Goal: Task Accomplishment & Management: Complete application form

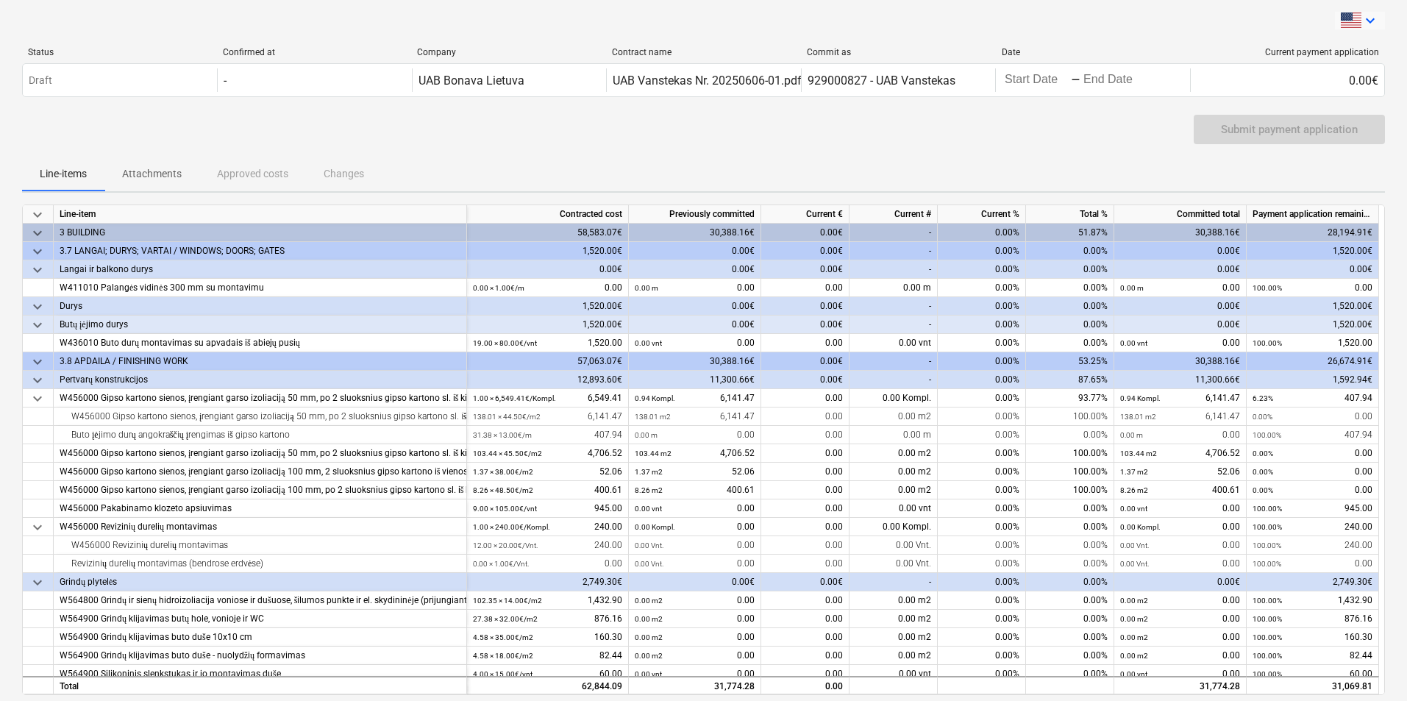
click at [1369, 18] on icon "keyboard_arrow_down" at bounding box center [1370, 21] width 18 height 18
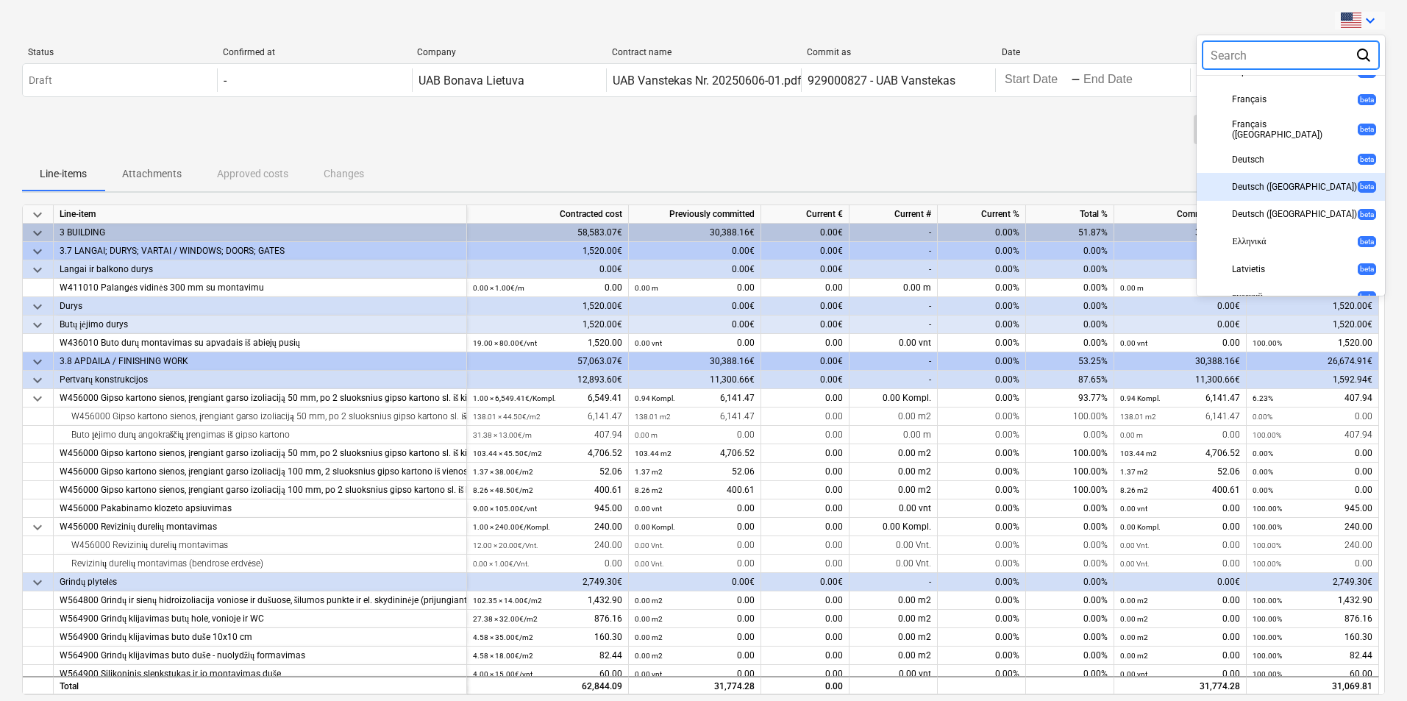
scroll to position [444, 0]
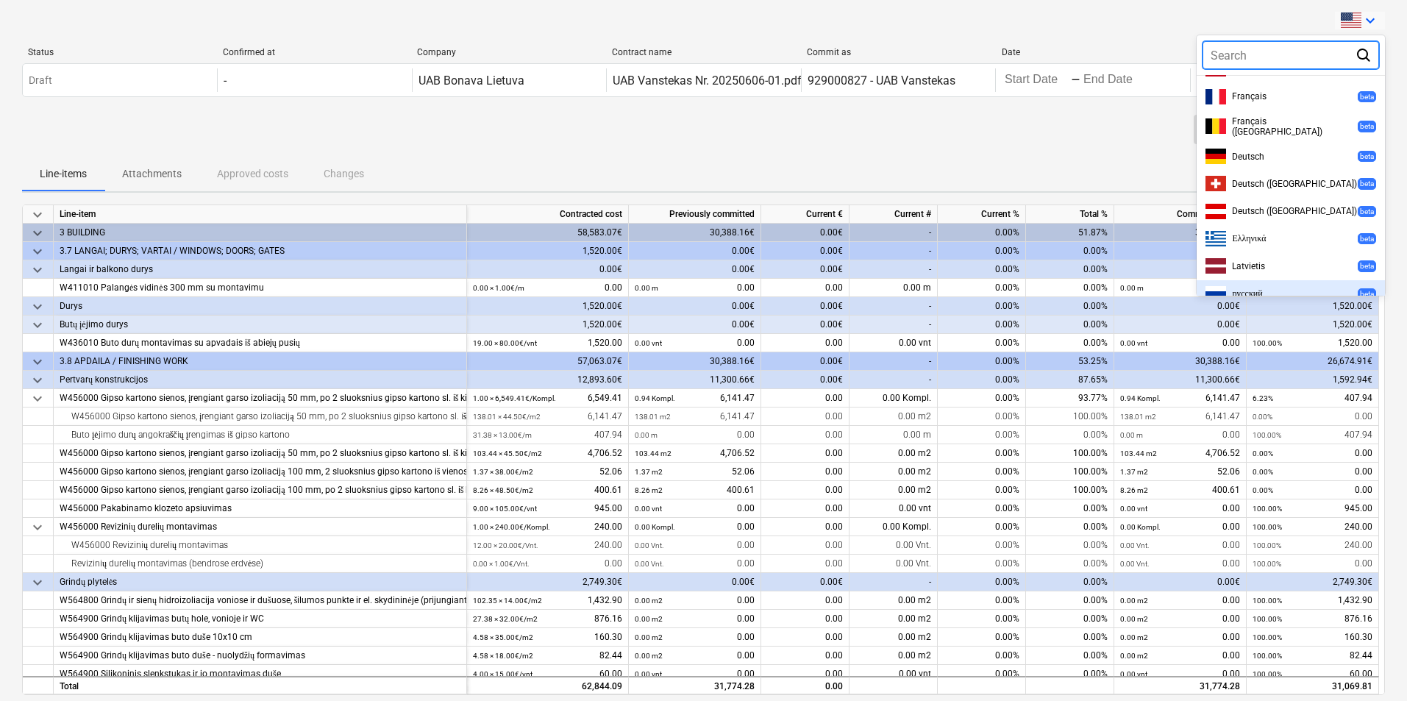
click at [1247, 288] on span "русский" at bounding box center [1247, 293] width 30 height 11
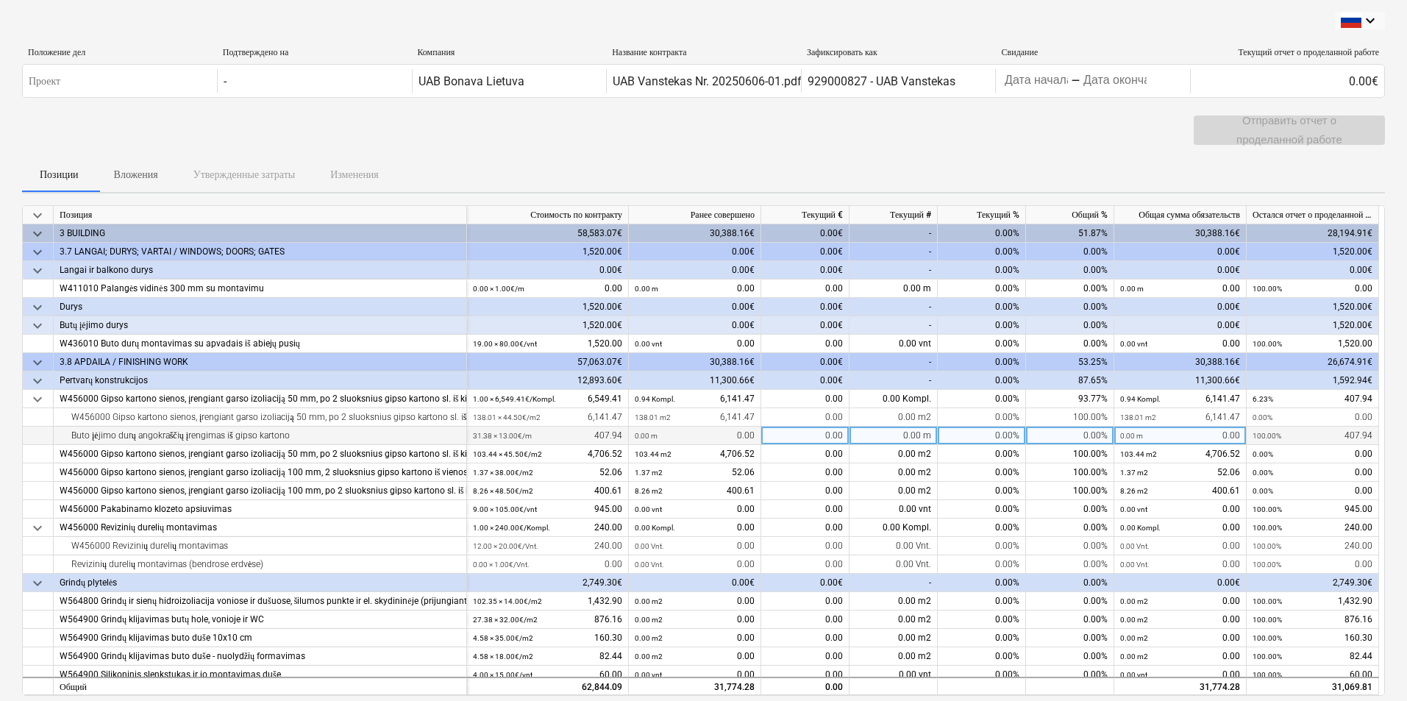
click at [858, 432] on div "0.00 m" at bounding box center [894, 436] width 88 height 18
type input "31,38"
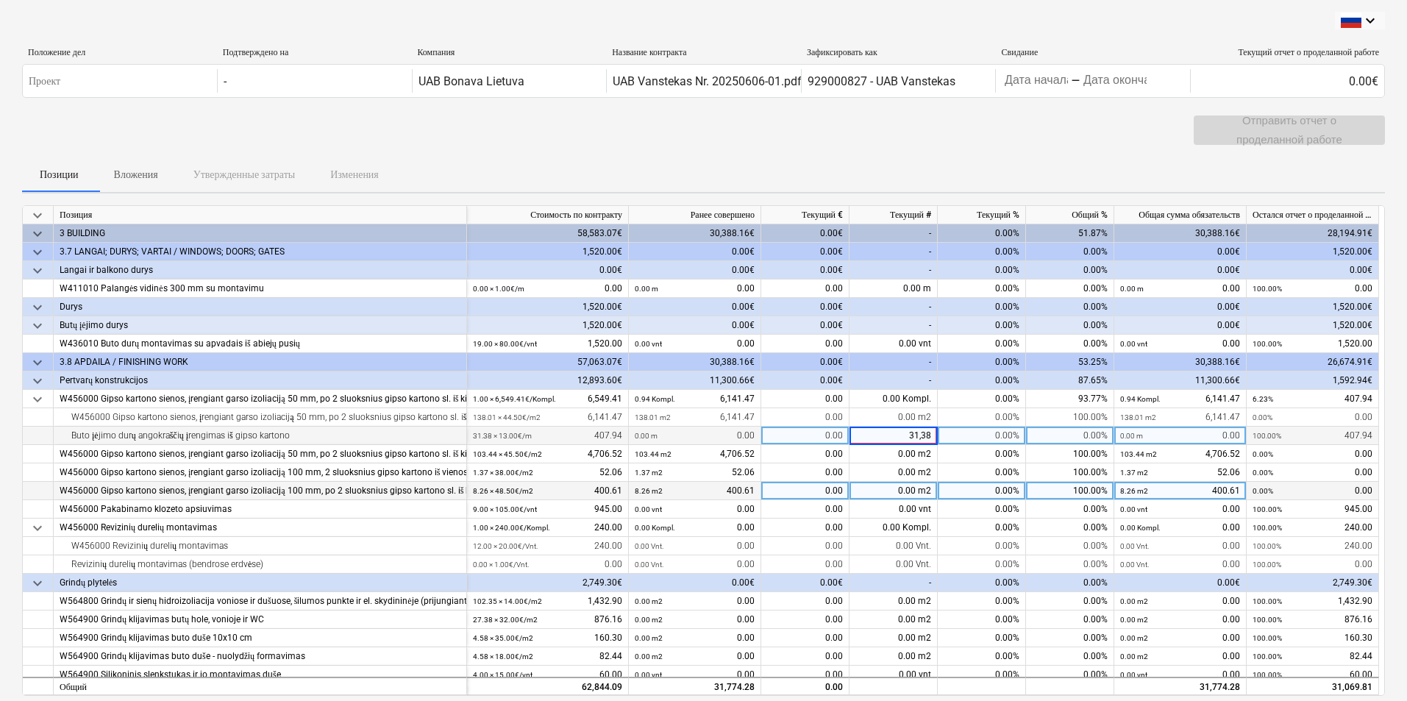
click at [987, 500] on div "0.00%" at bounding box center [982, 509] width 88 height 18
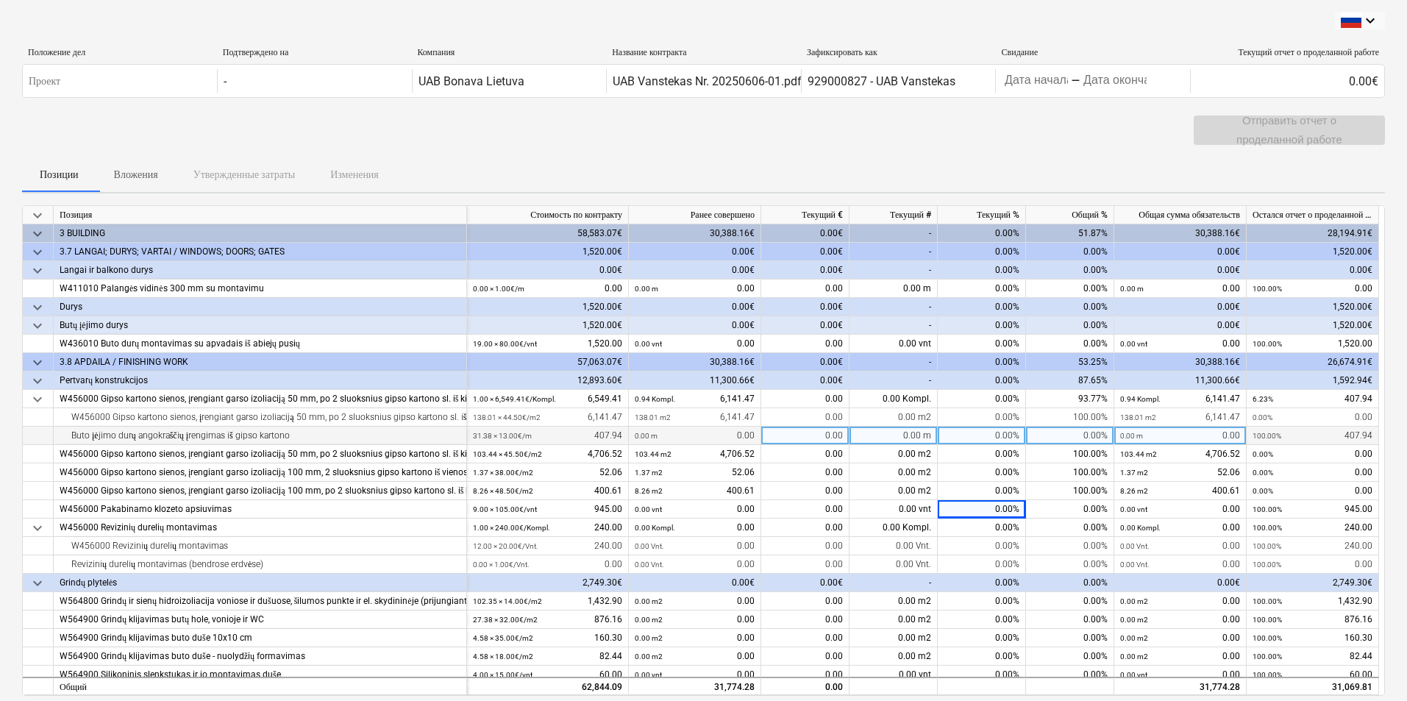
click at [900, 436] on div "0.00 m" at bounding box center [894, 436] width 88 height 18
drag, startPoint x: 819, startPoint y: 433, endPoint x: 833, endPoint y: 478, distance: 46.8
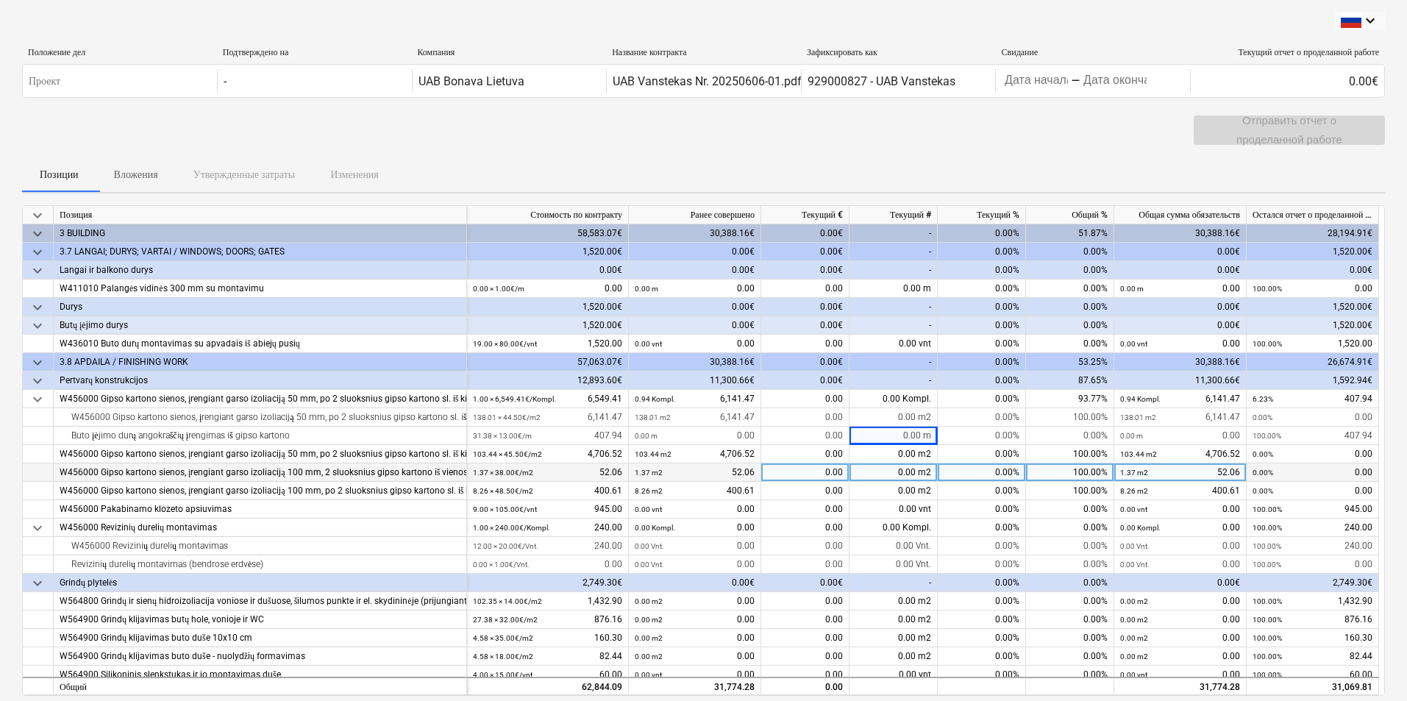
click at [819, 435] on div "0.00" at bounding box center [805, 436] width 88 height 18
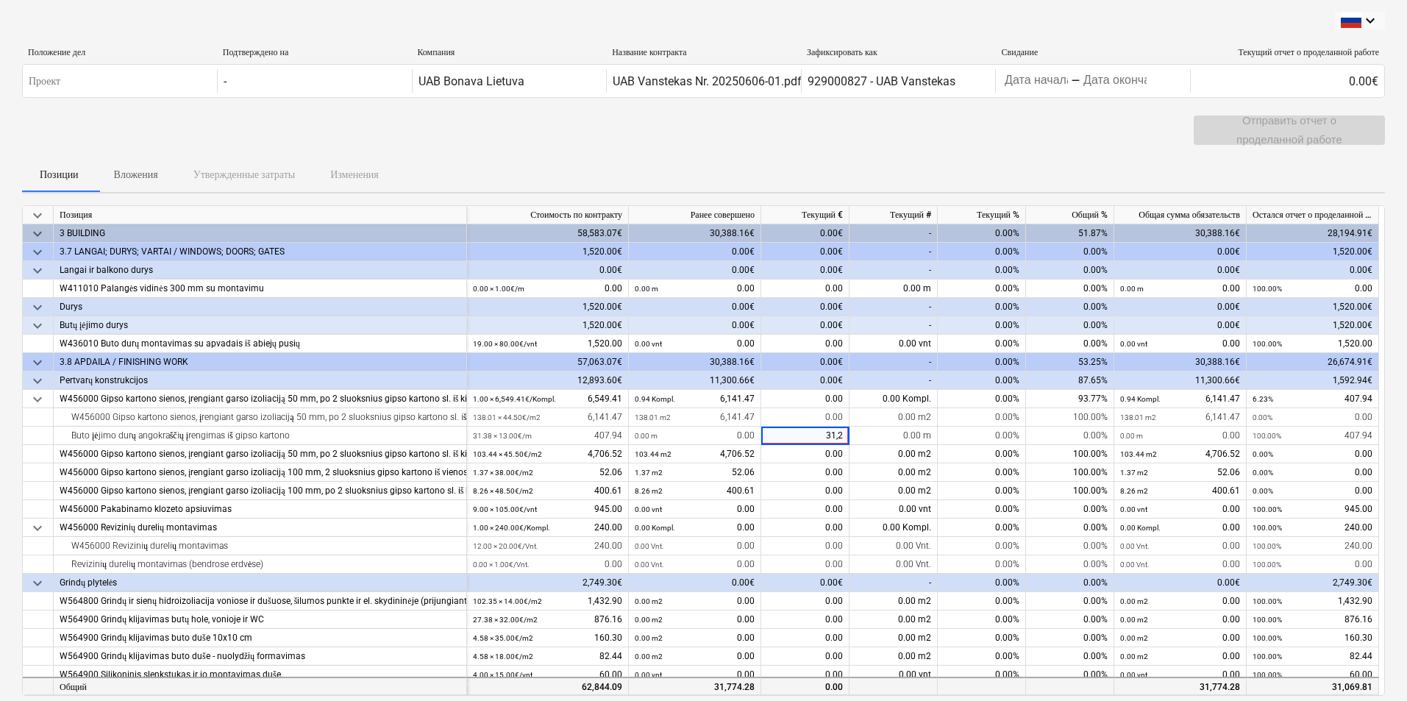
type input "31,28"
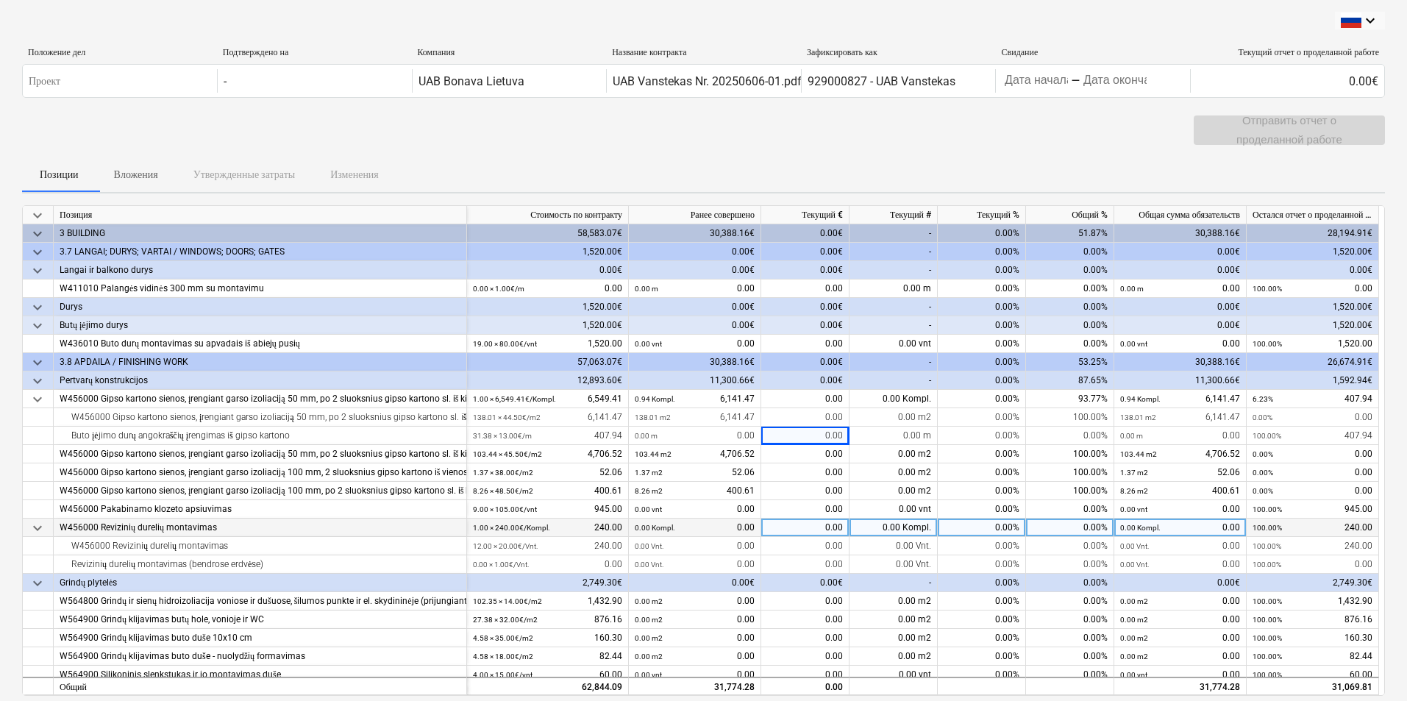
drag, startPoint x: 902, startPoint y: 436, endPoint x: 875, endPoint y: 534, distance: 101.5
click at [901, 435] on div "0.00 m" at bounding box center [894, 436] width 88 height 18
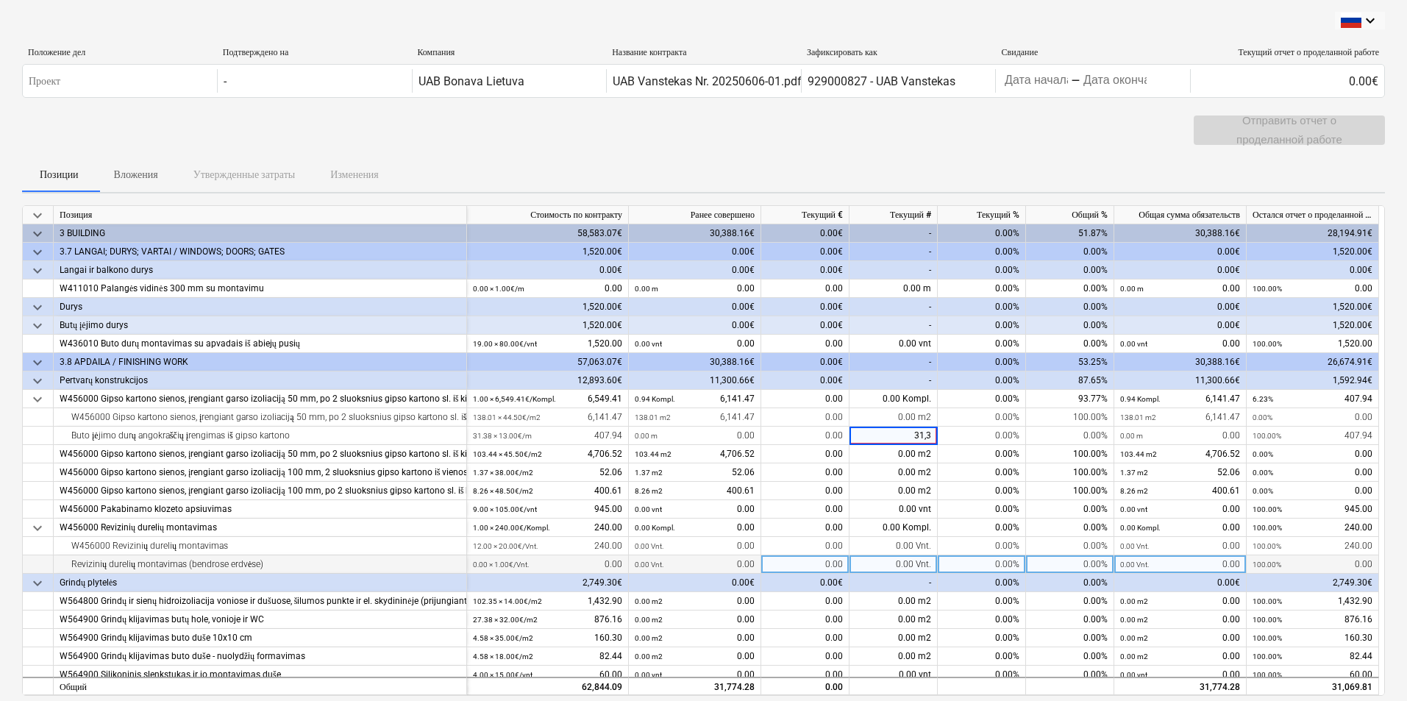
type input "31,38"
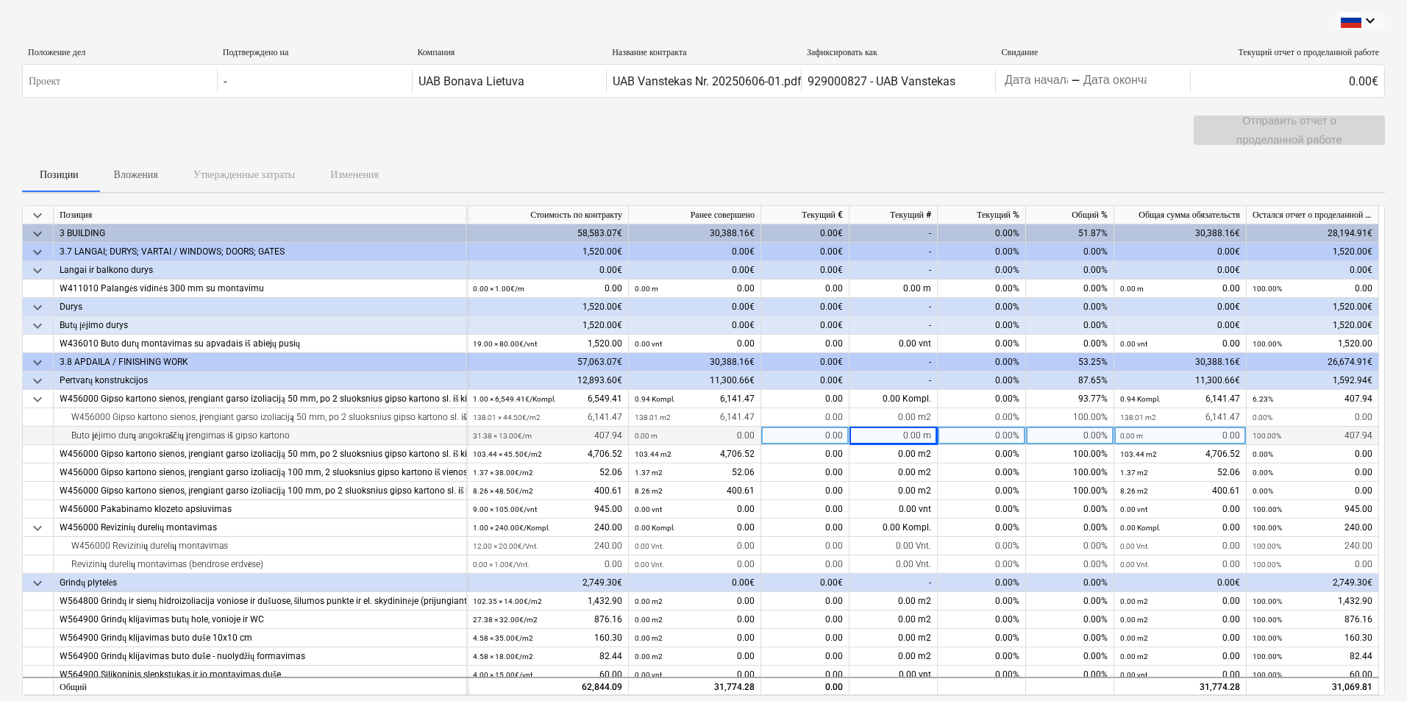
click at [818, 431] on div "0.00" at bounding box center [805, 436] width 88 height 18
type input "31,38"
click at [902, 432] on div "0.00 m" at bounding box center [894, 436] width 88 height 18
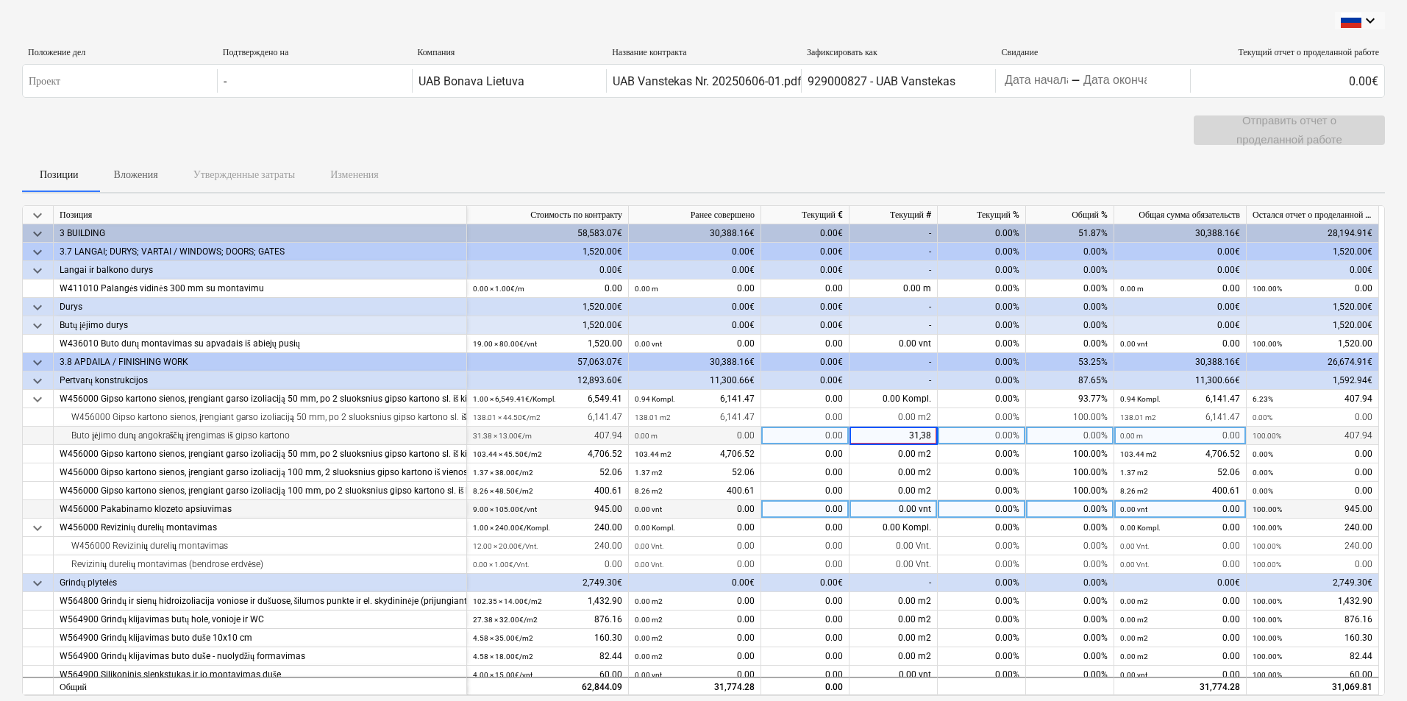
type input "31,38 m"
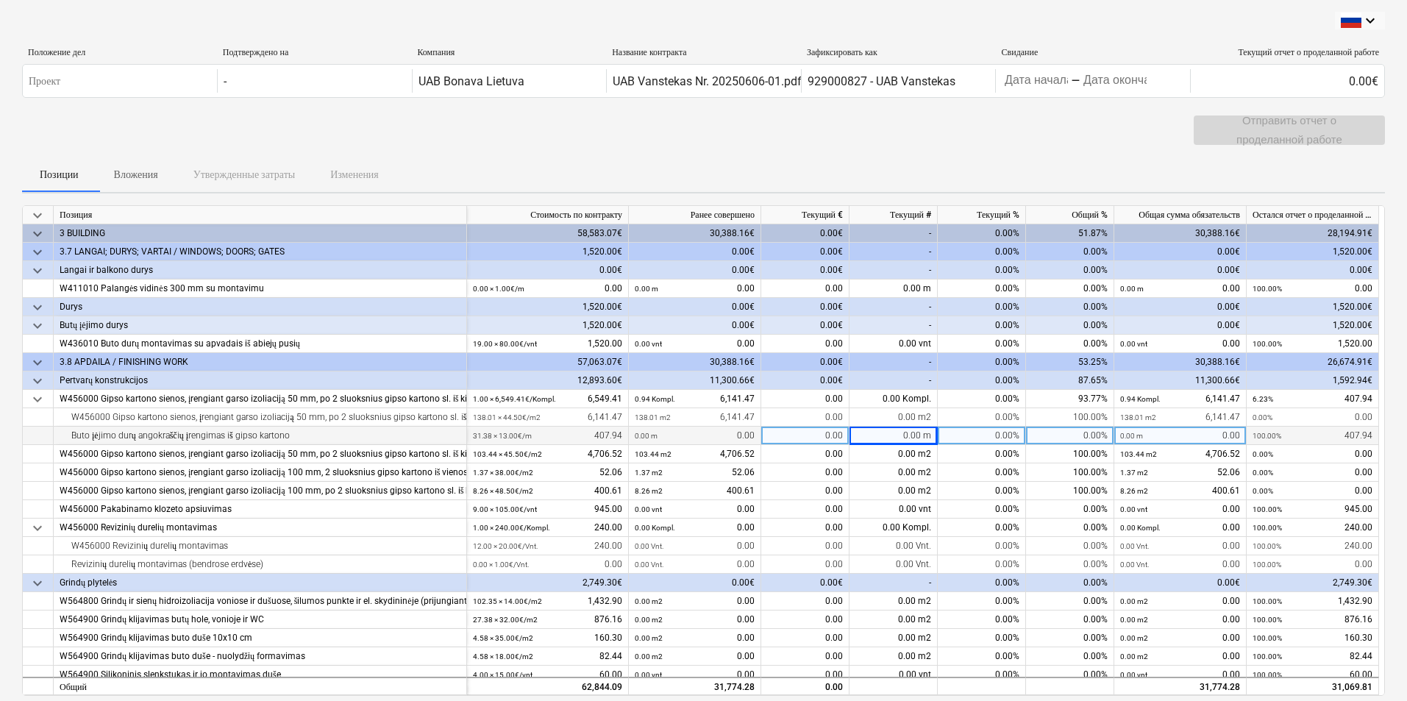
click at [577, 132] on div "Отправить отчет о проделанной работе" at bounding box center [703, 135] width 1363 height 41
click at [893, 440] on div "0.00 m" at bounding box center [894, 436] width 88 height 18
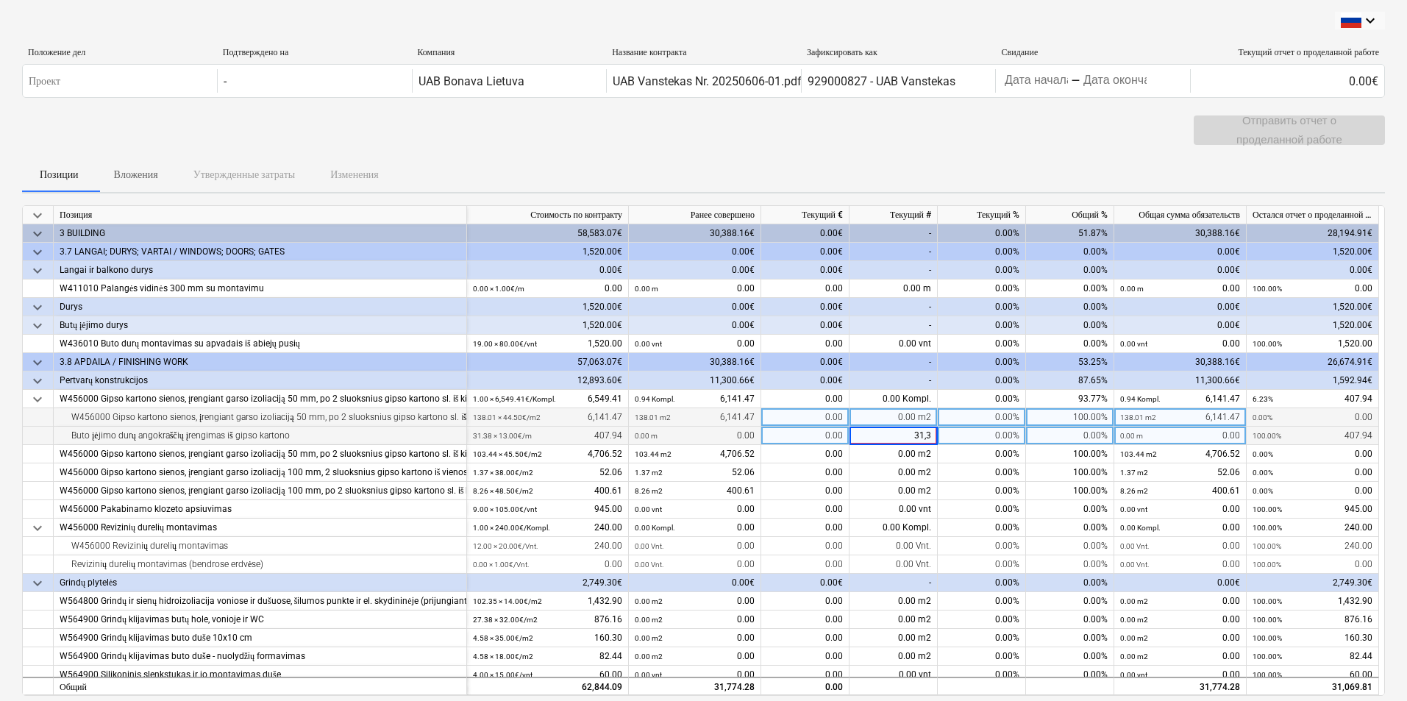
type input "31,38"
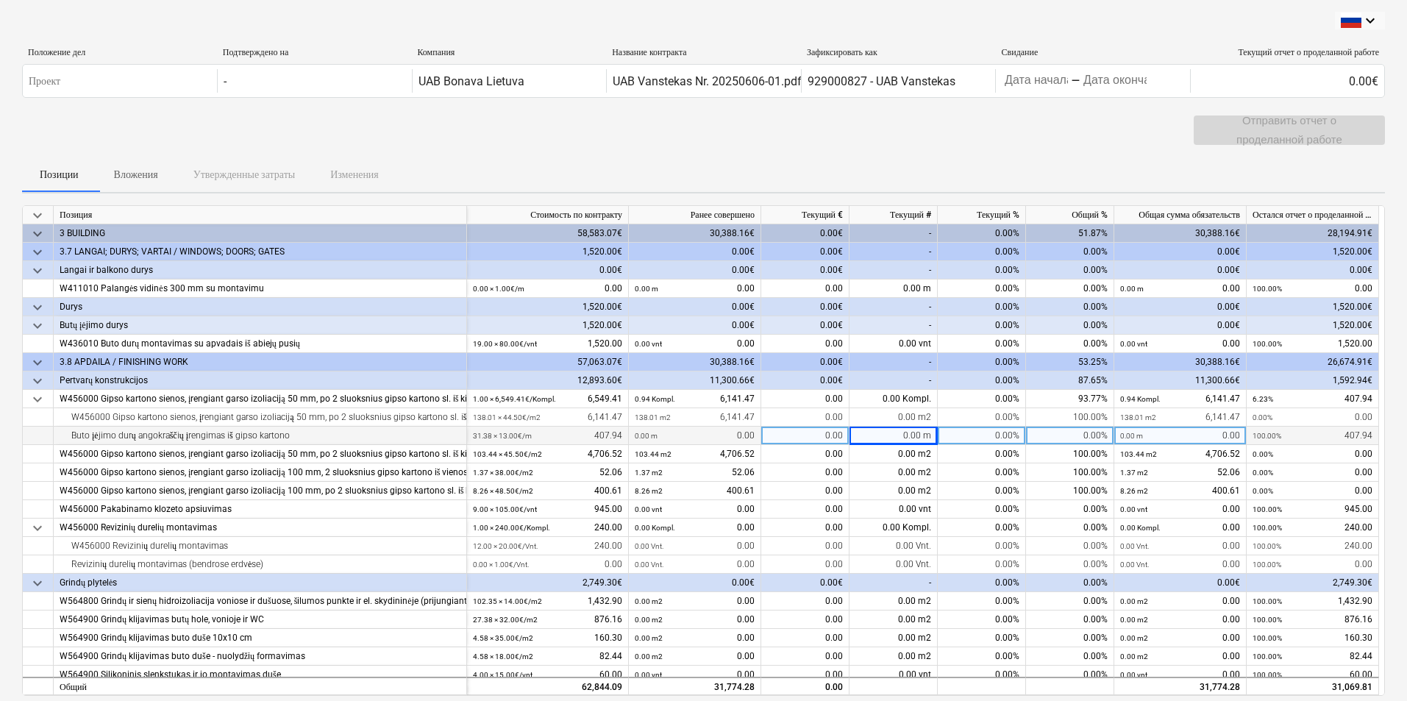
click at [897, 434] on div "0.00 m" at bounding box center [894, 436] width 88 height 18
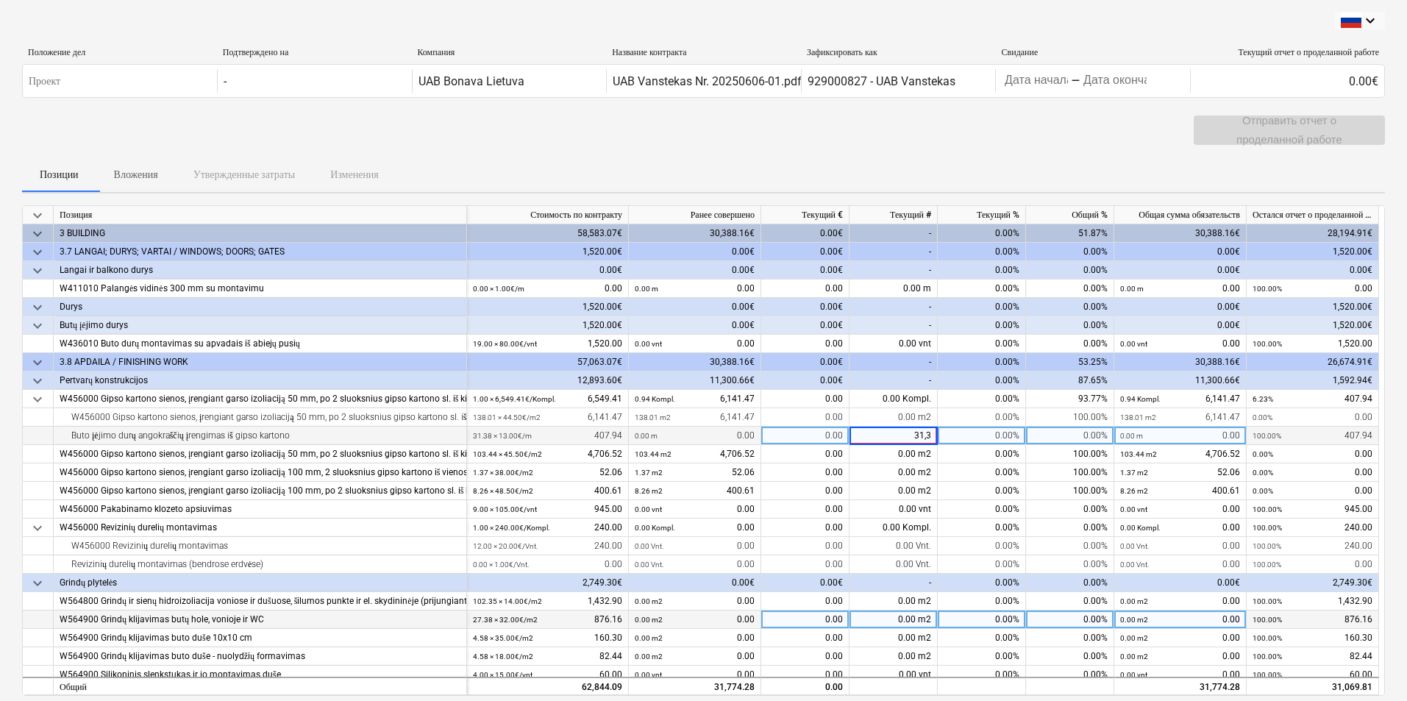
type input "31,38"
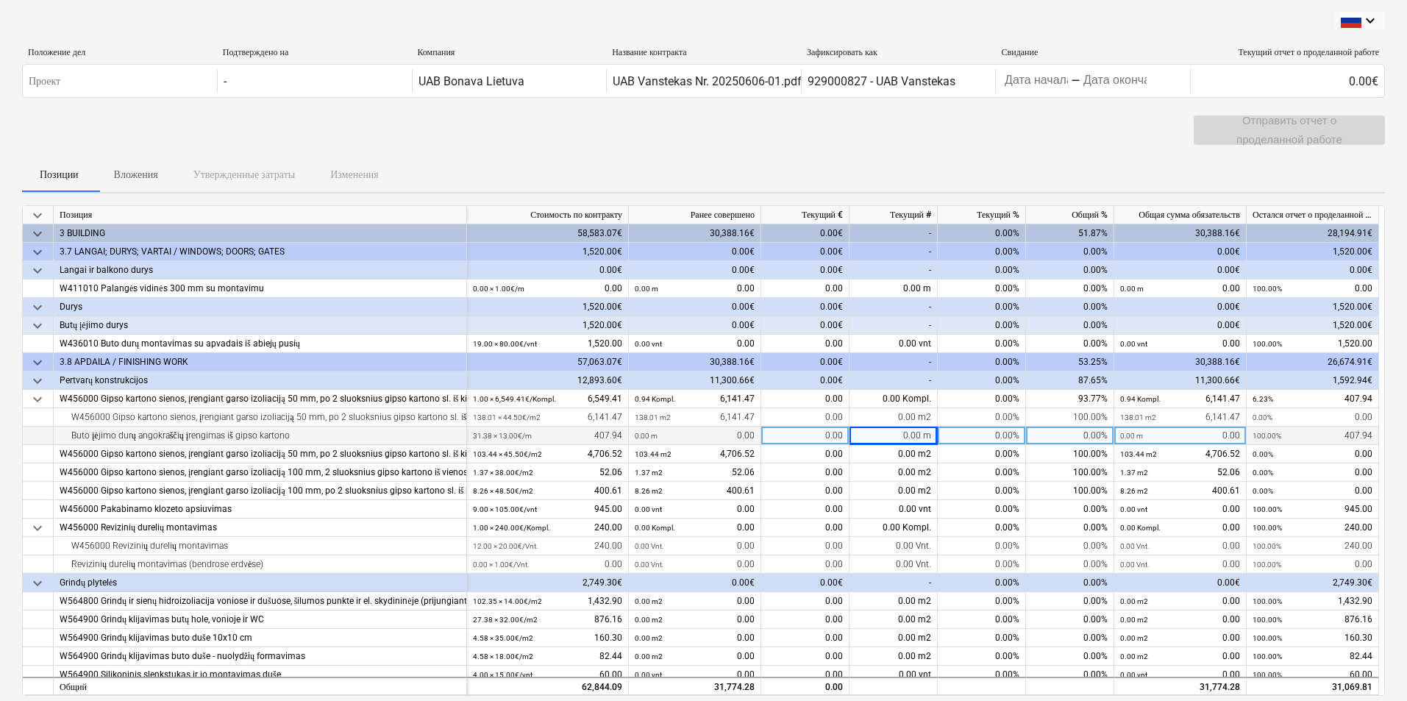
click at [882, 435] on div "0.00 m" at bounding box center [894, 436] width 88 height 18
click at [858, 150] on div "Отправить отчет о проделанной работе" at bounding box center [703, 135] width 1363 height 41
type input "31,38"
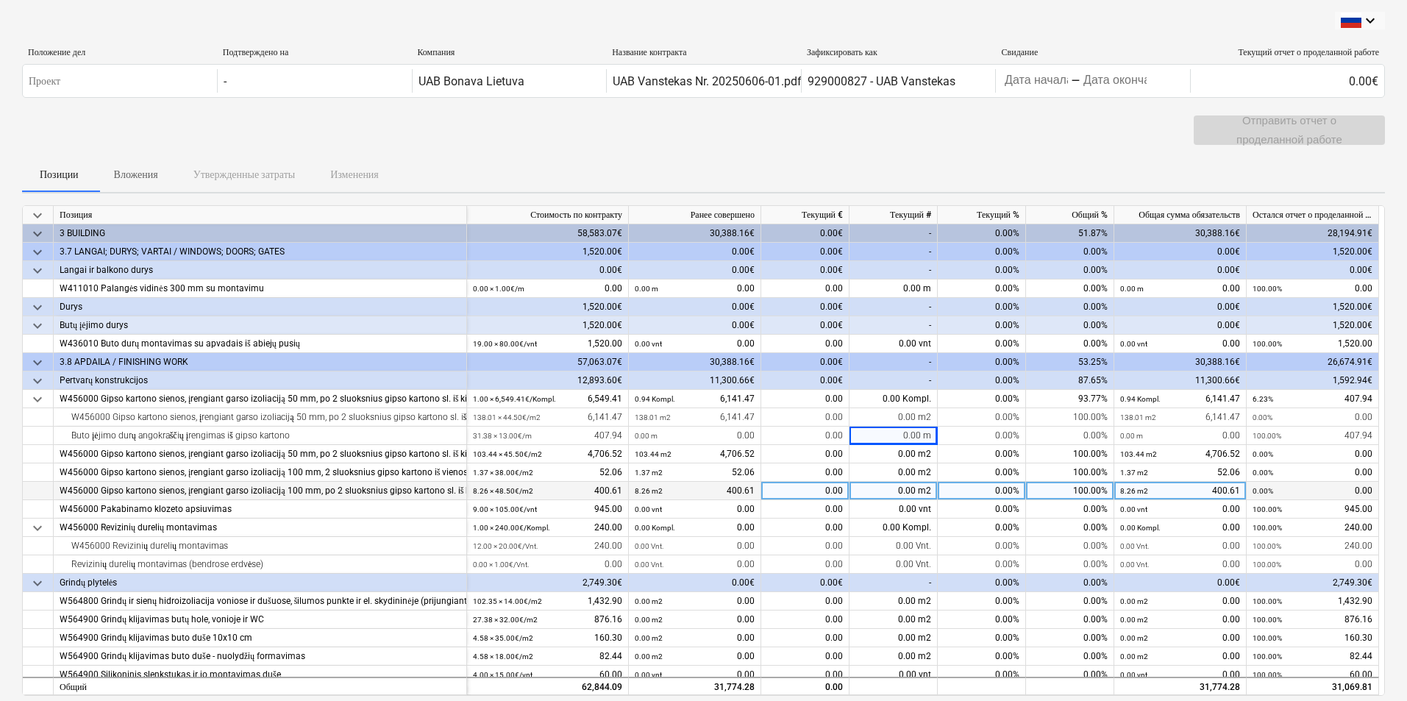
drag, startPoint x: 821, startPoint y: 434, endPoint x: 810, endPoint y: 485, distance: 52.7
click at [821, 435] on div "0.00" at bounding box center [805, 436] width 88 height 18
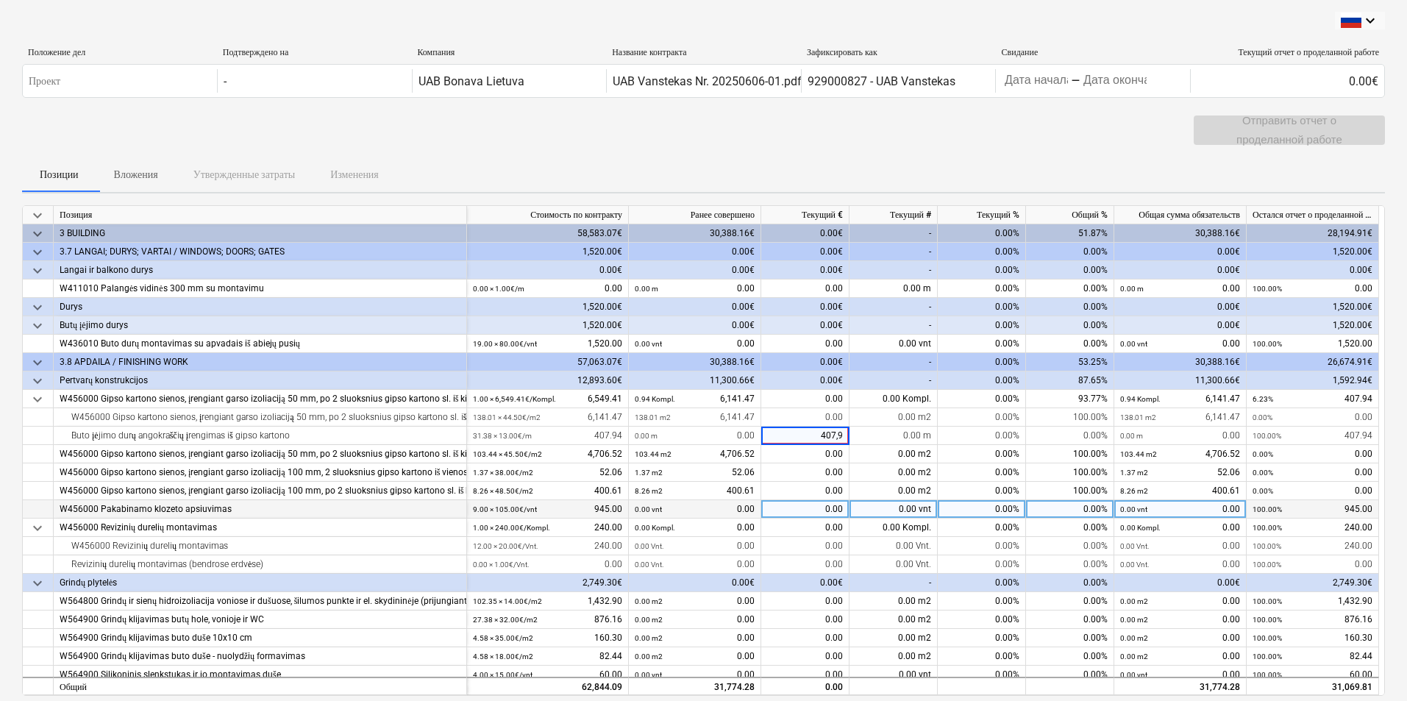
type input "407,94"
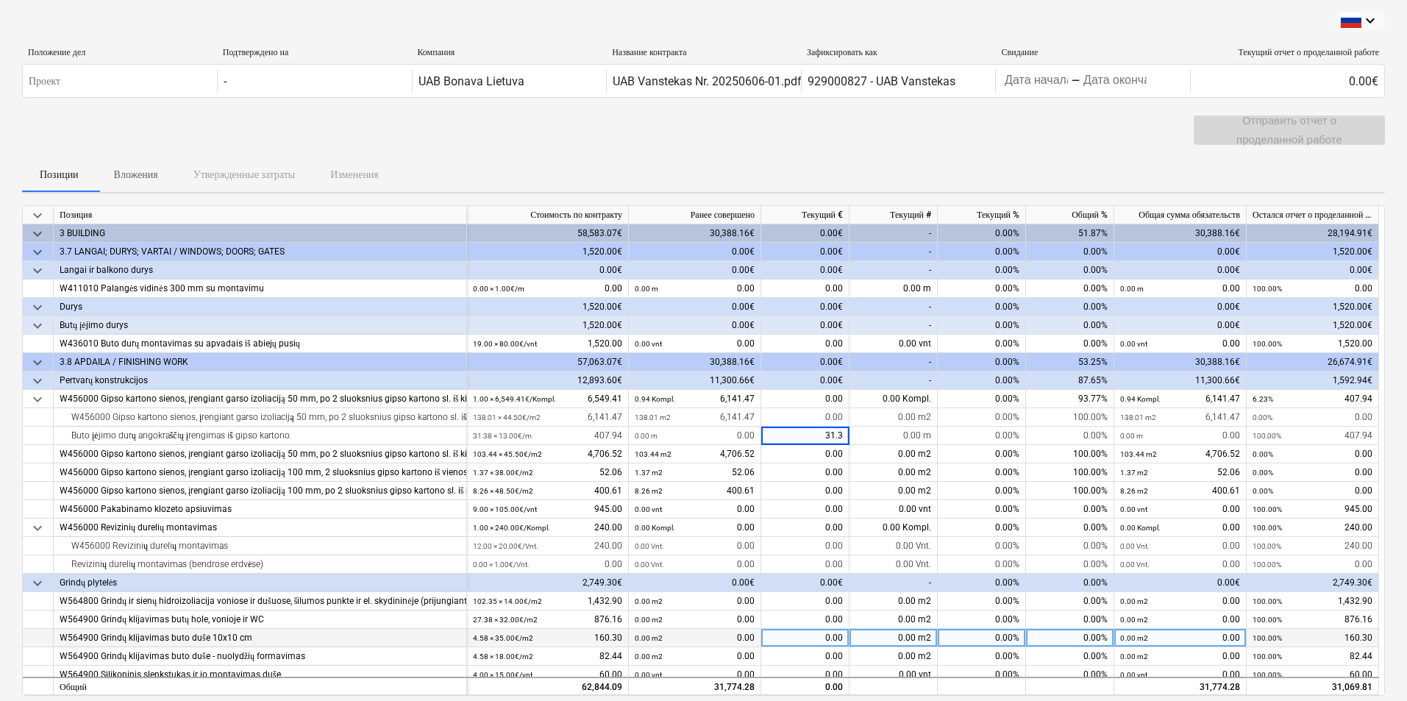
type input "31.38"
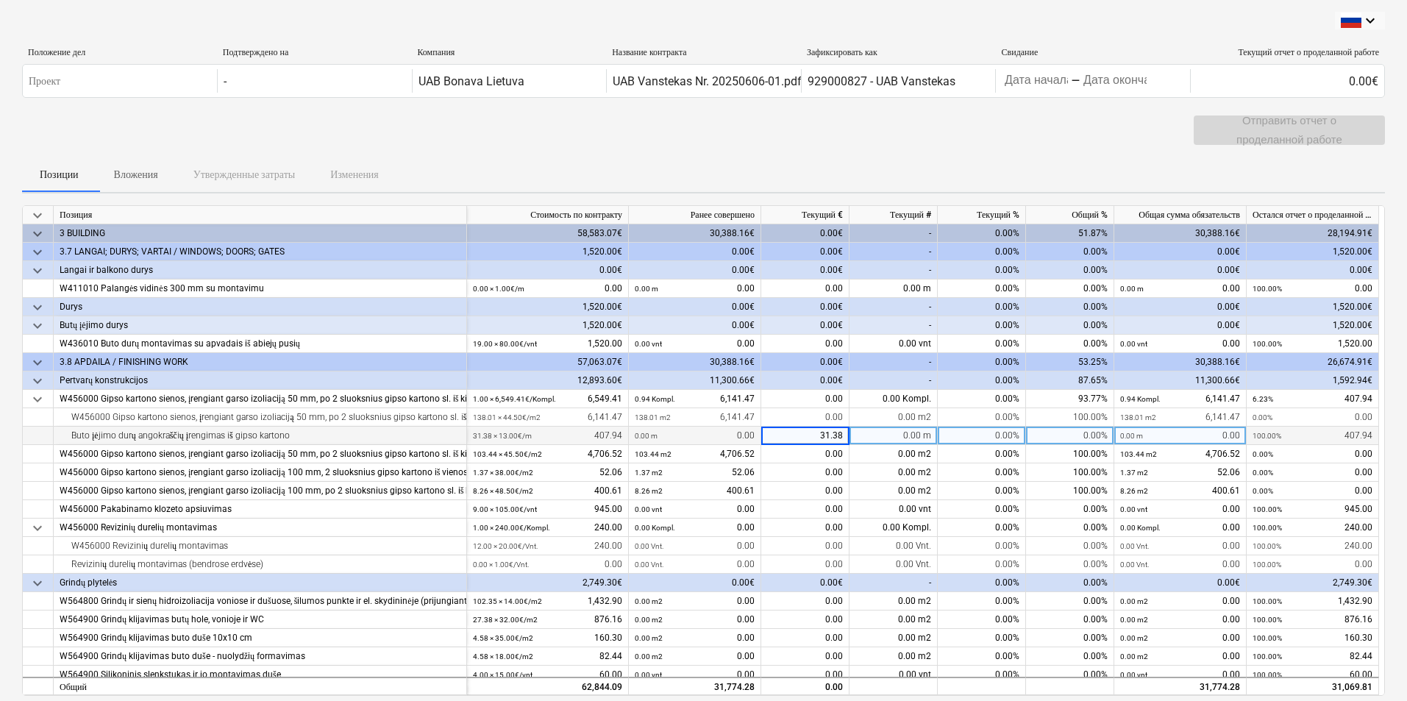
click at [880, 441] on div "0.00 m" at bounding box center [894, 436] width 88 height 18
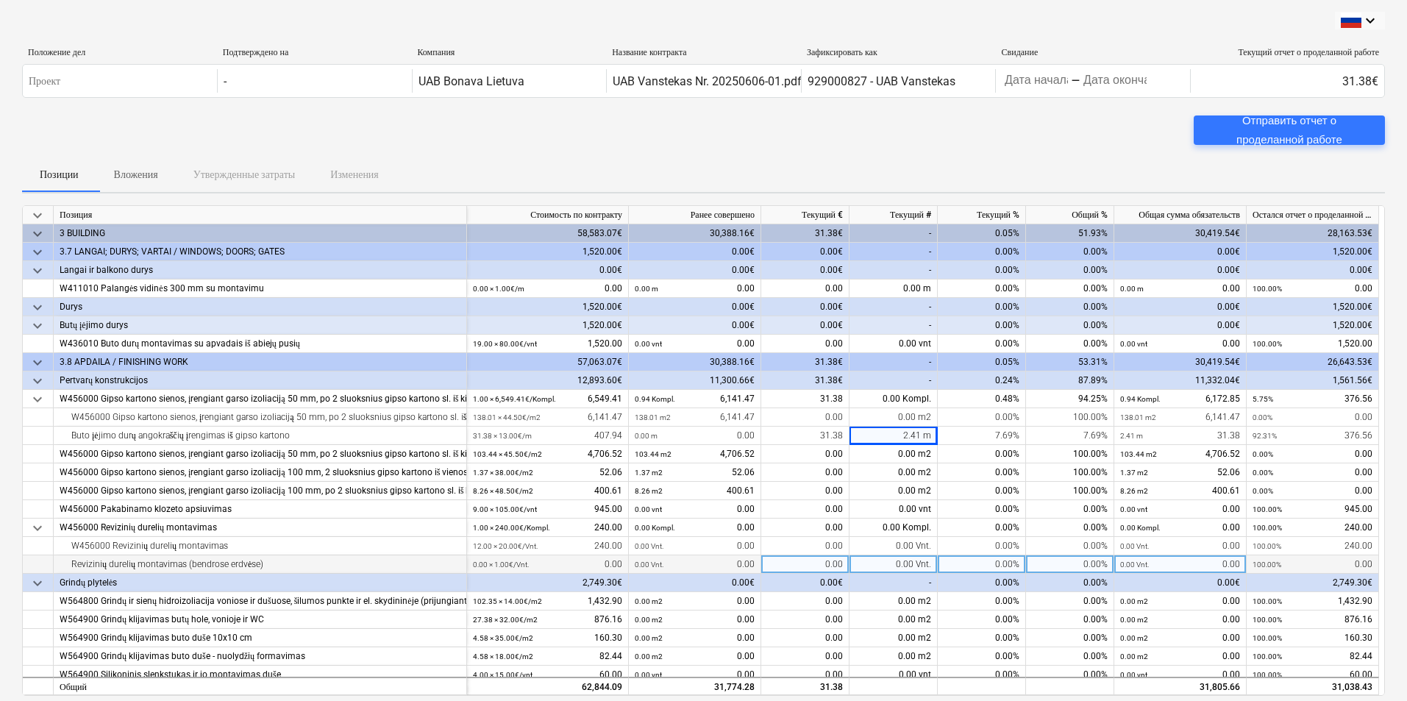
drag, startPoint x: 903, startPoint y: 434, endPoint x: 845, endPoint y: 569, distance: 146.6
click at [900, 435] on div "2.41 m" at bounding box center [894, 436] width 88 height 18
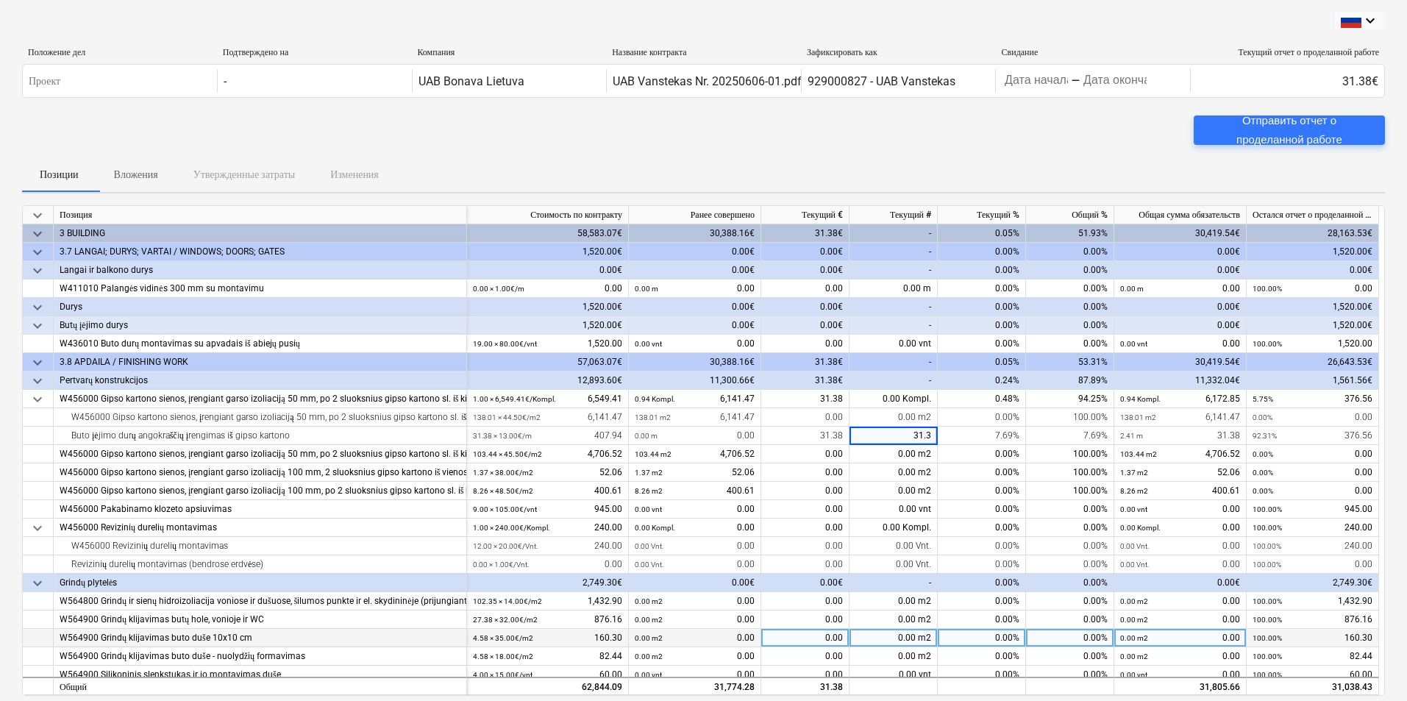
type input "31.38"
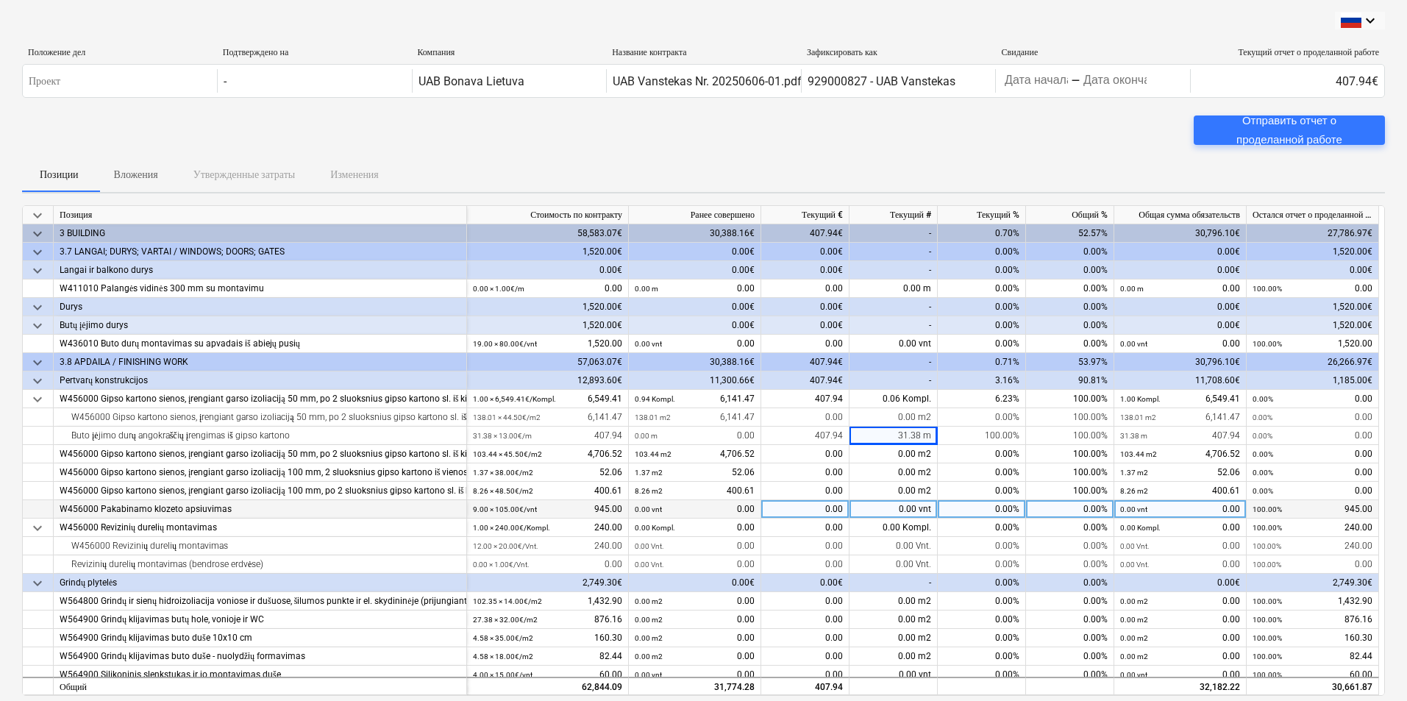
scroll to position [74, 0]
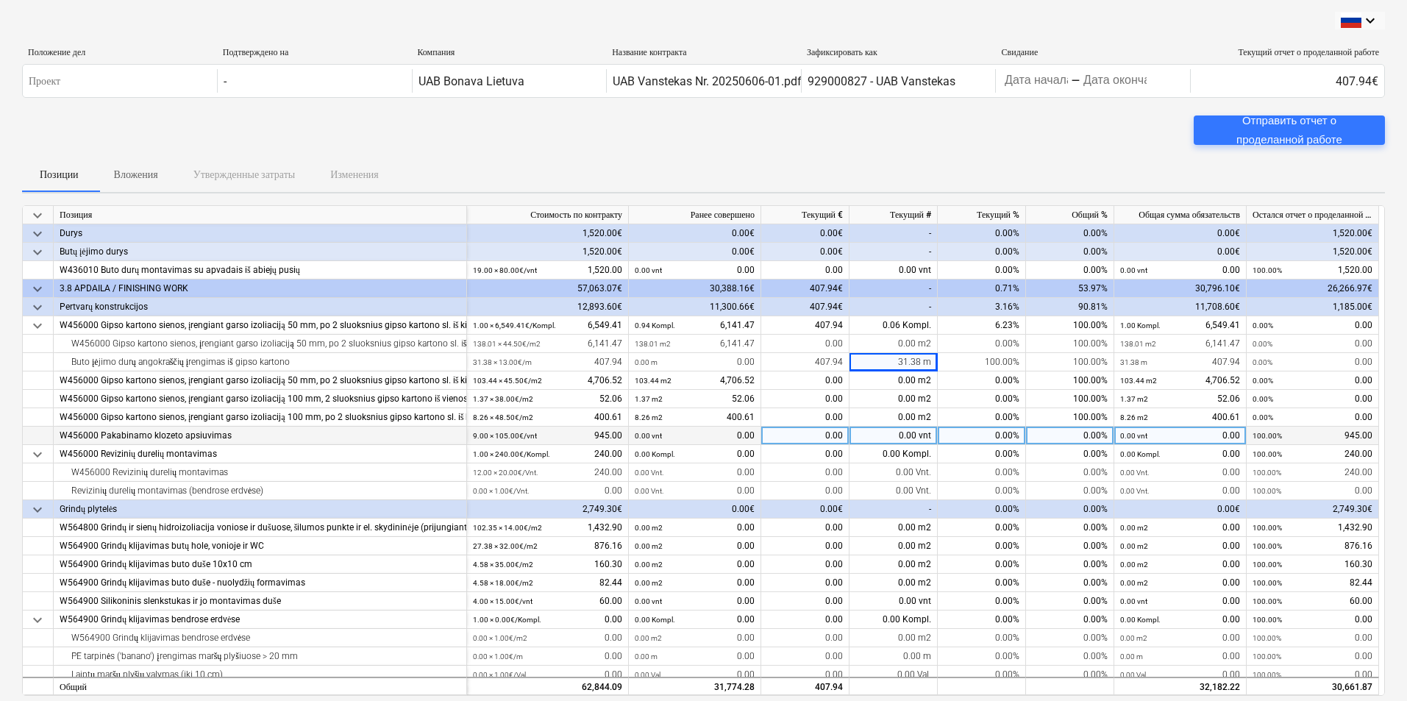
click at [892, 433] on div "0.00 vnt" at bounding box center [894, 436] width 88 height 18
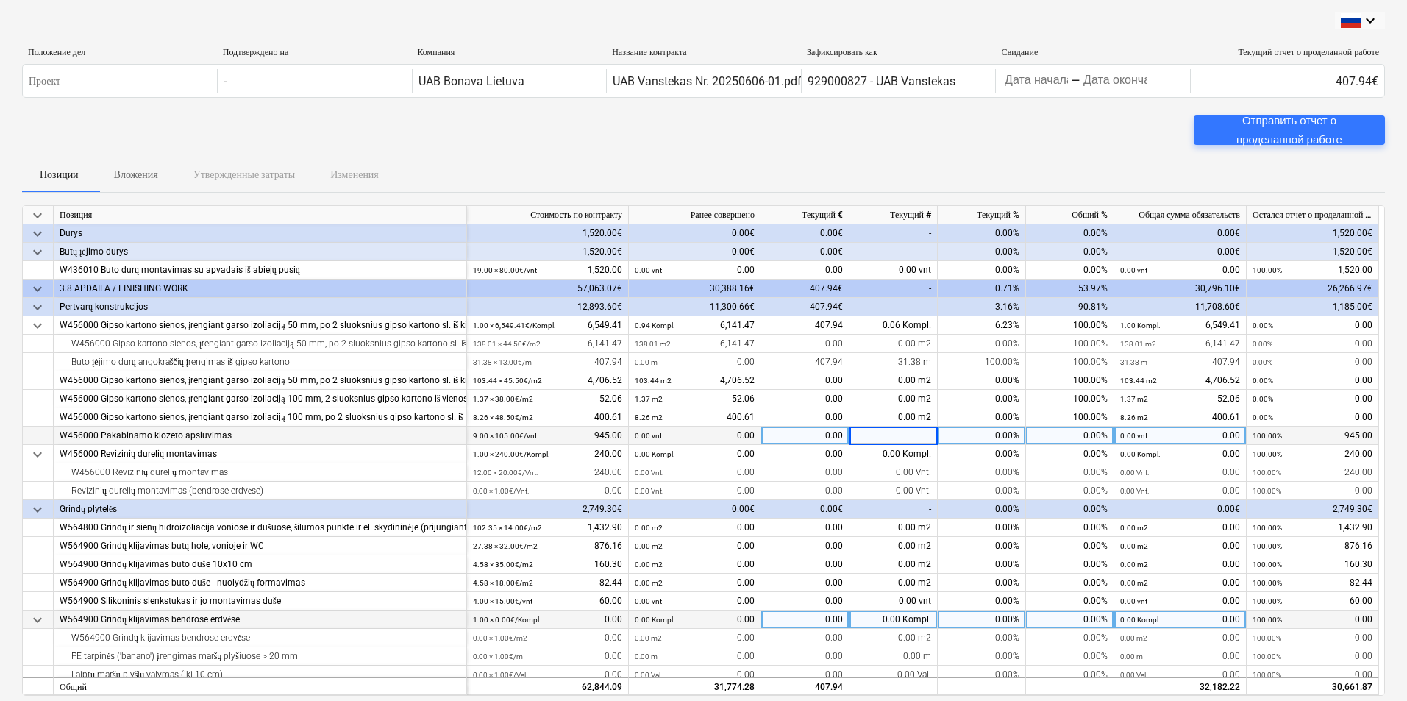
type input "9"
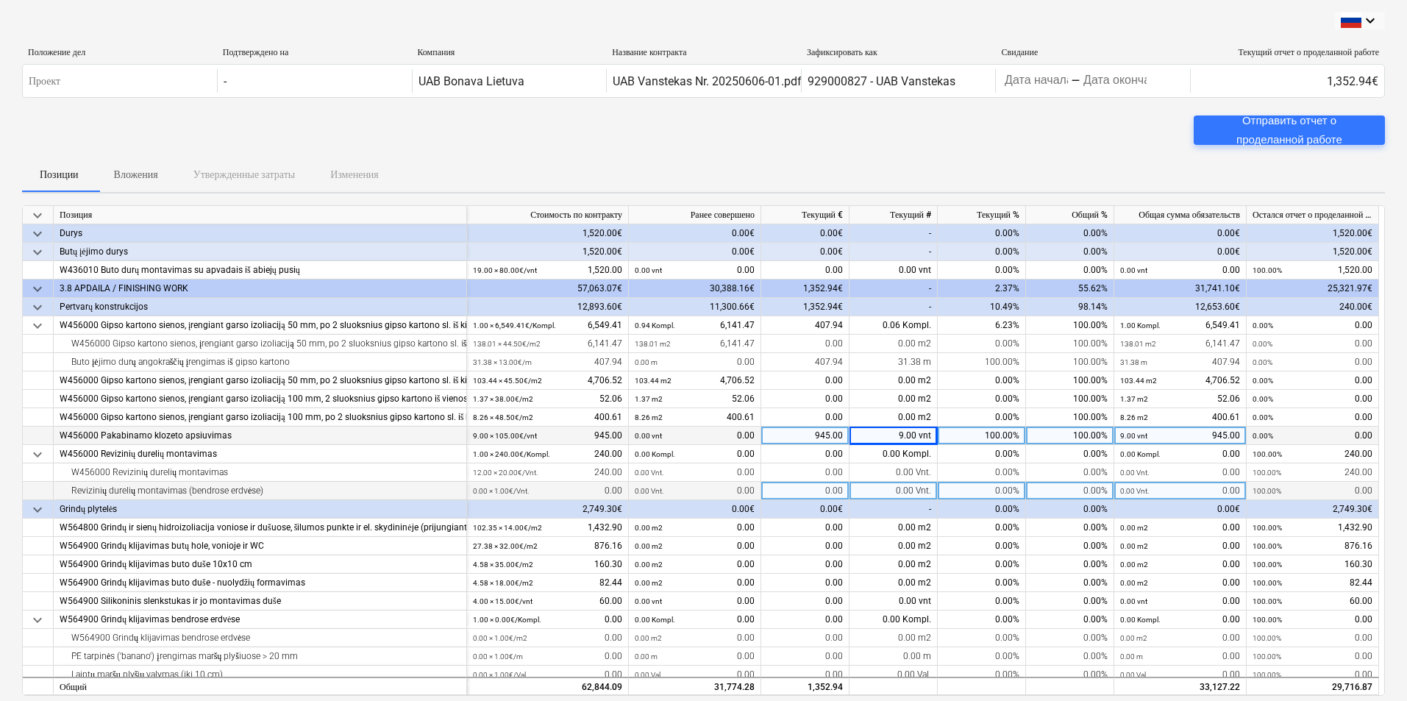
scroll to position [147, 0]
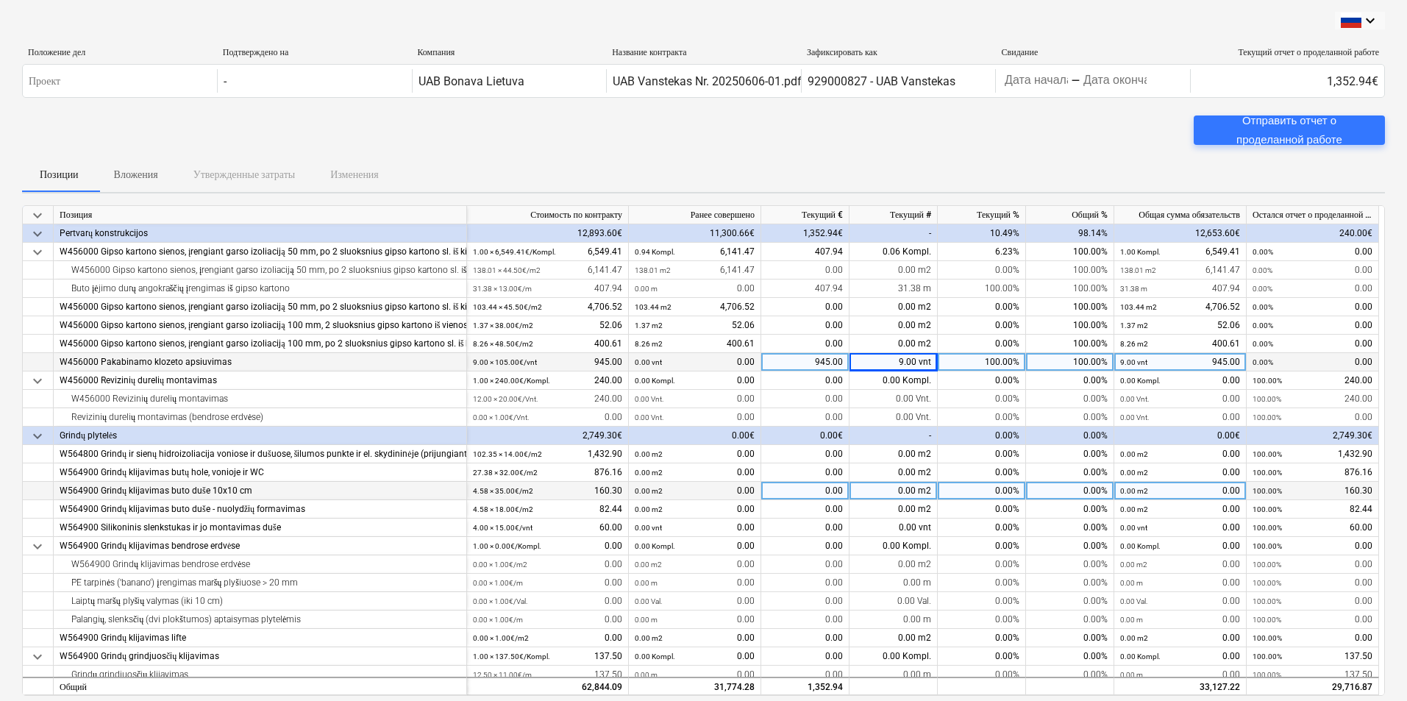
click at [883, 451] on div "0.00 m2" at bounding box center [894, 454] width 88 height 18
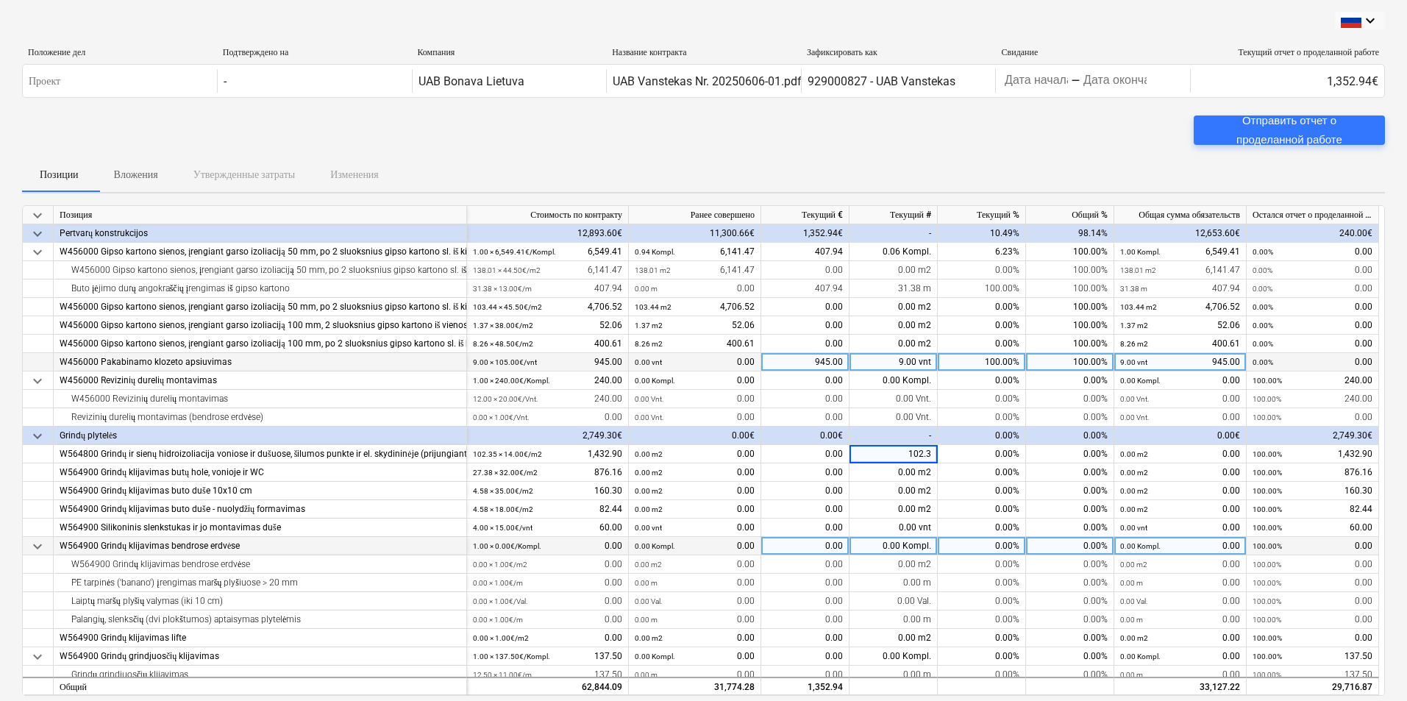
type input "102.35"
type input "27.38"
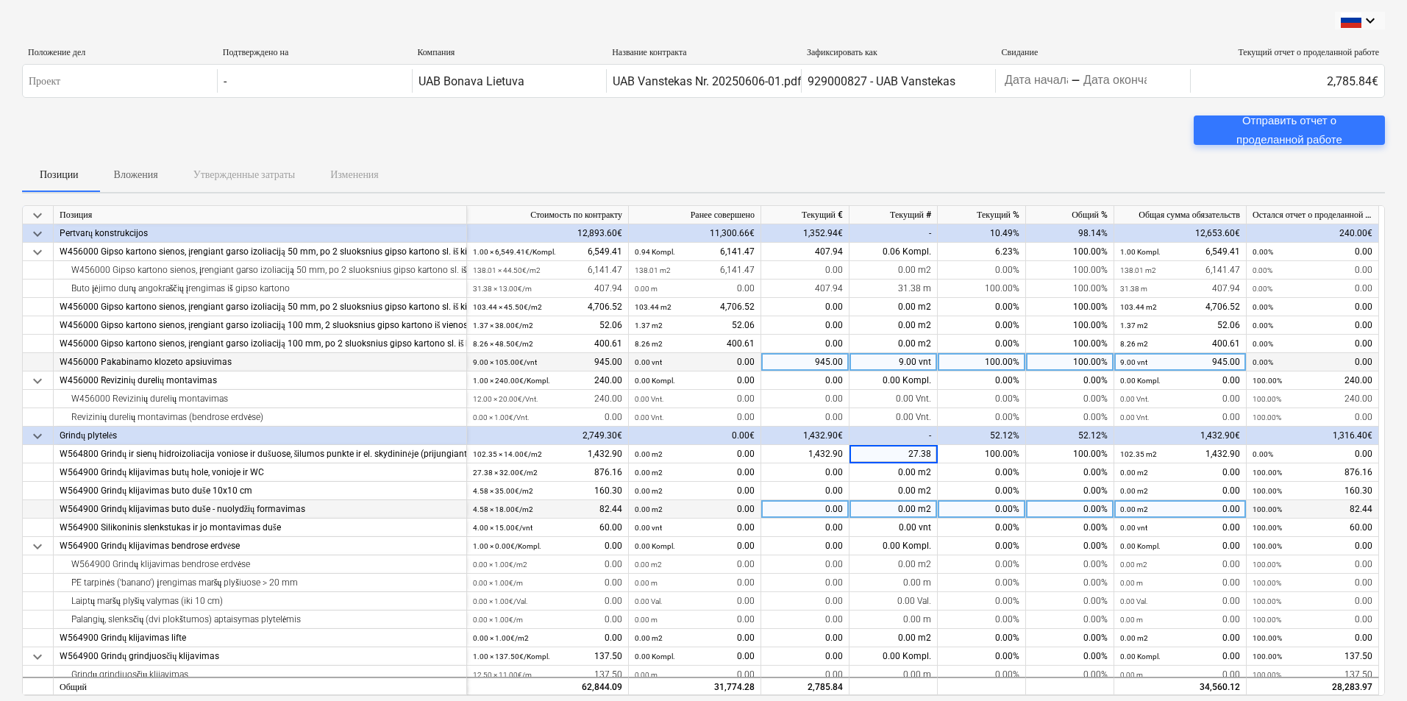
click at [868, 547] on div "0.00 Kompl." at bounding box center [894, 546] width 88 height 18
drag, startPoint x: 888, startPoint y: 455, endPoint x: 897, endPoint y: 507, distance: 53.1
click at [888, 457] on div "27.38 m2" at bounding box center [894, 454] width 88 height 18
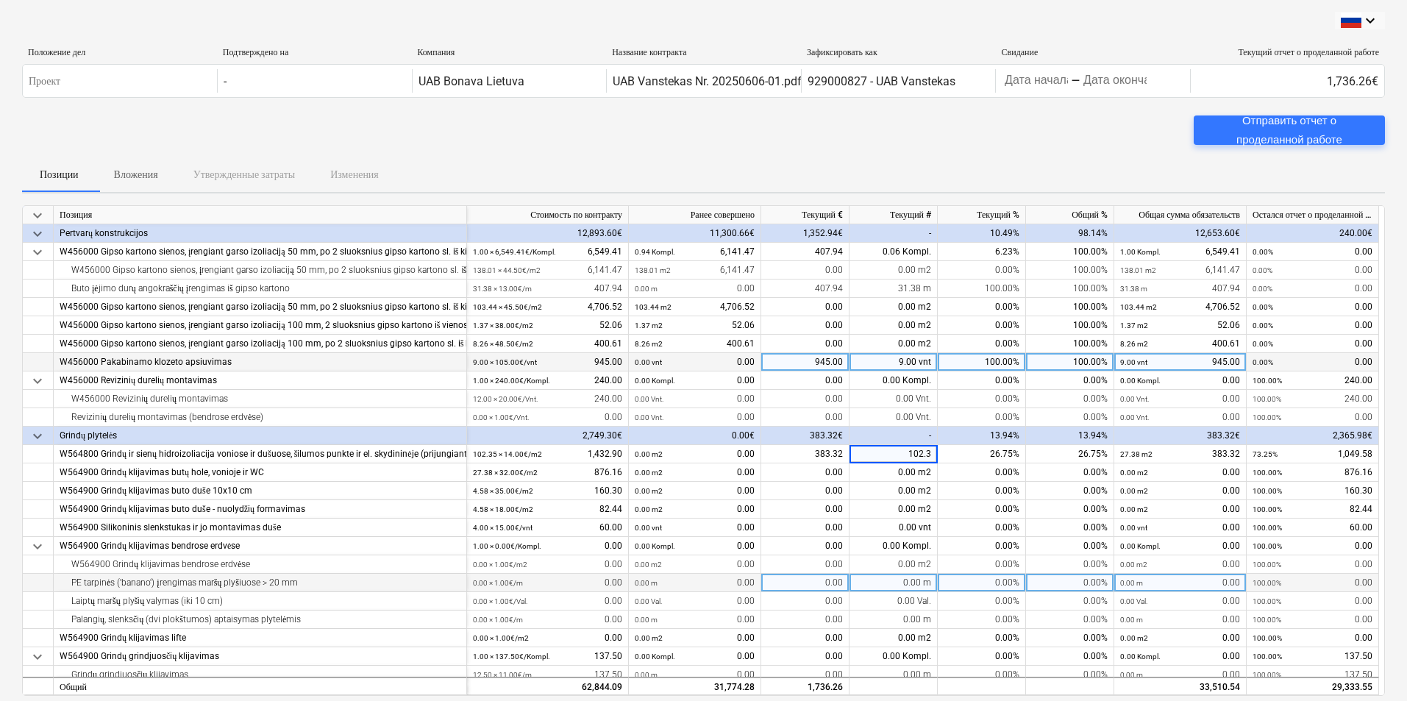
type input "102.35"
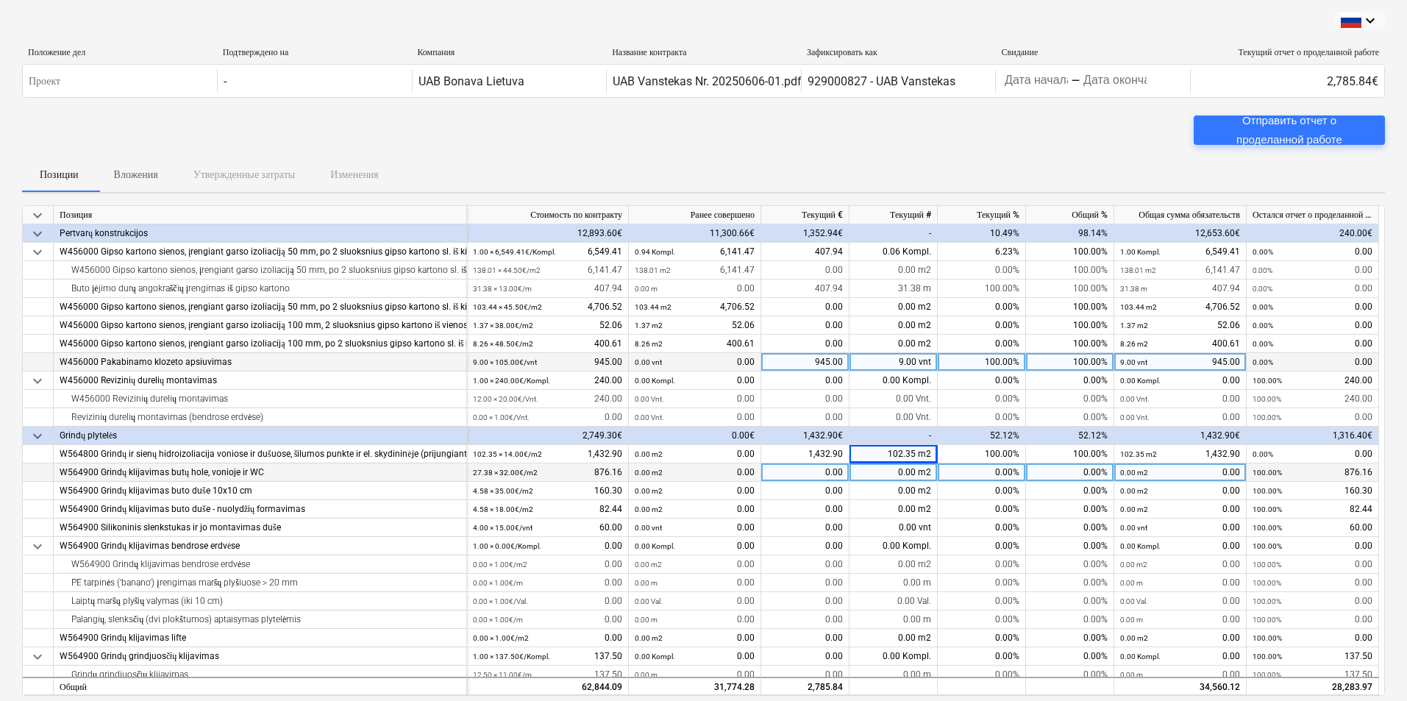
click at [883, 464] on div "0.00 m2" at bounding box center [894, 472] width 88 height 18
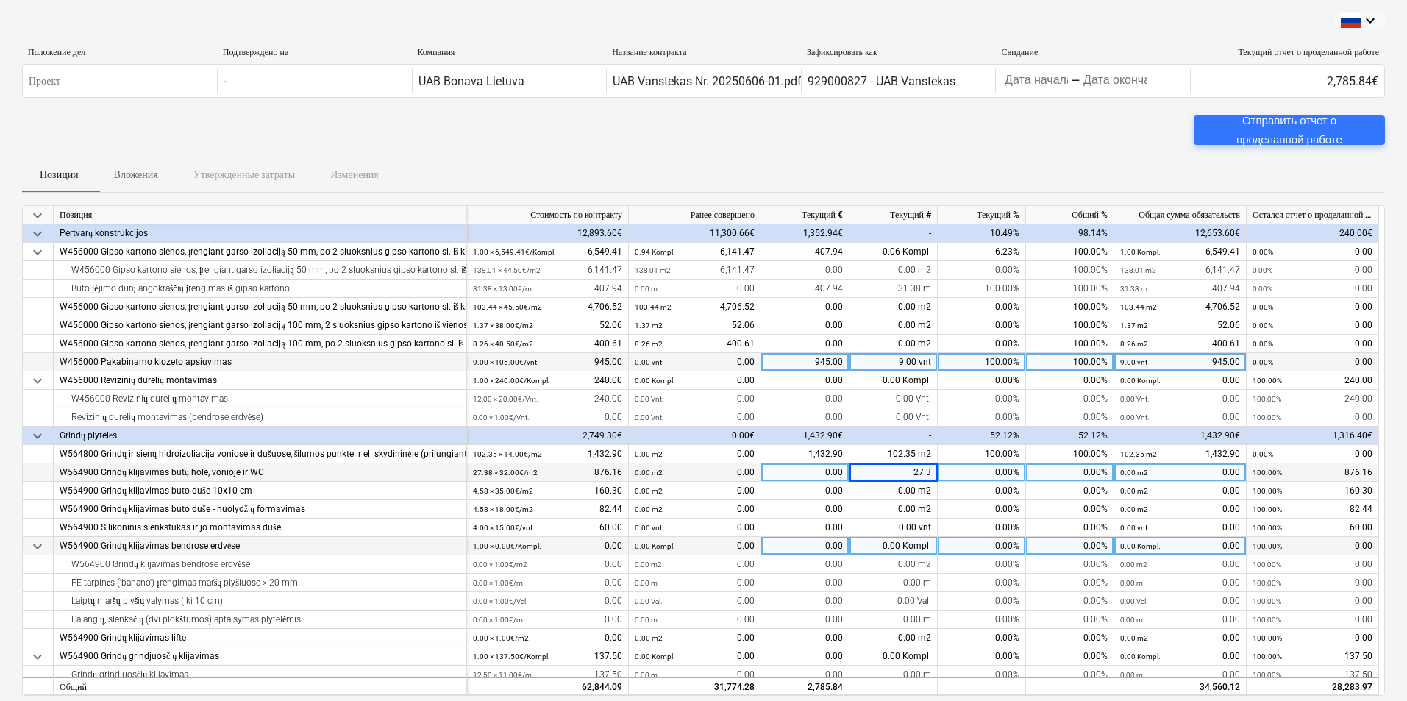
type input "27.38"
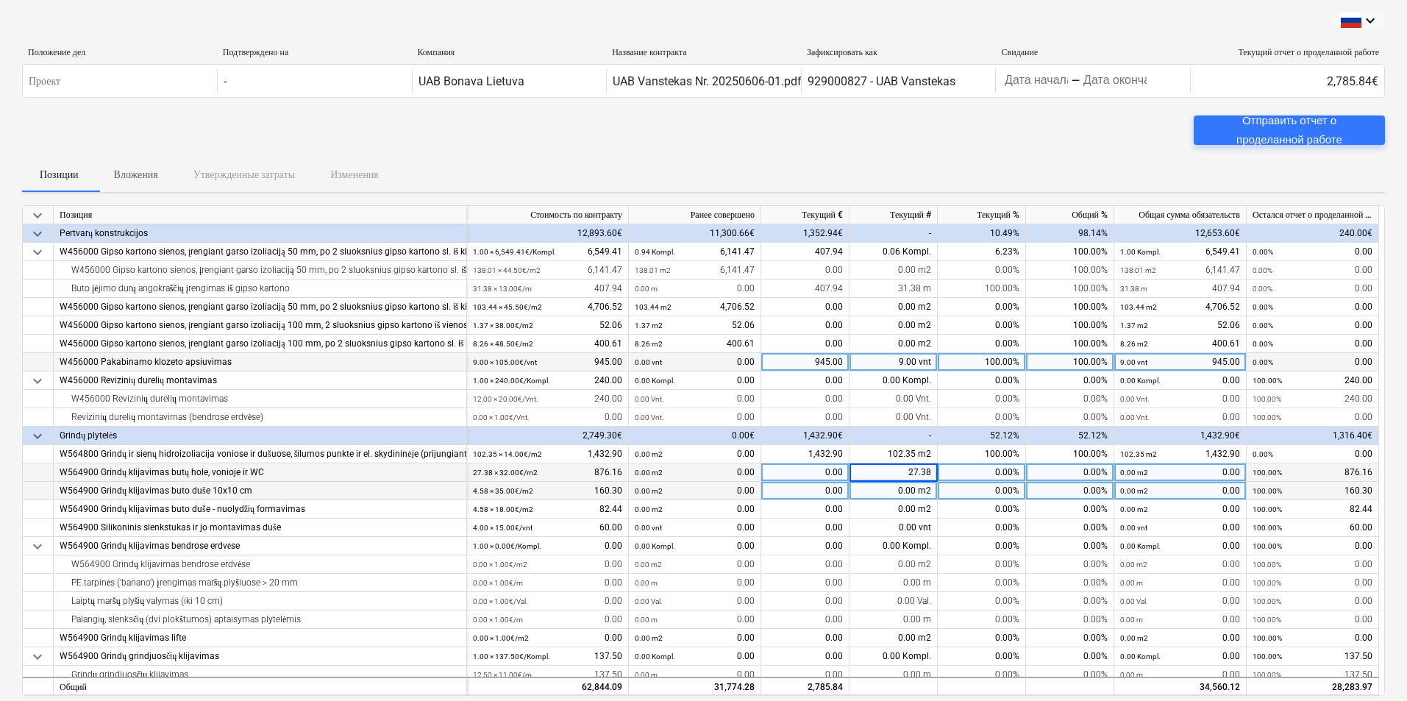
click at [884, 494] on div "0.00 m2" at bounding box center [894, 491] width 88 height 18
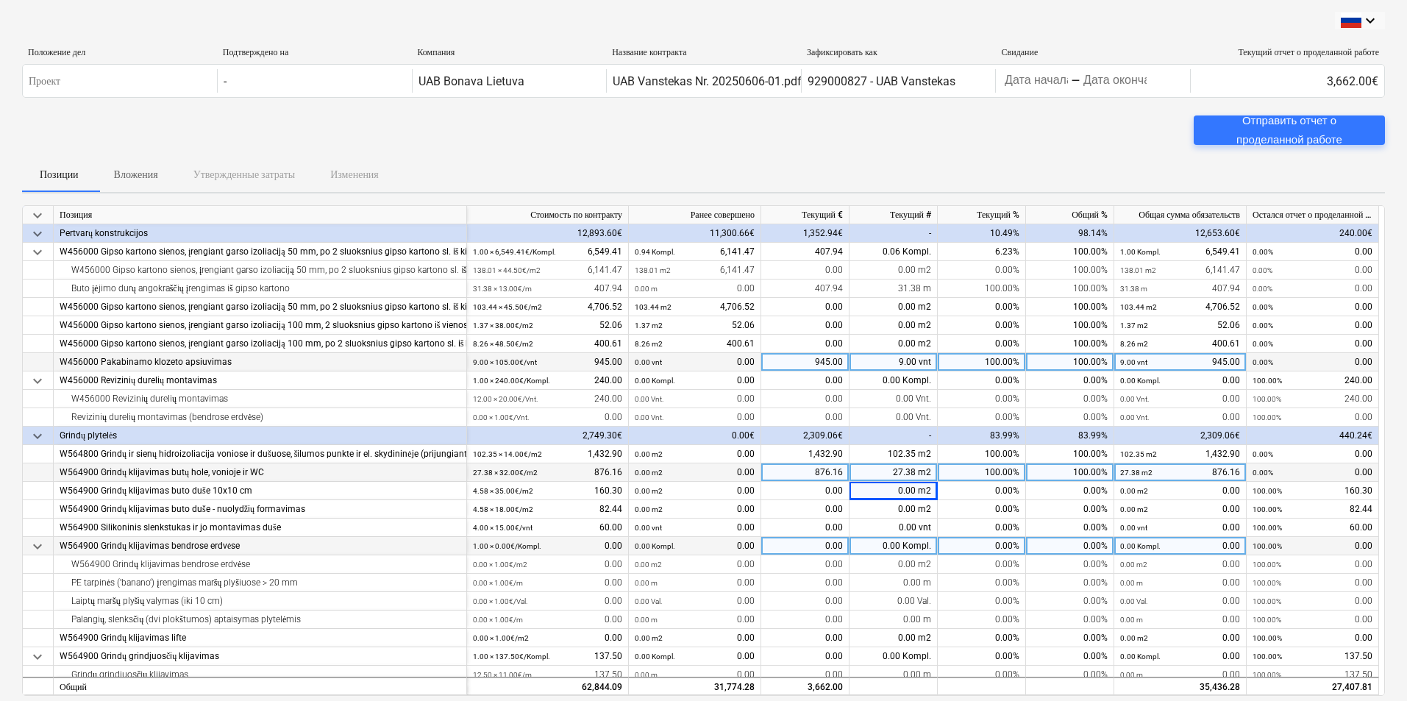
drag, startPoint x: 894, startPoint y: 489, endPoint x: 884, endPoint y: 545, distance: 56.8
click at [894, 489] on div "0.00 m2" at bounding box center [894, 491] width 88 height 18
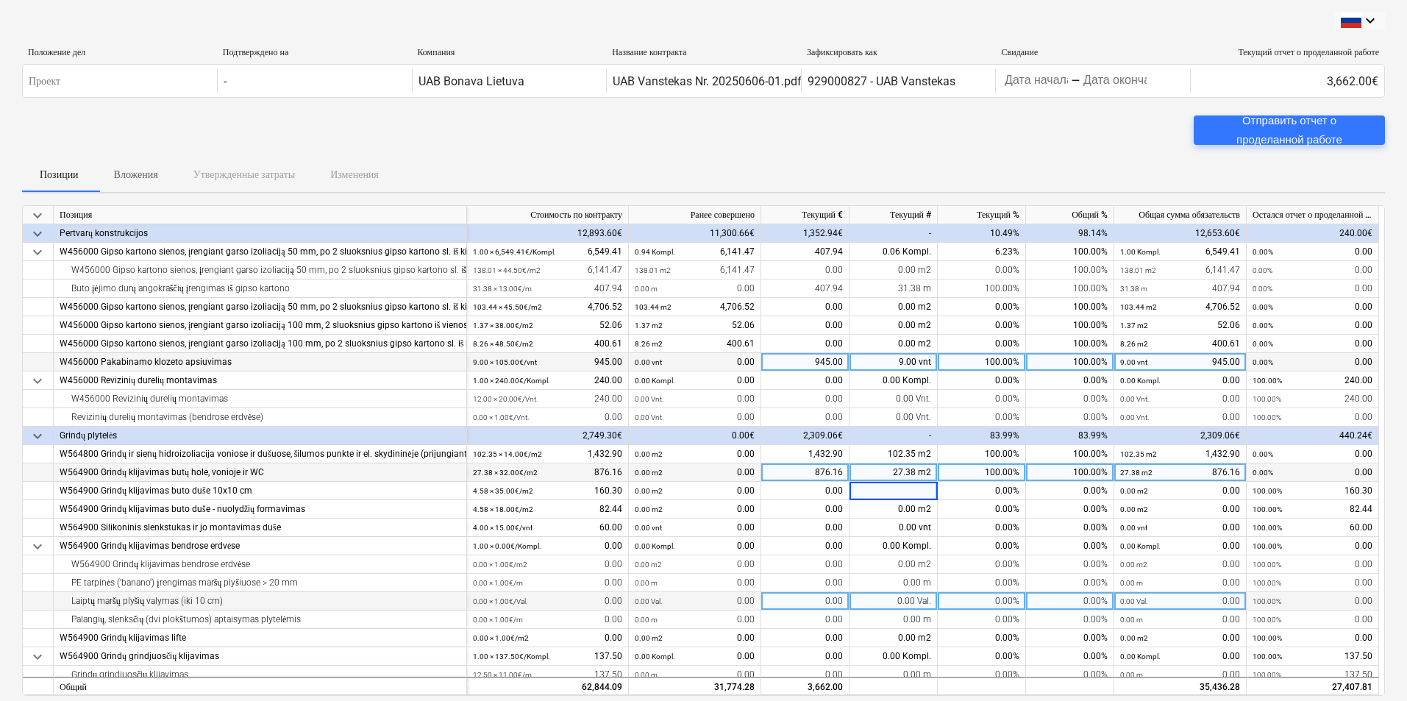
drag, startPoint x: 891, startPoint y: 511, endPoint x: 870, endPoint y: 599, distance: 90.1
click at [891, 510] on div "0.00 m2" at bounding box center [894, 509] width 88 height 18
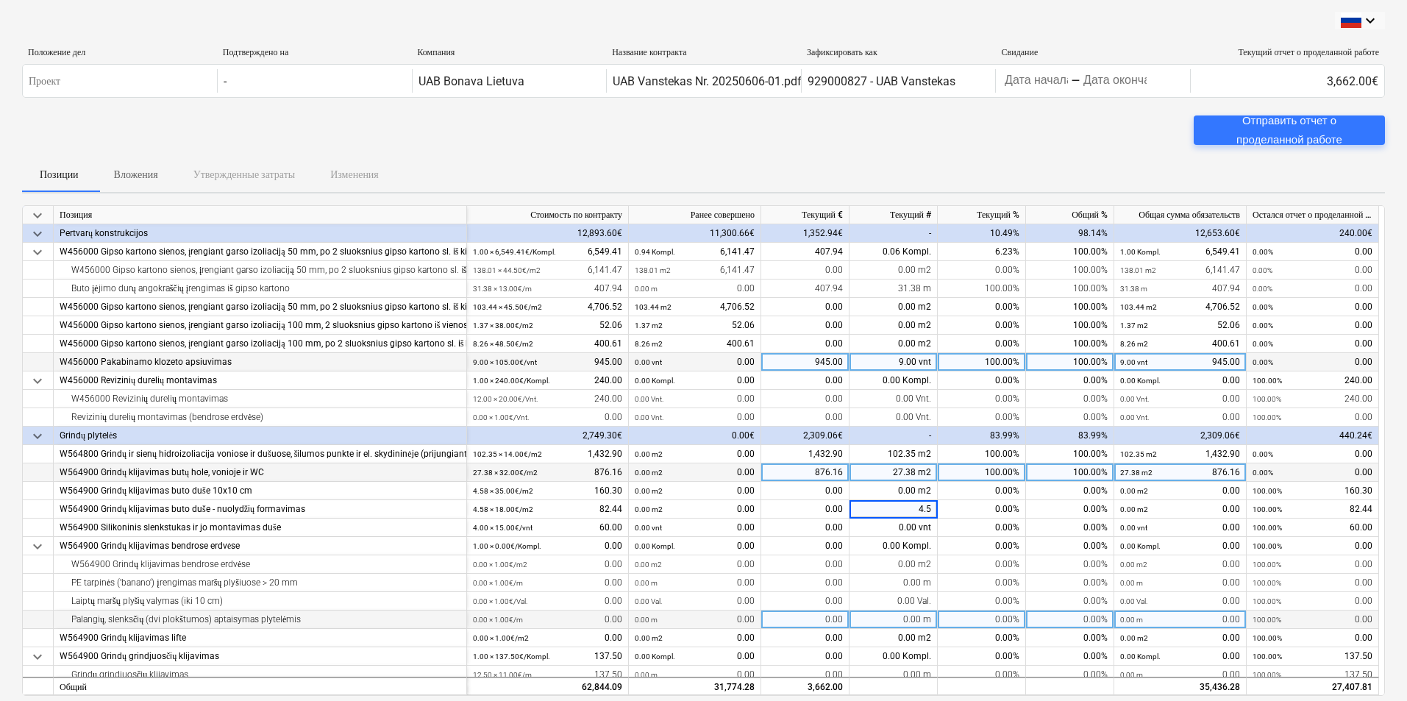
type input "4.58"
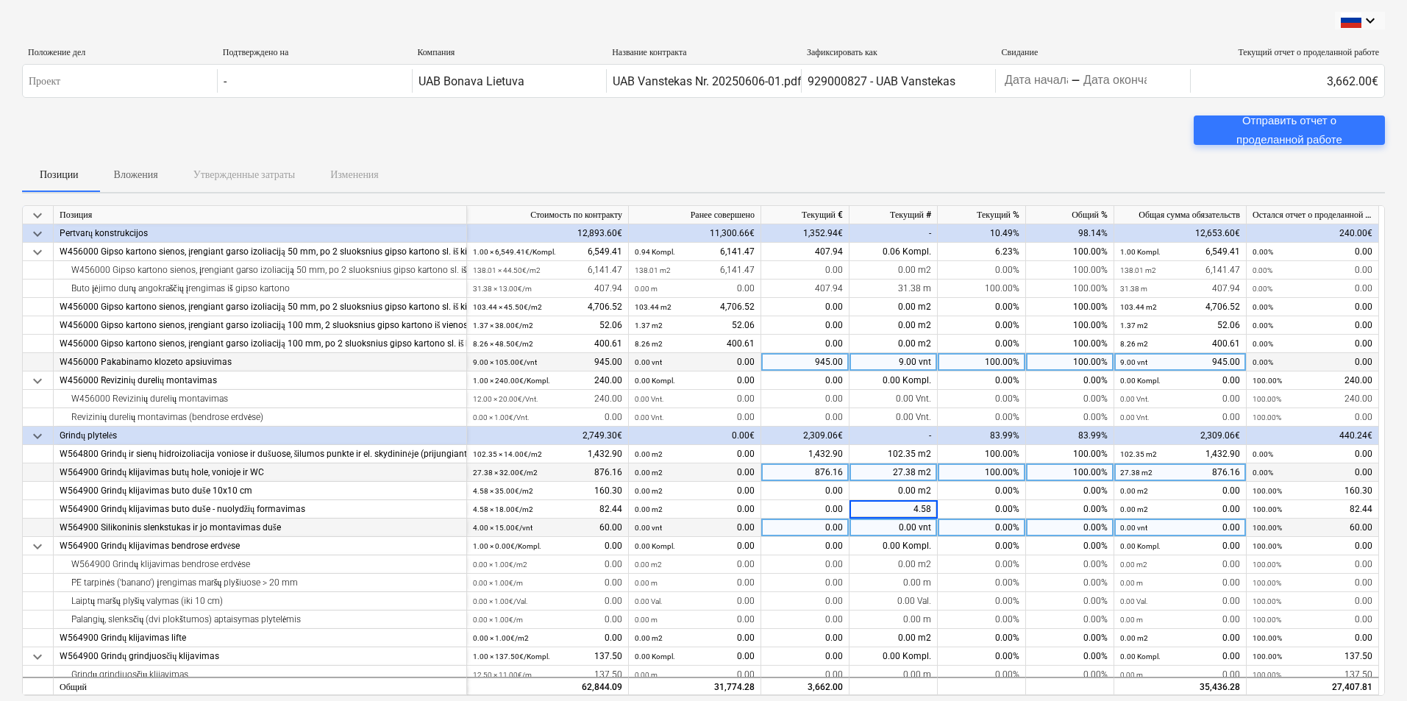
click at [893, 526] on div "0.00 vnt" at bounding box center [894, 528] width 88 height 18
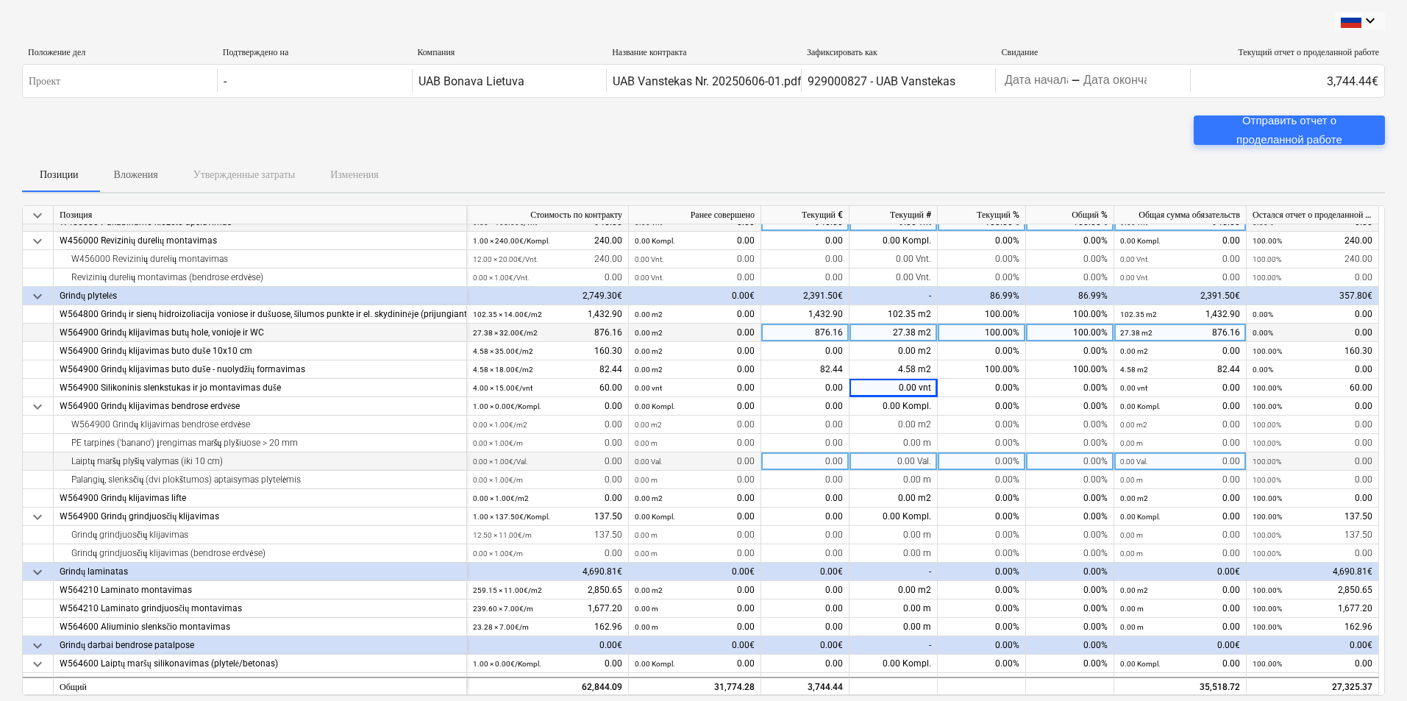
scroll to position [294, 0]
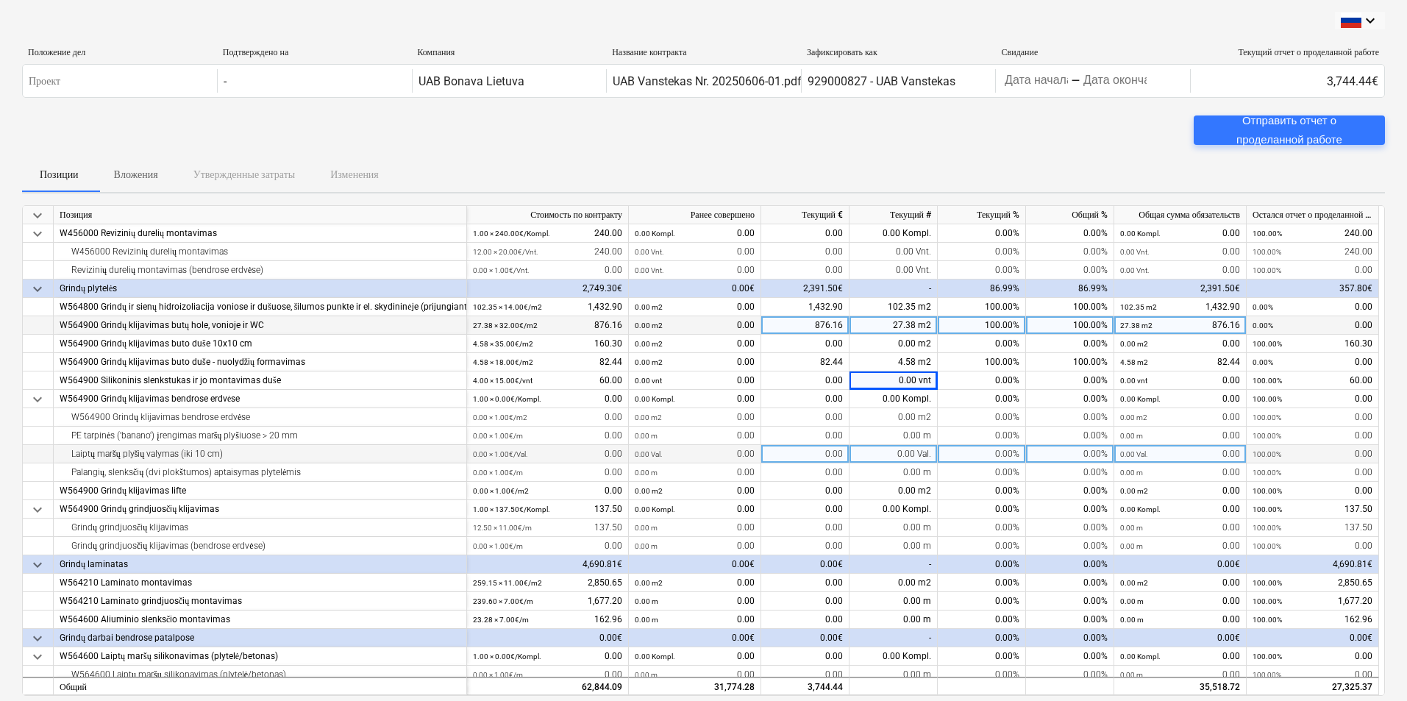
click at [877, 528] on div "0.00 m" at bounding box center [894, 528] width 88 height 18
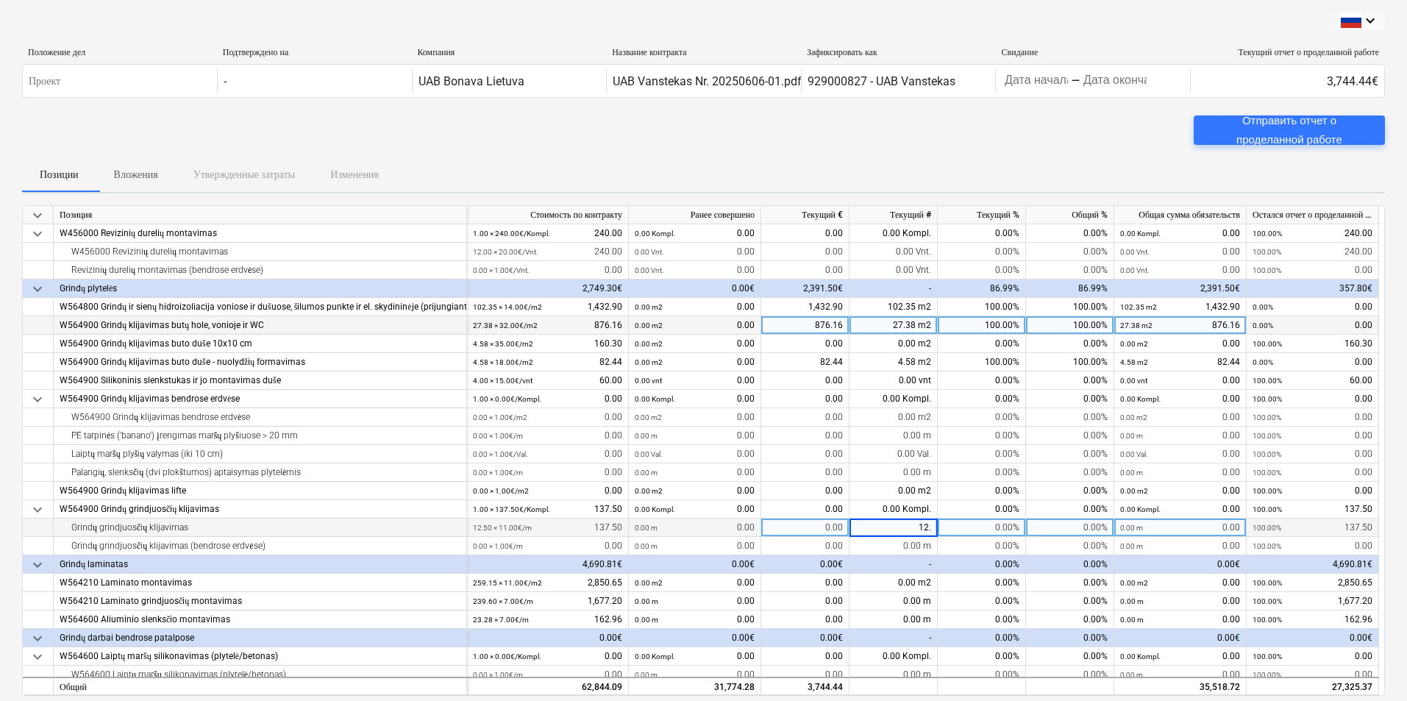
type input "12.5"
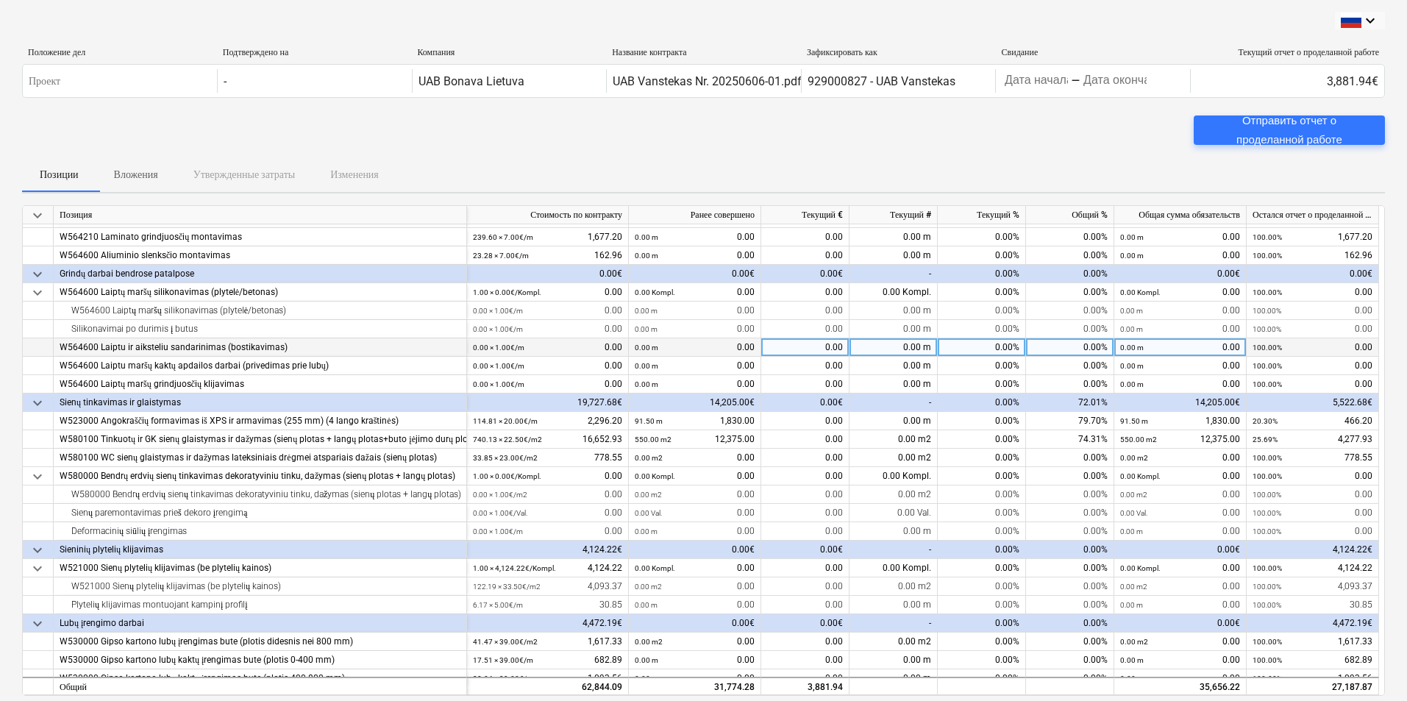
scroll to position [662, 0]
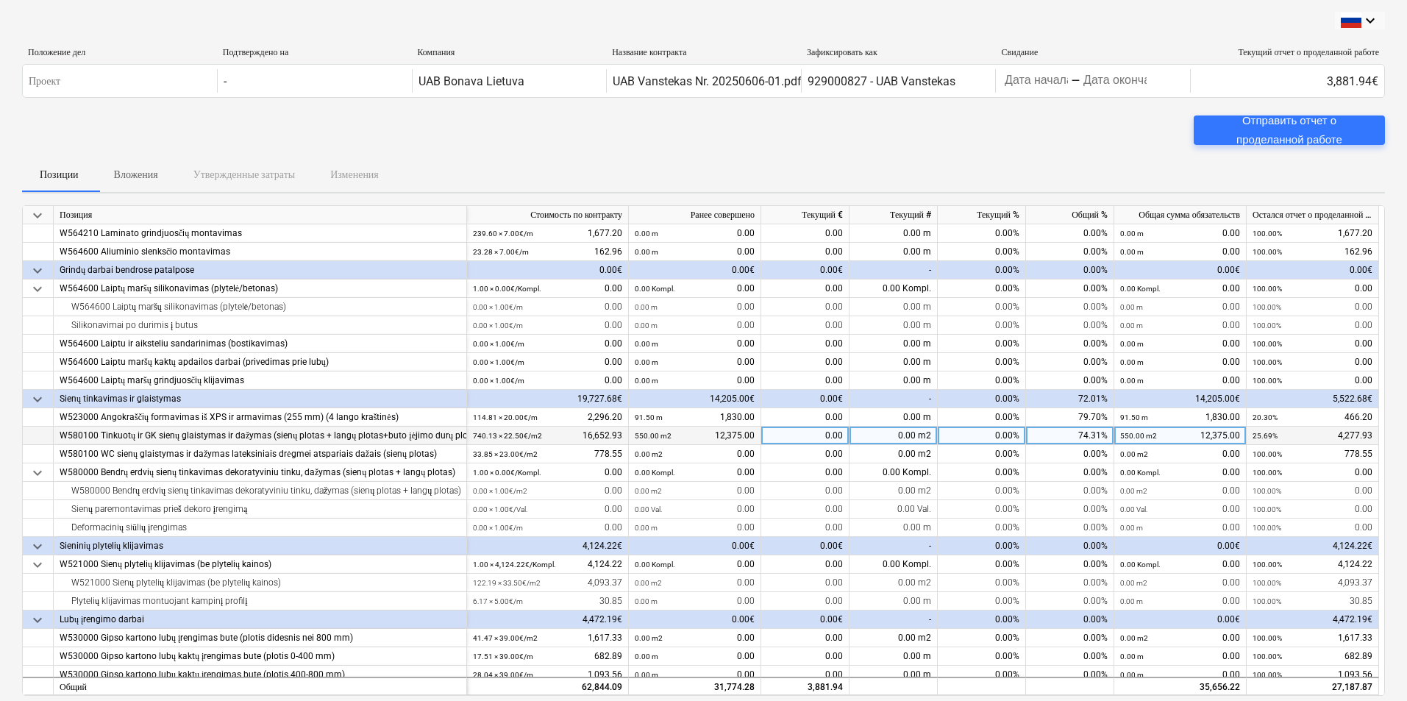
click at [896, 433] on div "0.00 m2" at bounding box center [894, 436] width 88 height 18
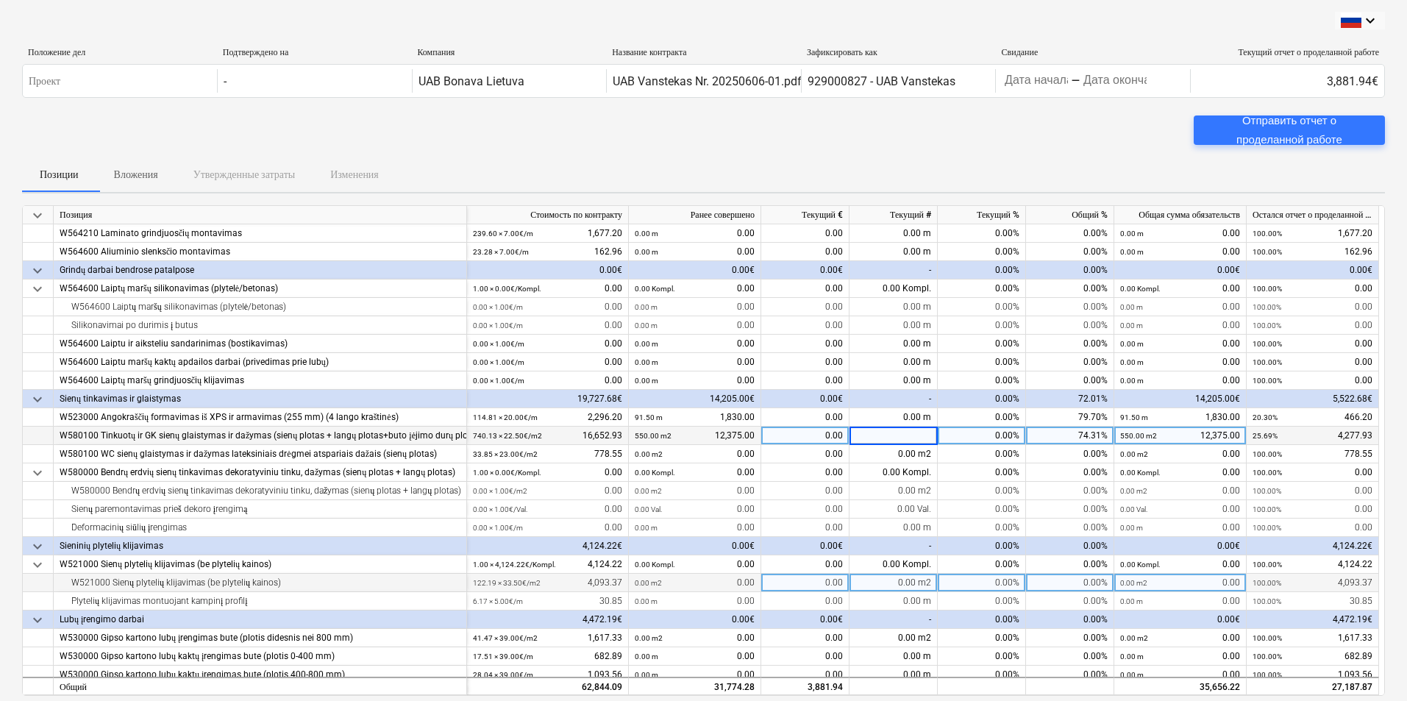
click at [880, 580] on div "0.00 m2" at bounding box center [894, 583] width 88 height 18
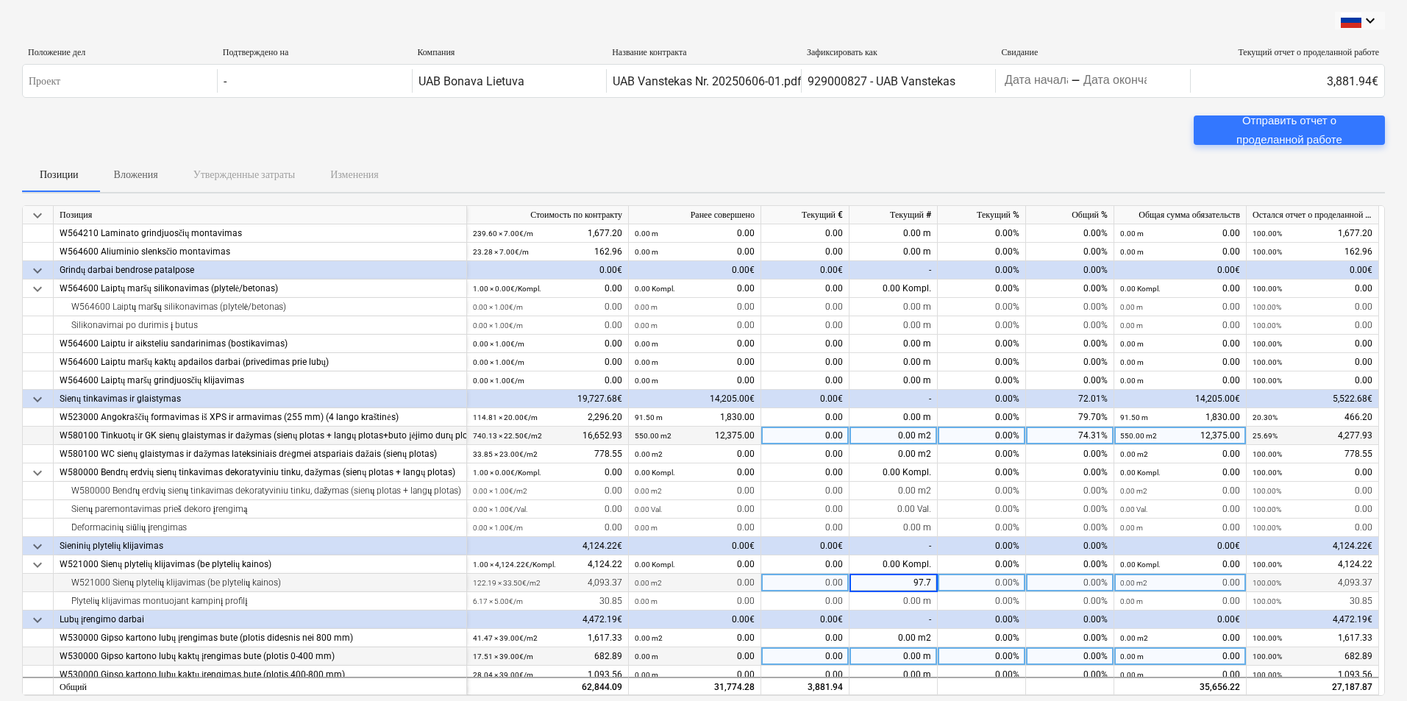
type input "97.75"
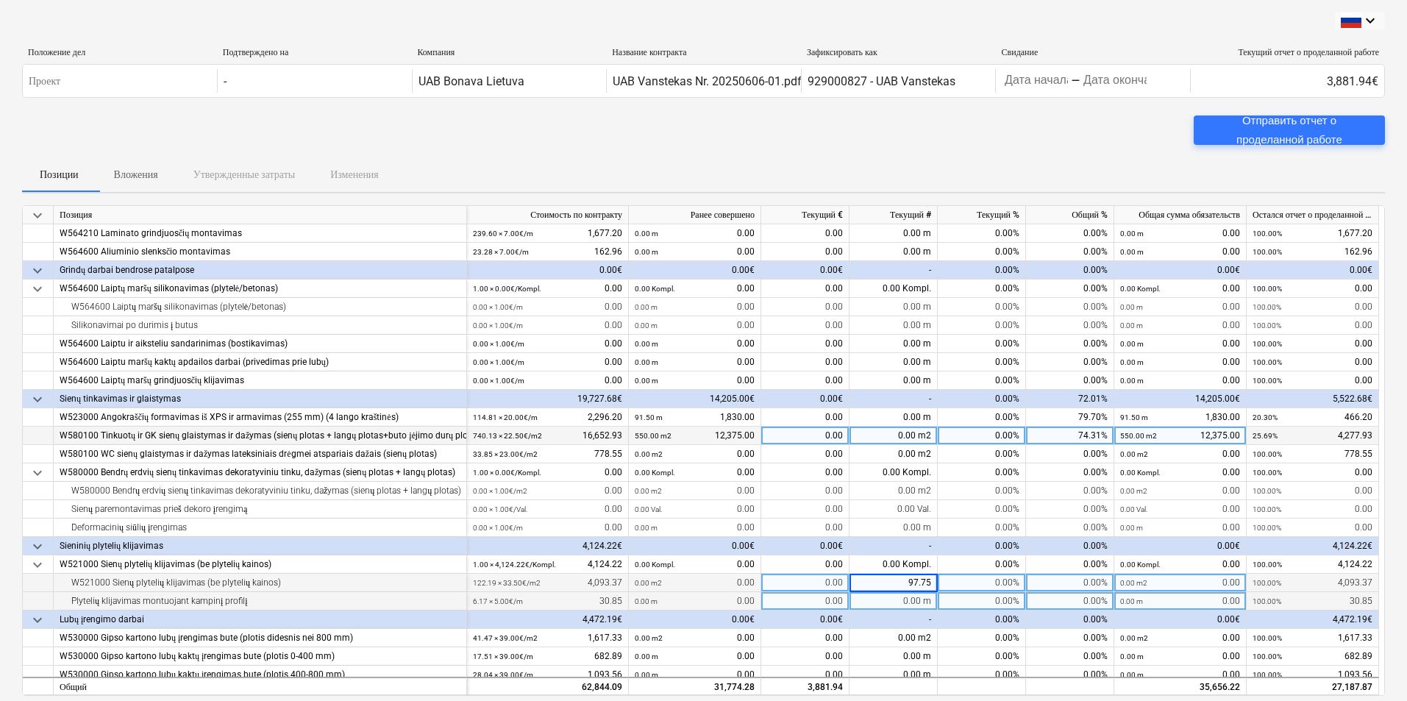
click at [894, 607] on div "0.00 m" at bounding box center [894, 601] width 88 height 18
type input "6.17"
click at [972, 603] on div "0.00%" at bounding box center [982, 601] width 88 height 18
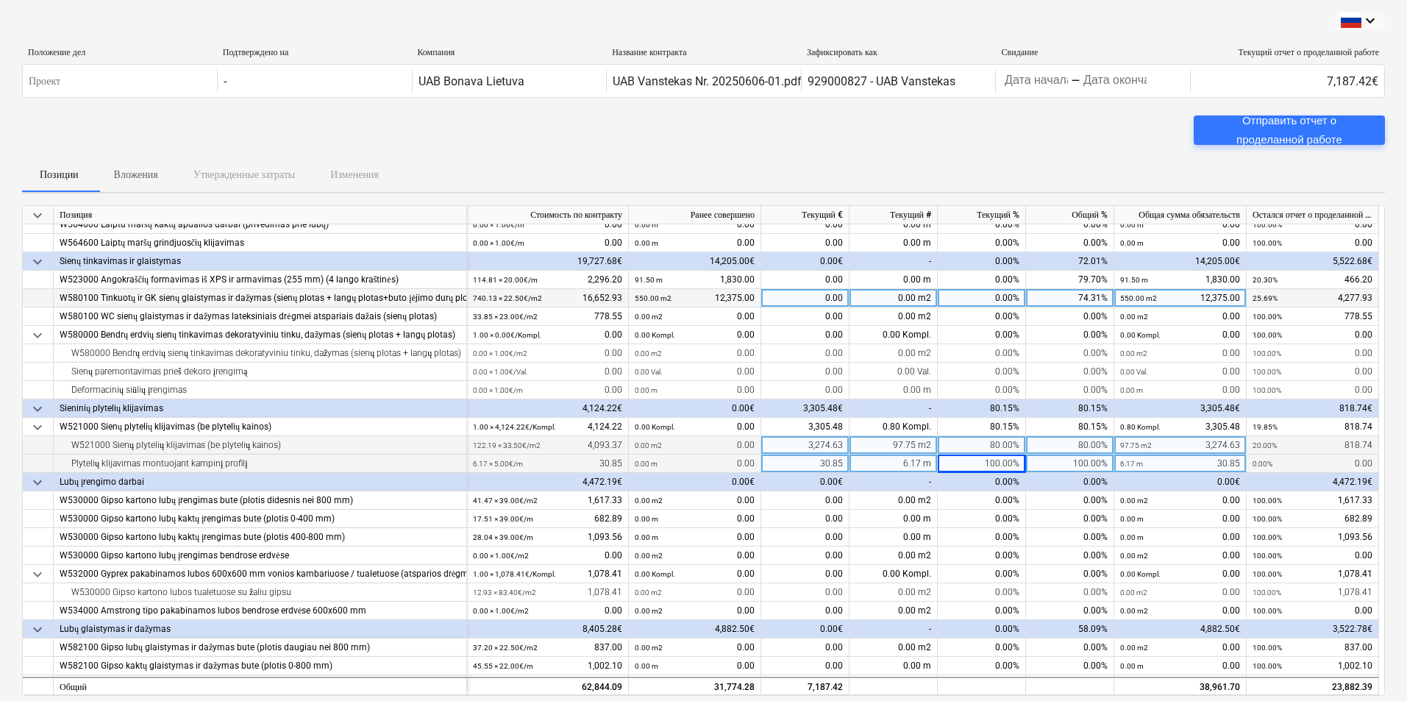
scroll to position [809, 0]
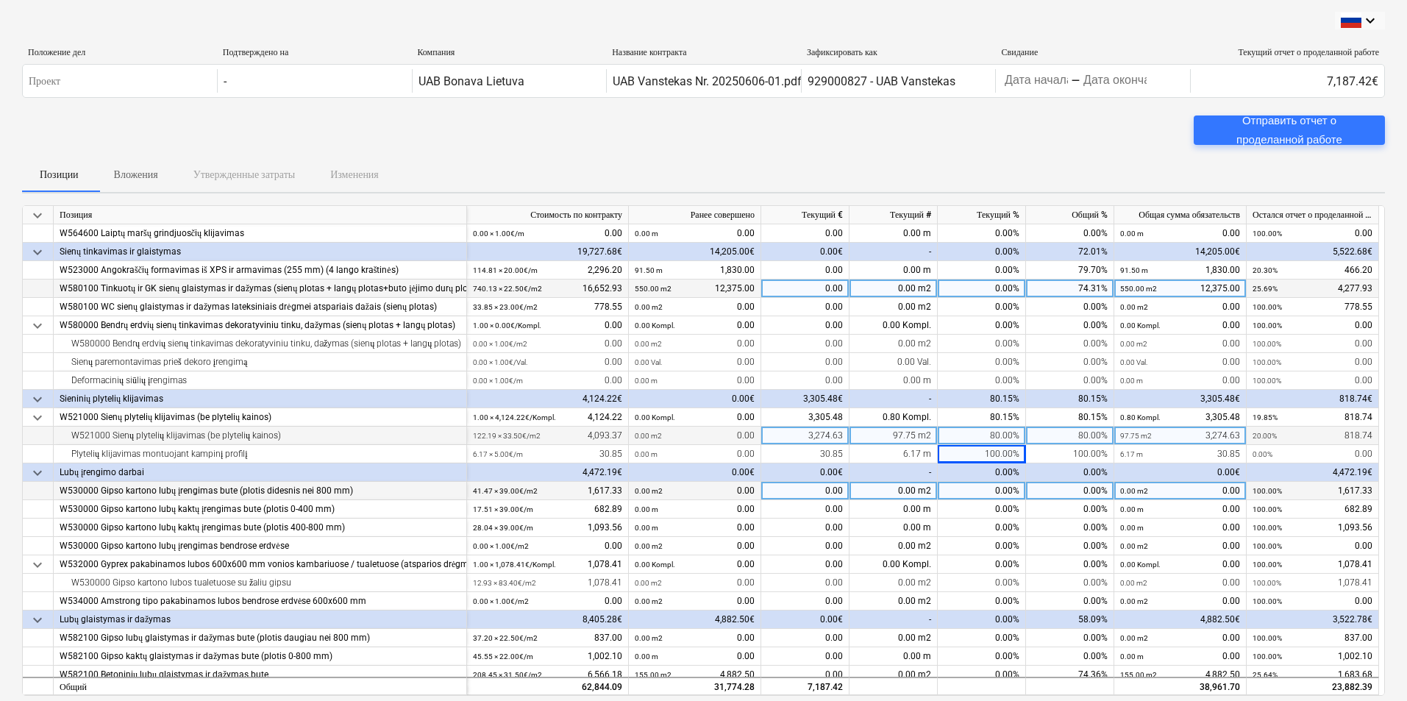
click at [883, 492] on div "0.00 m2" at bounding box center [894, 491] width 88 height 18
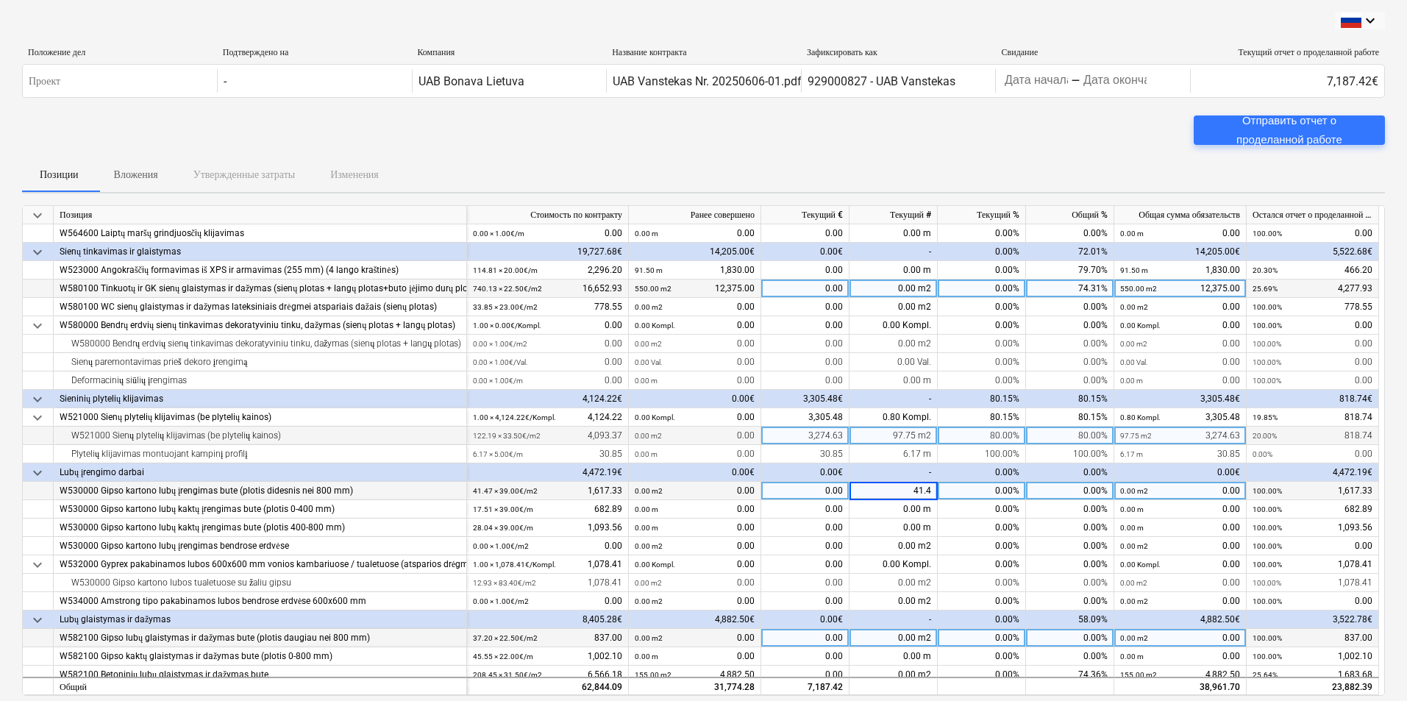
type input "41.47"
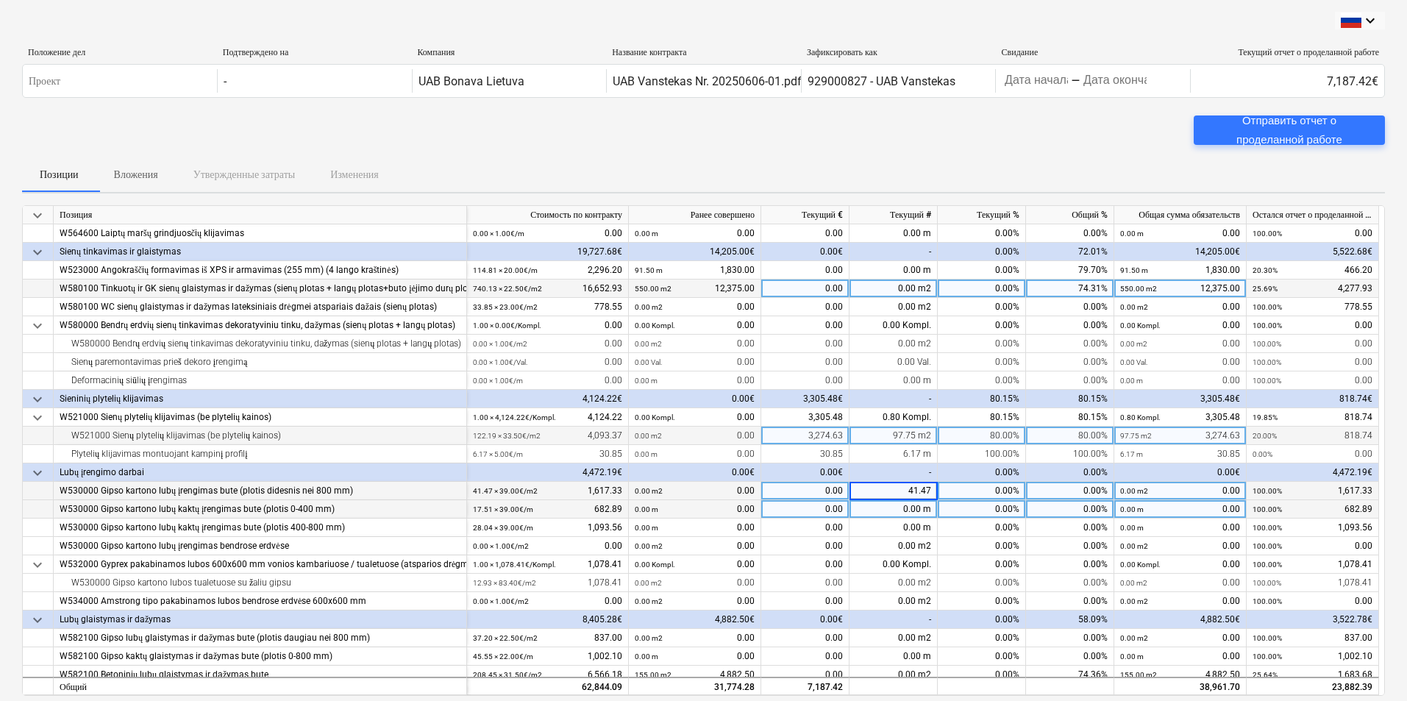
click at [880, 503] on div "0.00 m" at bounding box center [894, 509] width 88 height 18
type input "17.51"
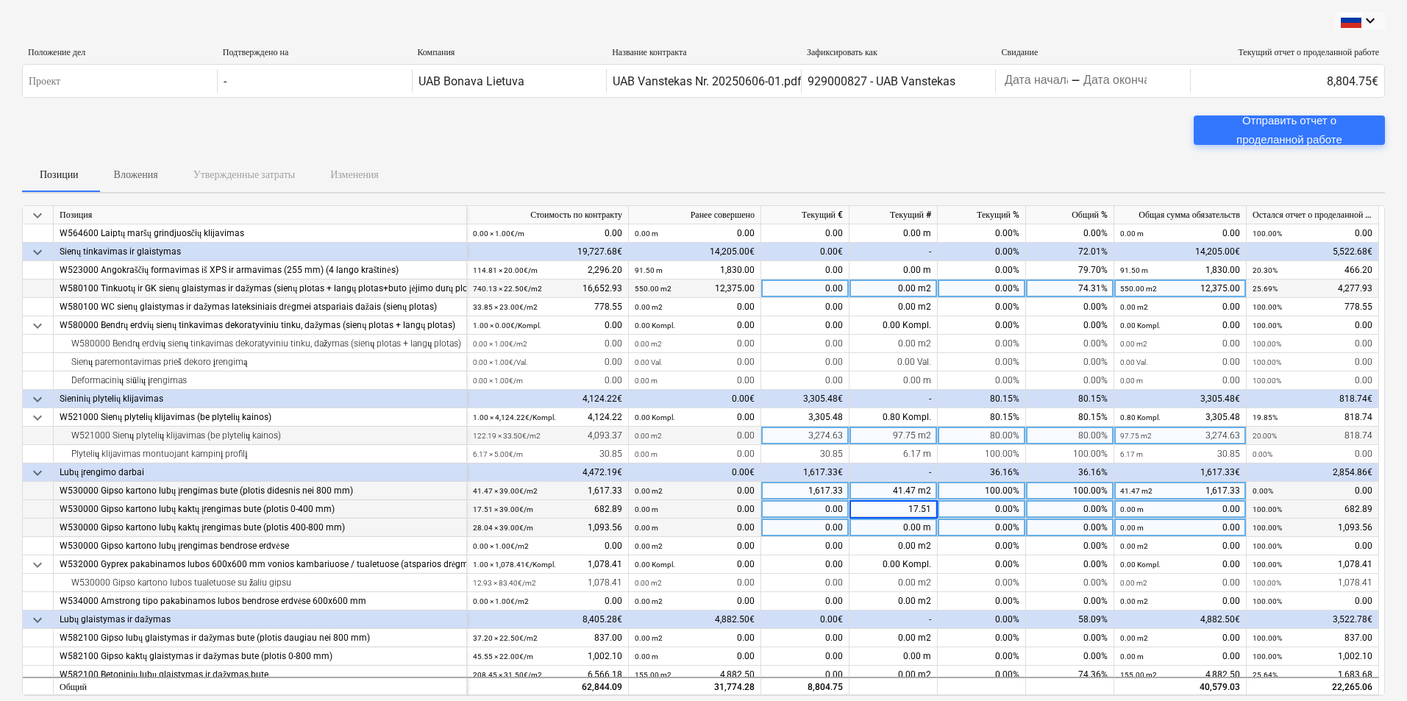
click at [894, 527] on div "0.00 m" at bounding box center [894, 528] width 88 height 18
type input "28.04"
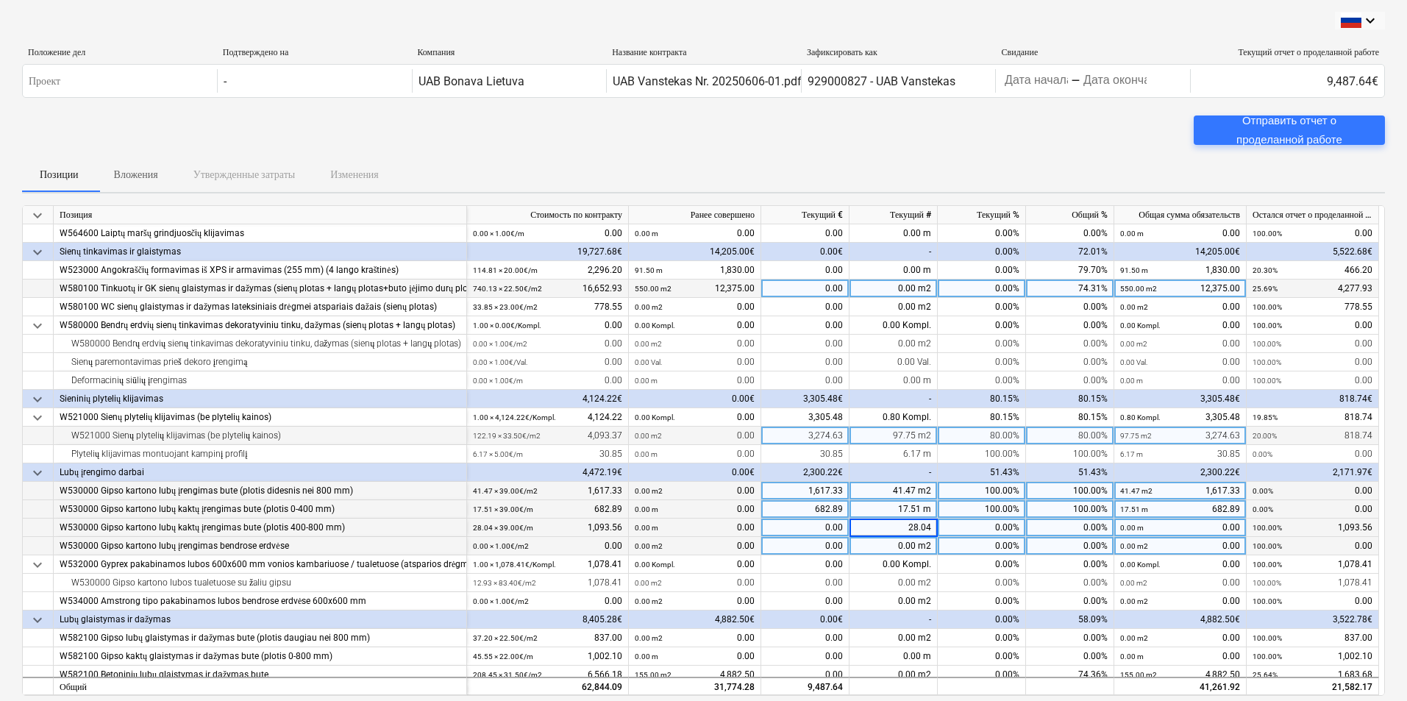
click at [880, 543] on div "0.00 m2" at bounding box center [894, 546] width 88 height 18
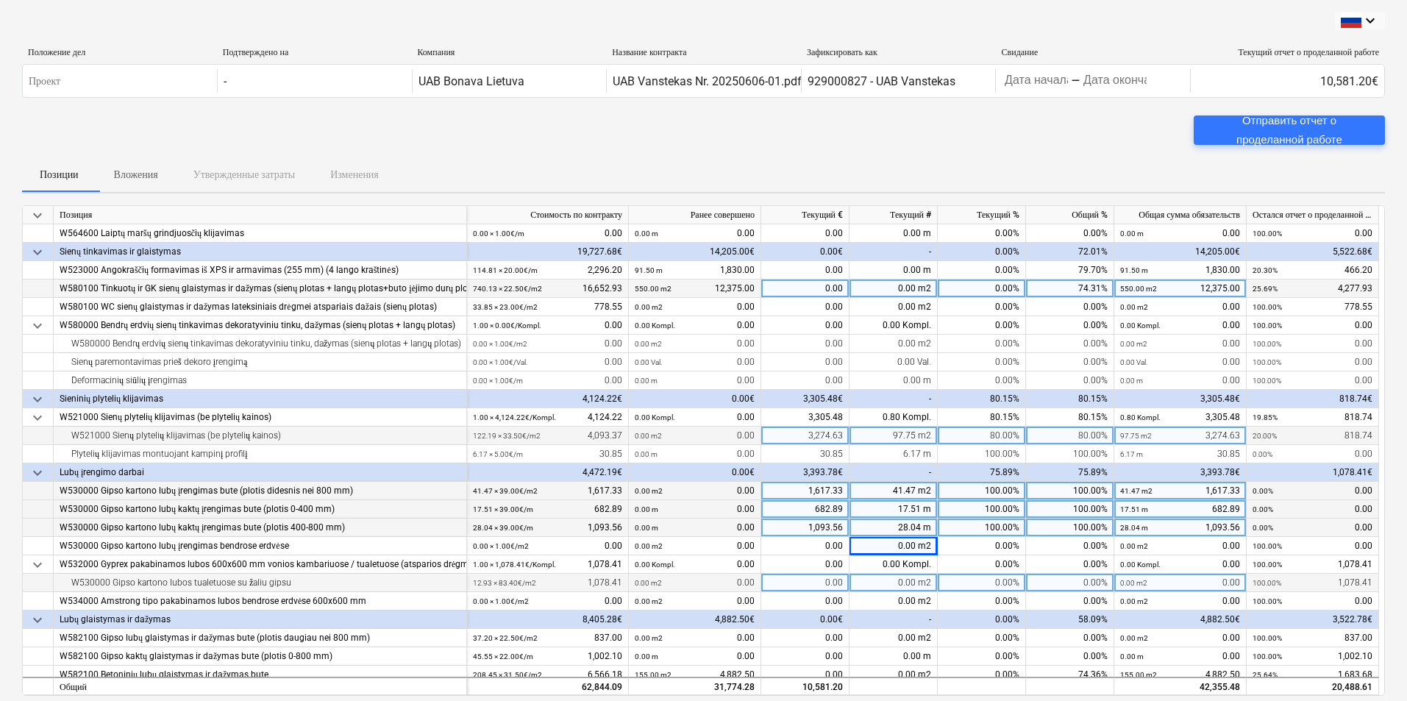
click at [885, 582] on div "0.00 m2" at bounding box center [894, 583] width 88 height 18
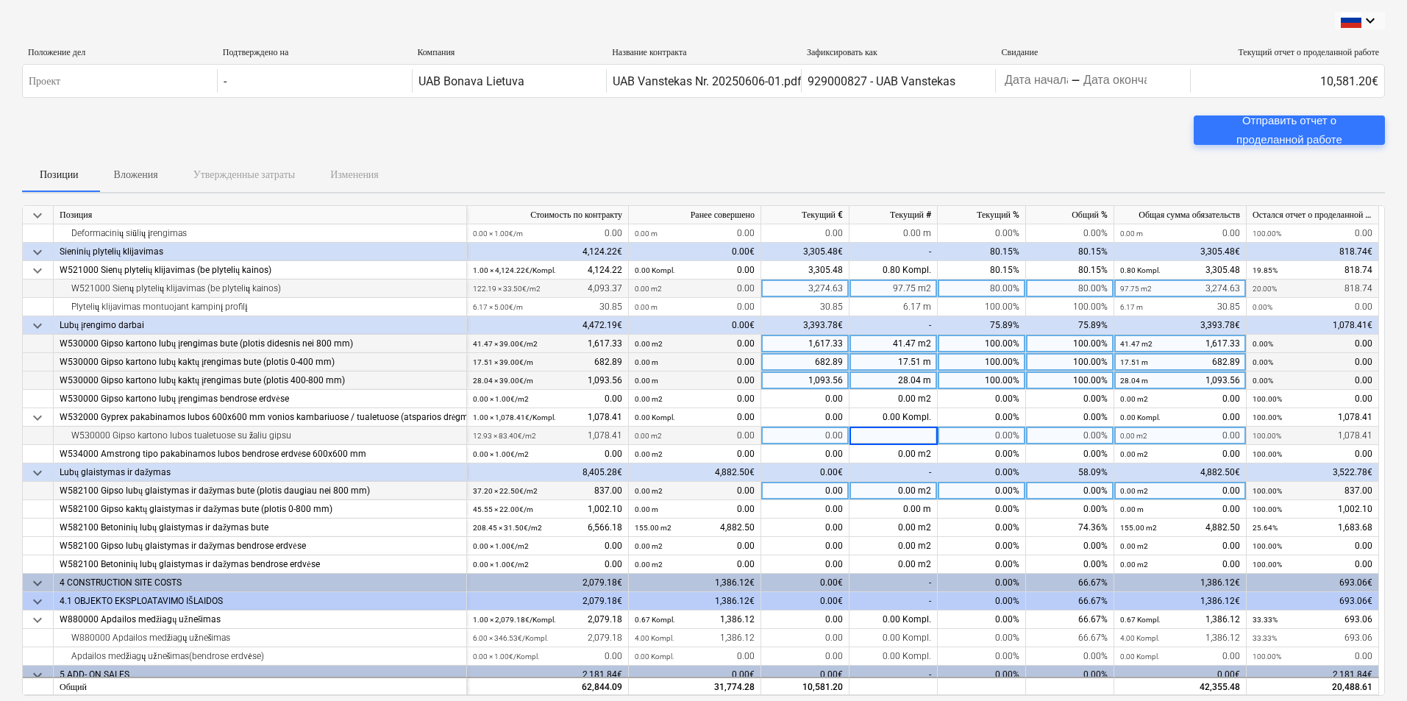
click at [875, 488] on div "0.00 m2" at bounding box center [894, 491] width 88 height 18
type input "37.2"
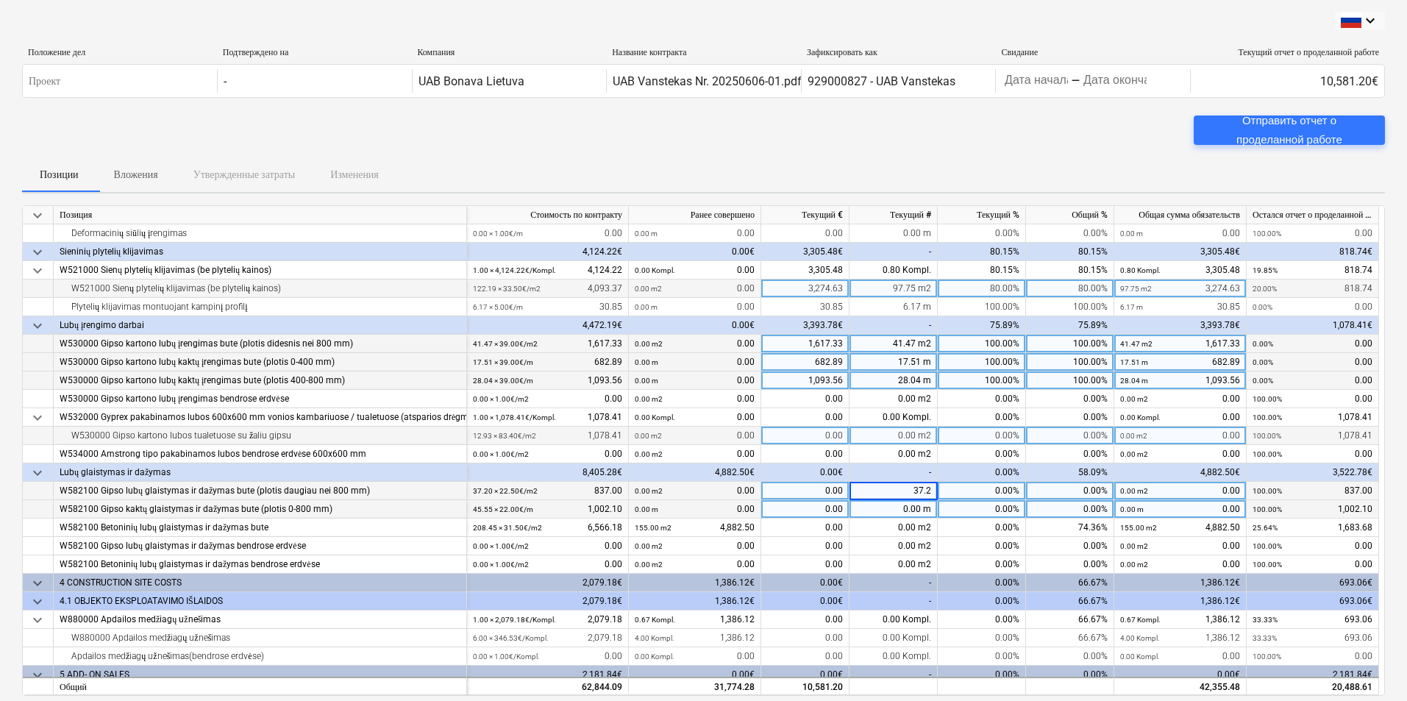
click at [895, 507] on div "0.00 m" at bounding box center [894, 509] width 88 height 18
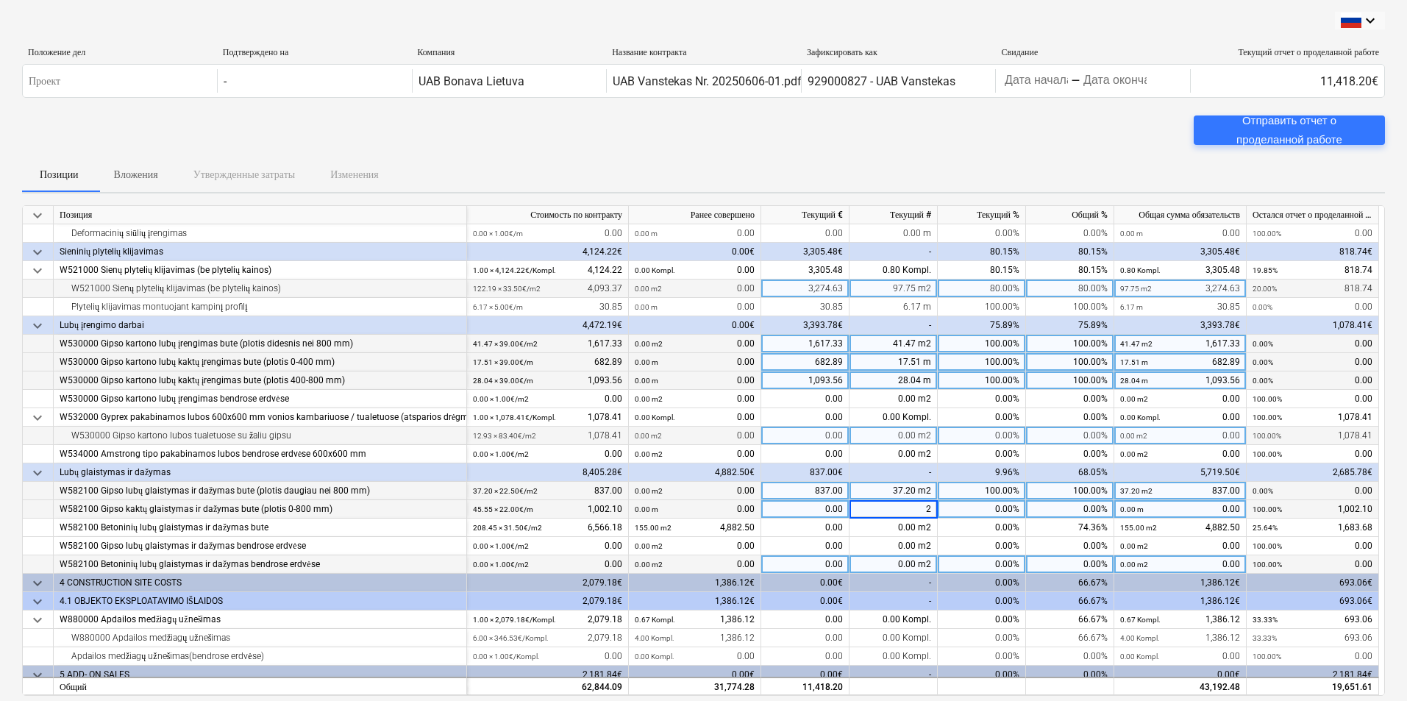
type input "23"
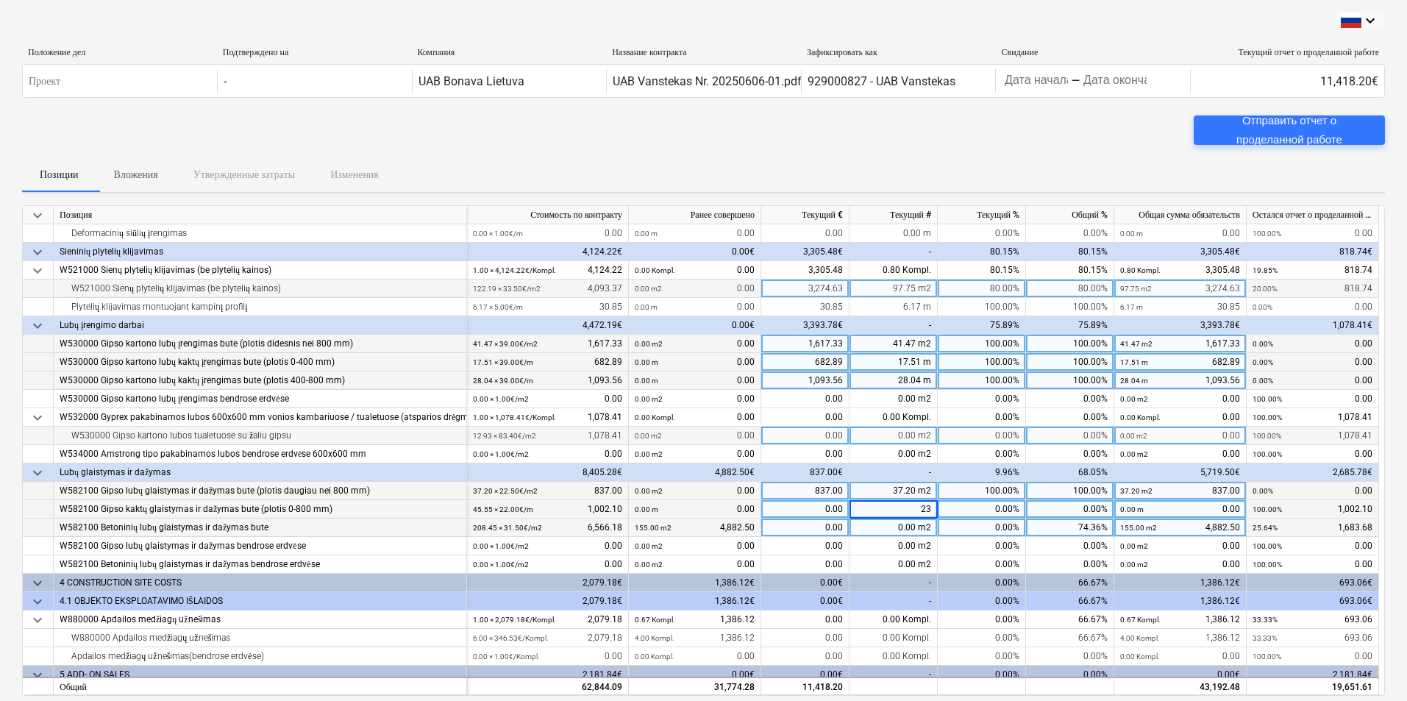
click at [888, 523] on div "0.00 m2" at bounding box center [894, 528] width 88 height 18
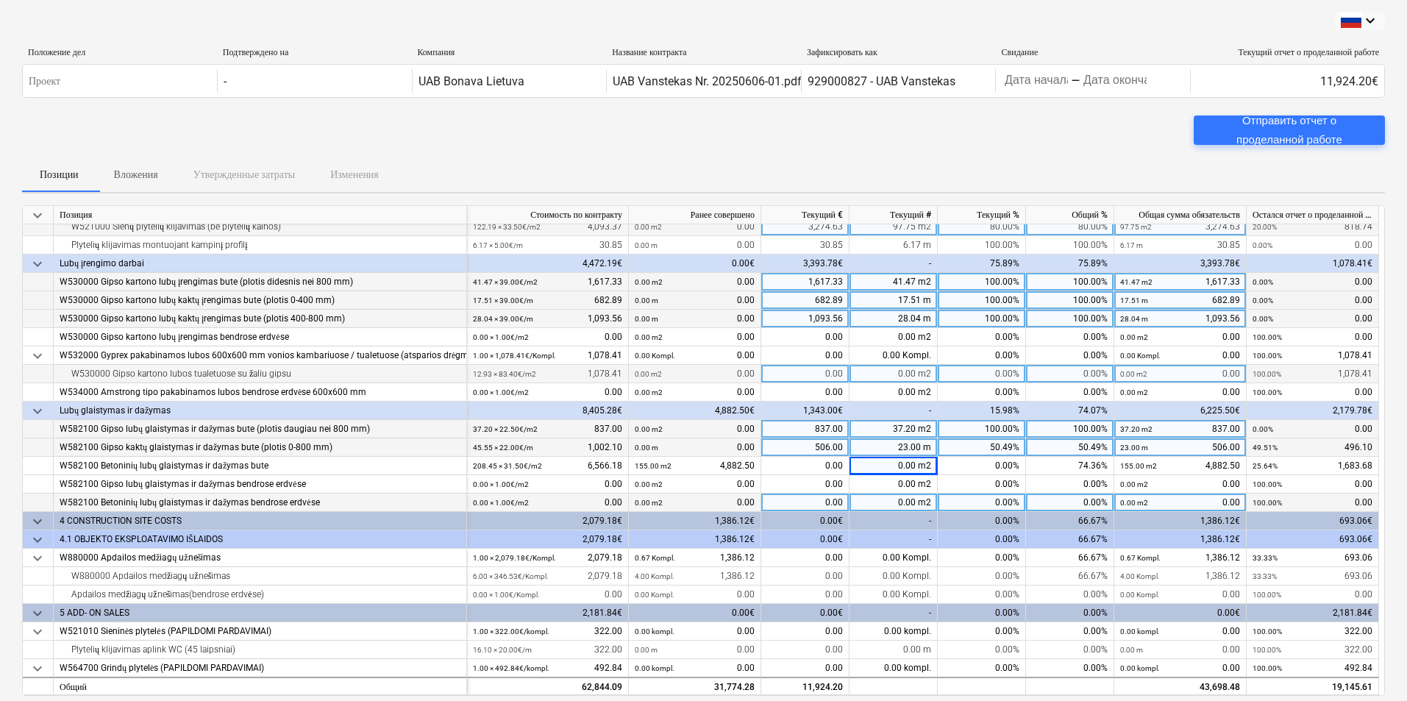
scroll to position [1030, 0]
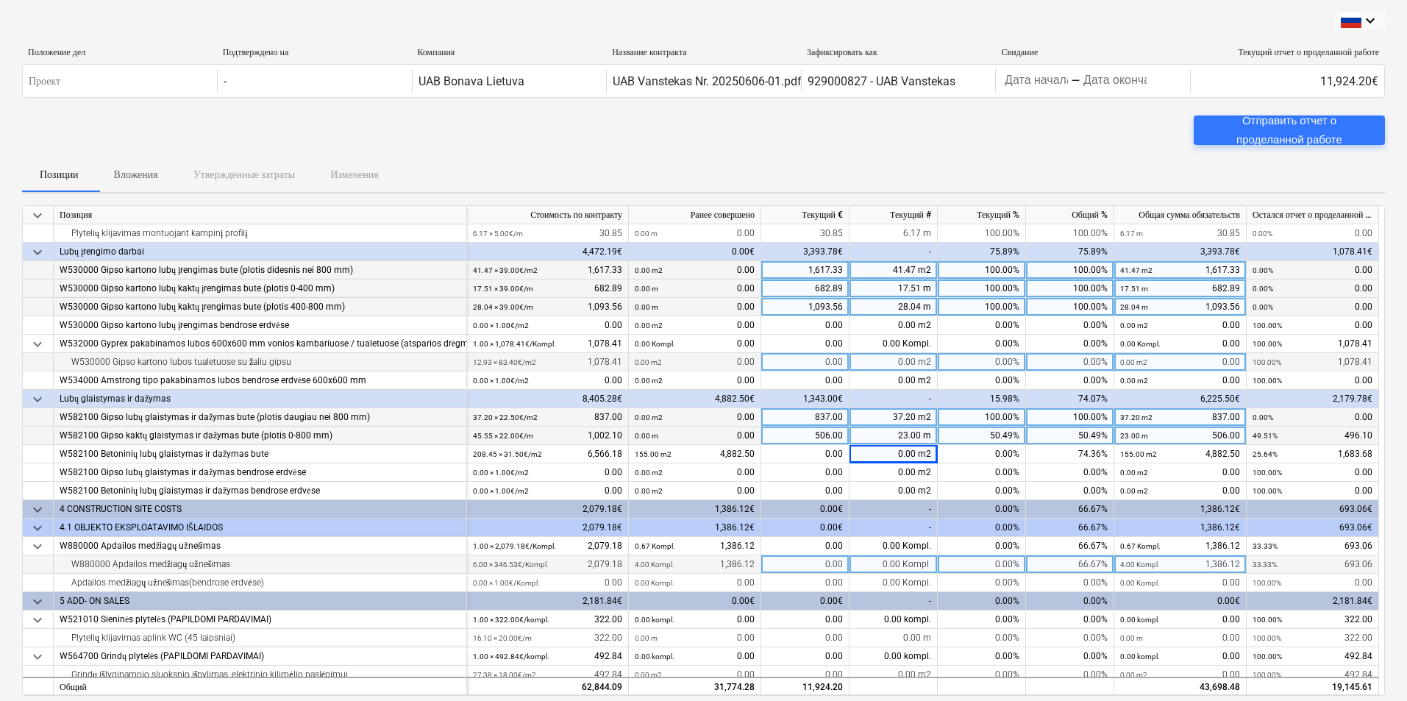
click at [879, 560] on div "0.00 Kompl." at bounding box center [894, 564] width 88 height 18
type input "2"
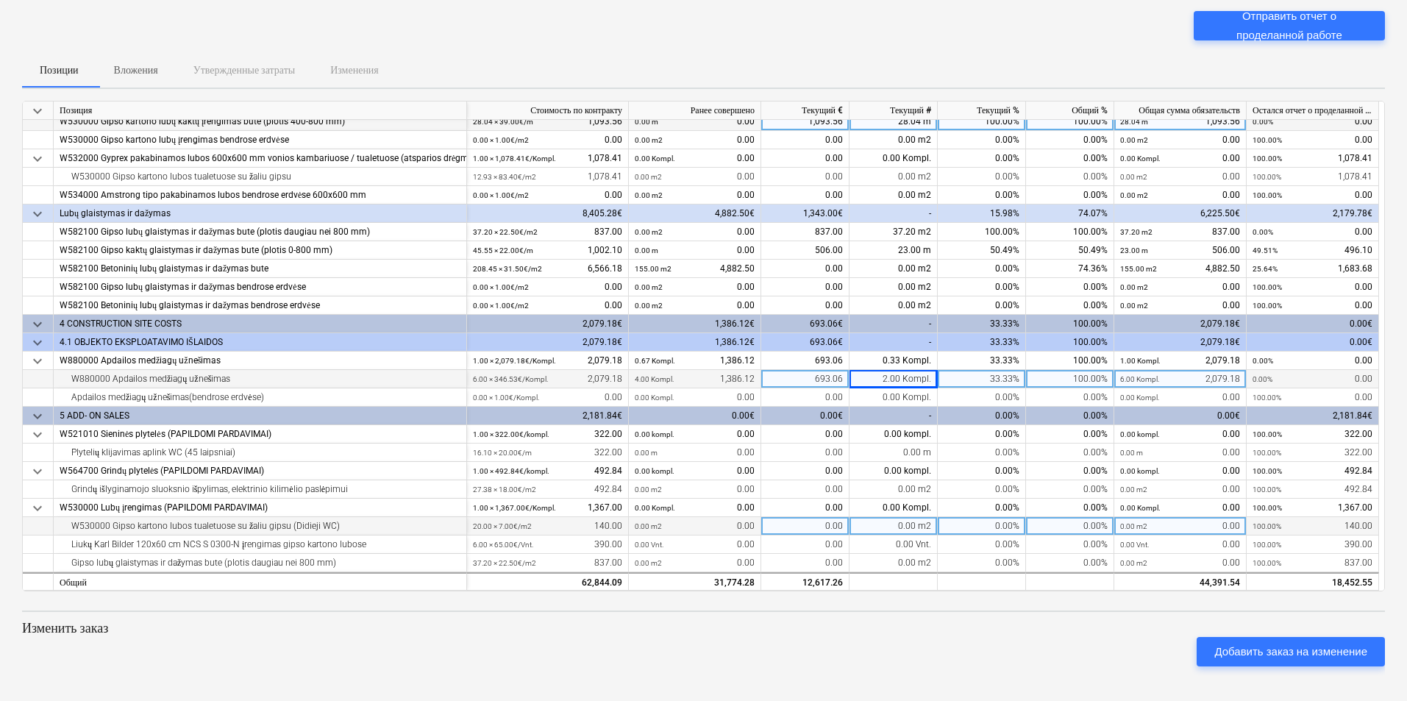
scroll to position [1037, 0]
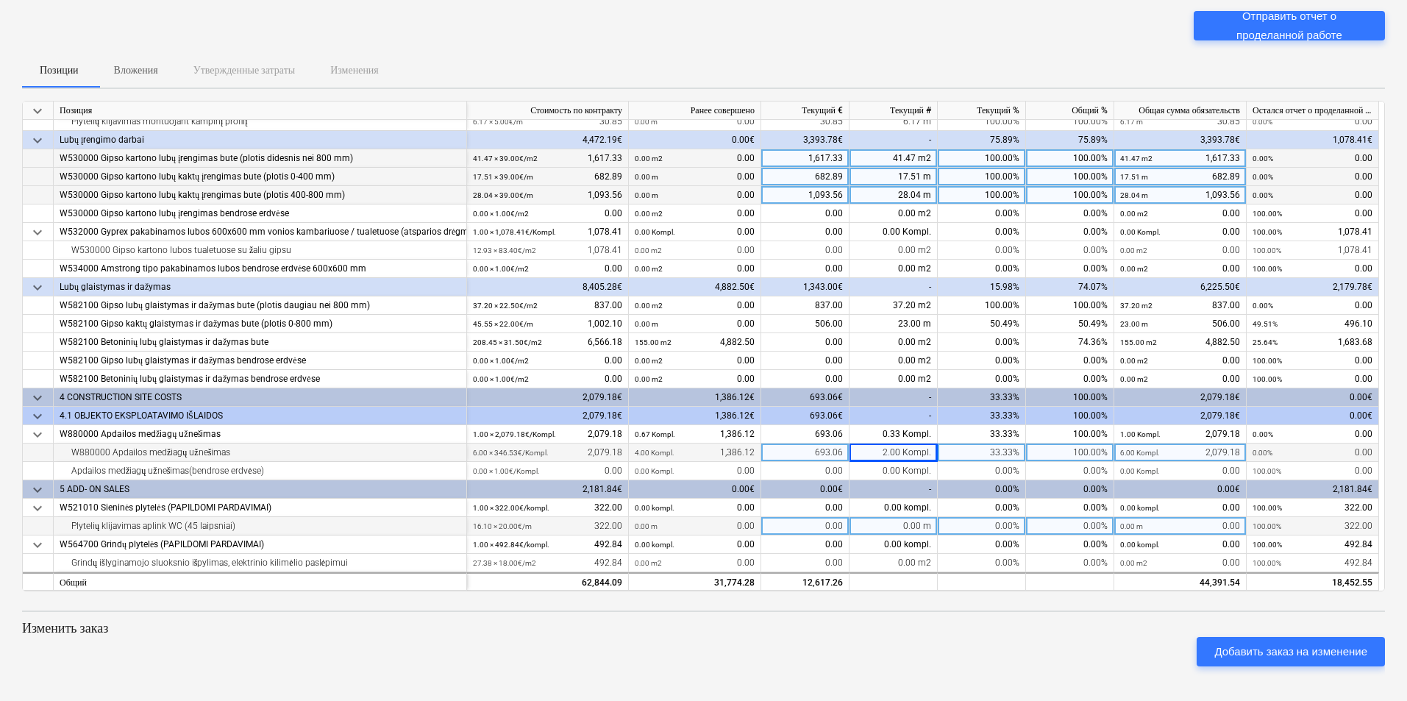
click at [888, 525] on div "0.00 m" at bounding box center [894, 526] width 88 height 18
type input "16.1"
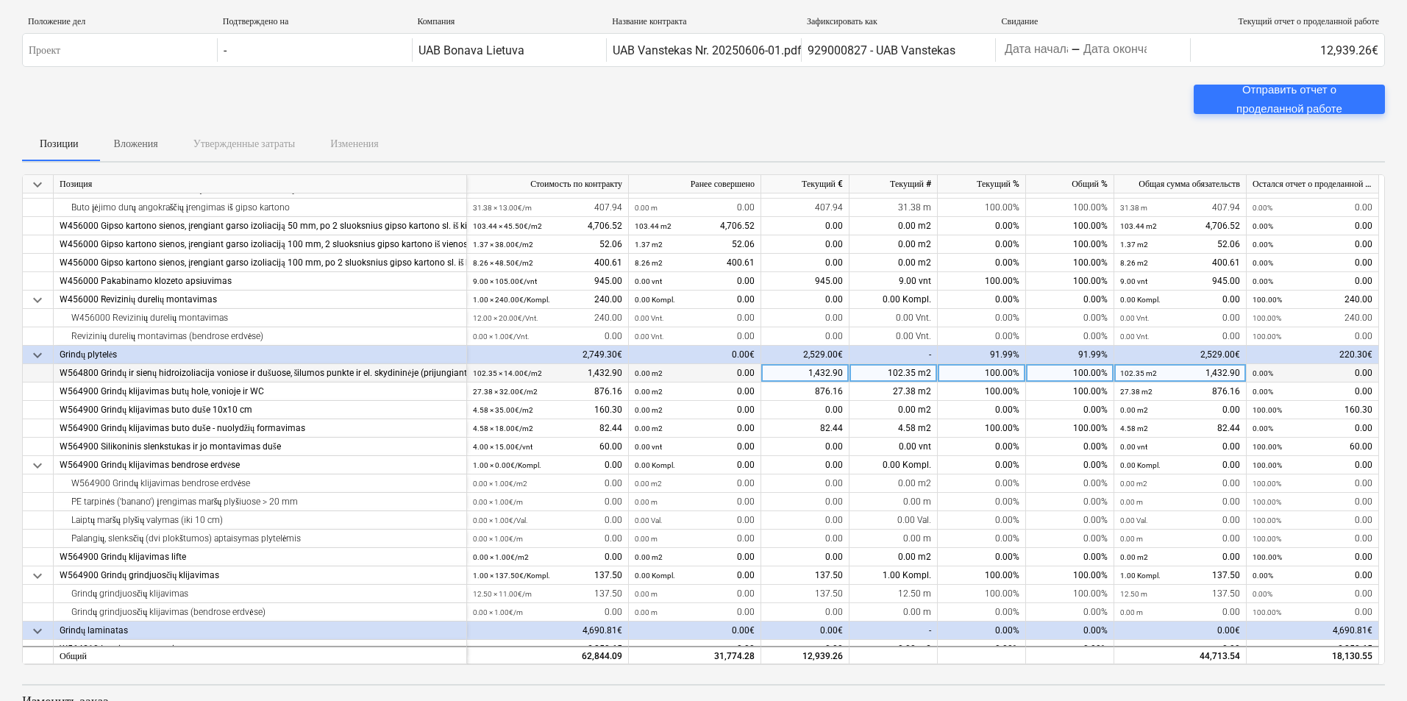
scroll to position [221, 0]
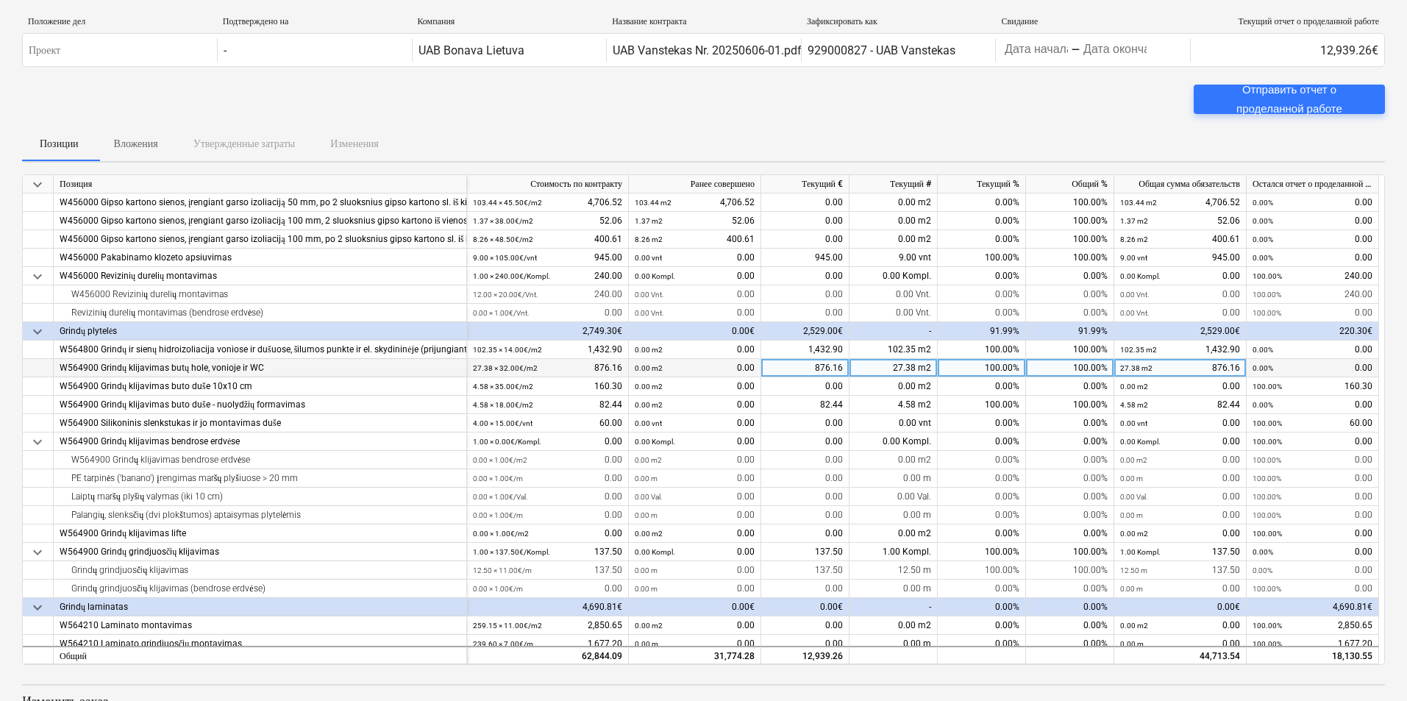
click at [886, 367] on div "27.38 m2" at bounding box center [894, 368] width 88 height 18
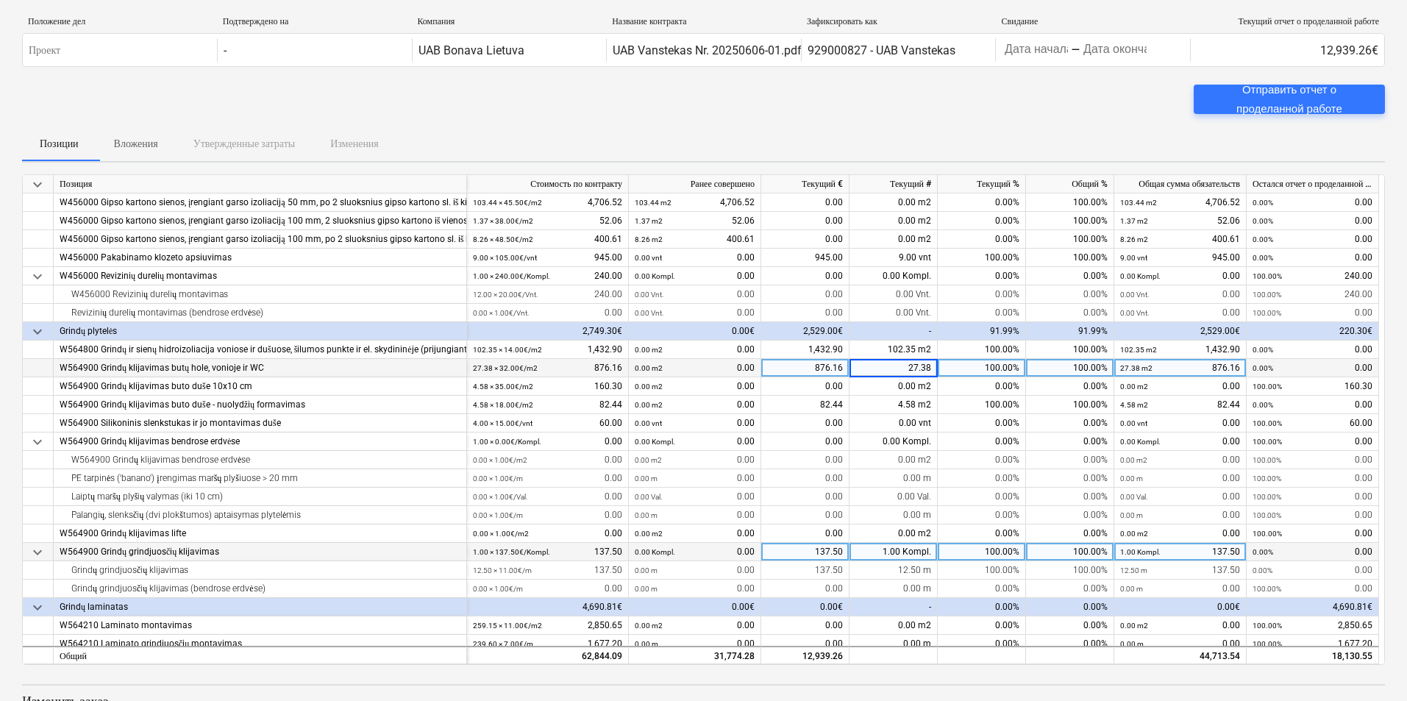
click at [830, 553] on div "137.50" at bounding box center [805, 552] width 88 height 18
click at [867, 552] on div "1.00 Kompl." at bounding box center [894, 552] width 88 height 18
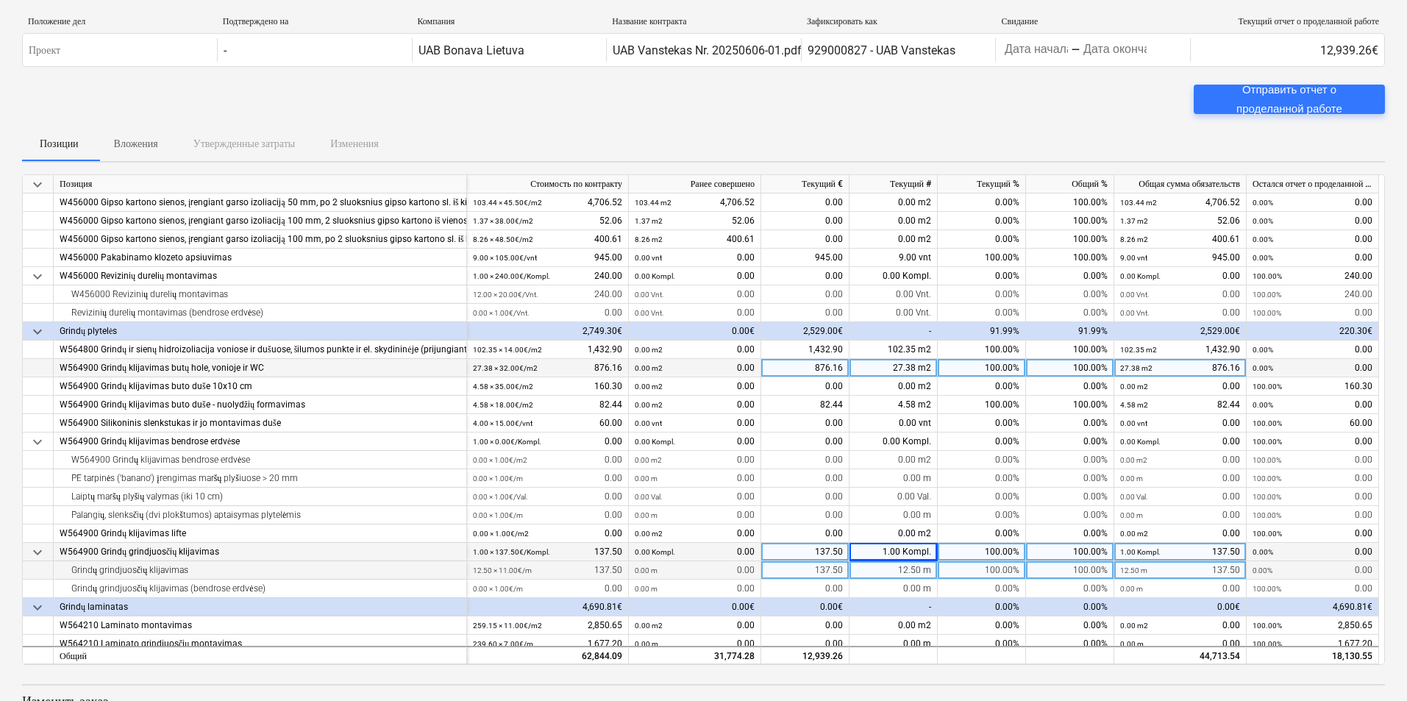
click at [891, 570] on div "12.50 m" at bounding box center [894, 570] width 88 height 18
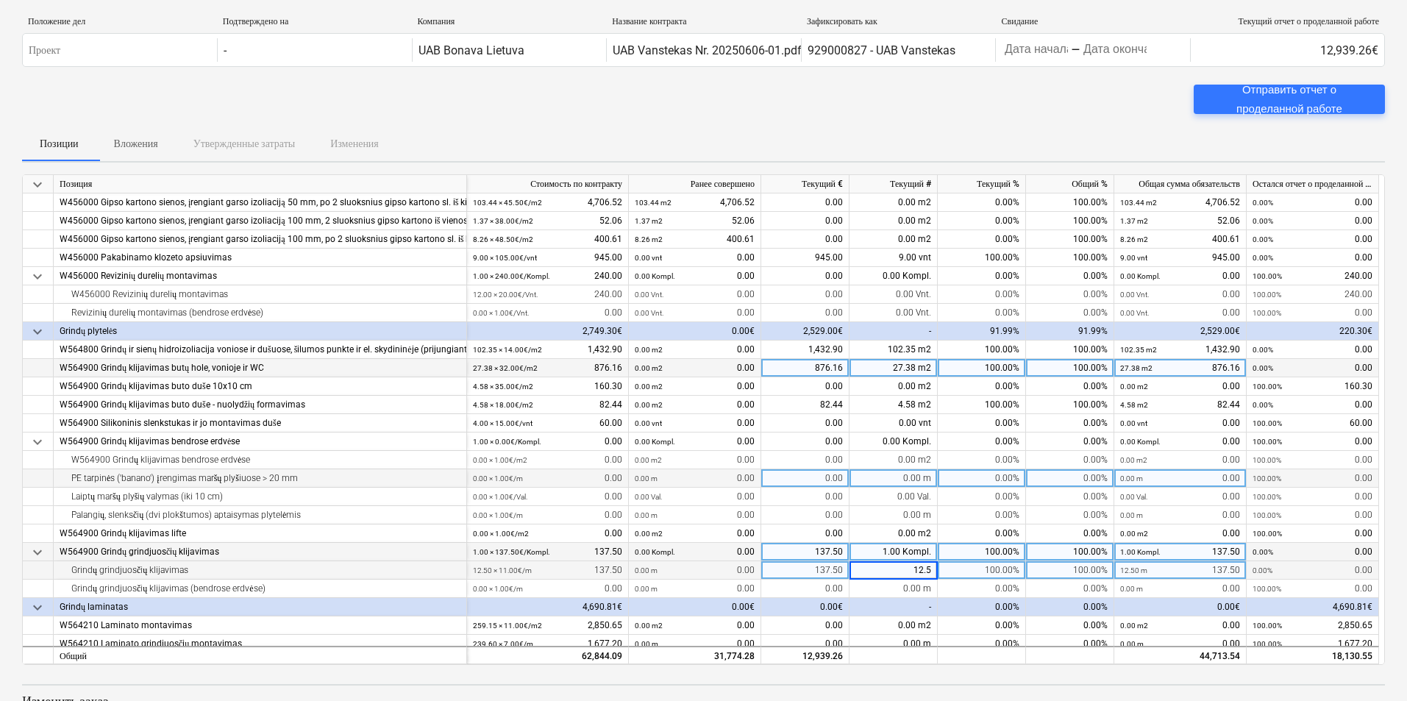
scroll to position [294, 0]
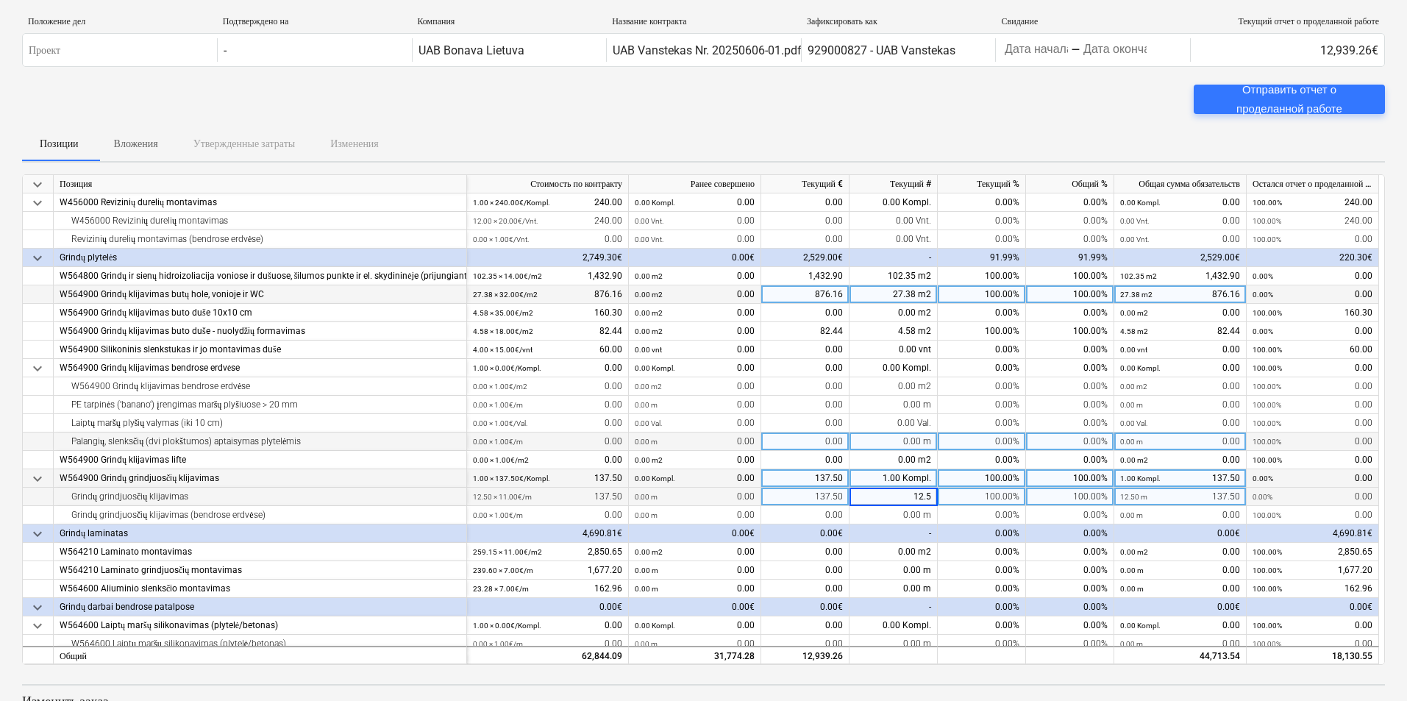
click at [974, 444] on div "0.00%" at bounding box center [982, 441] width 88 height 18
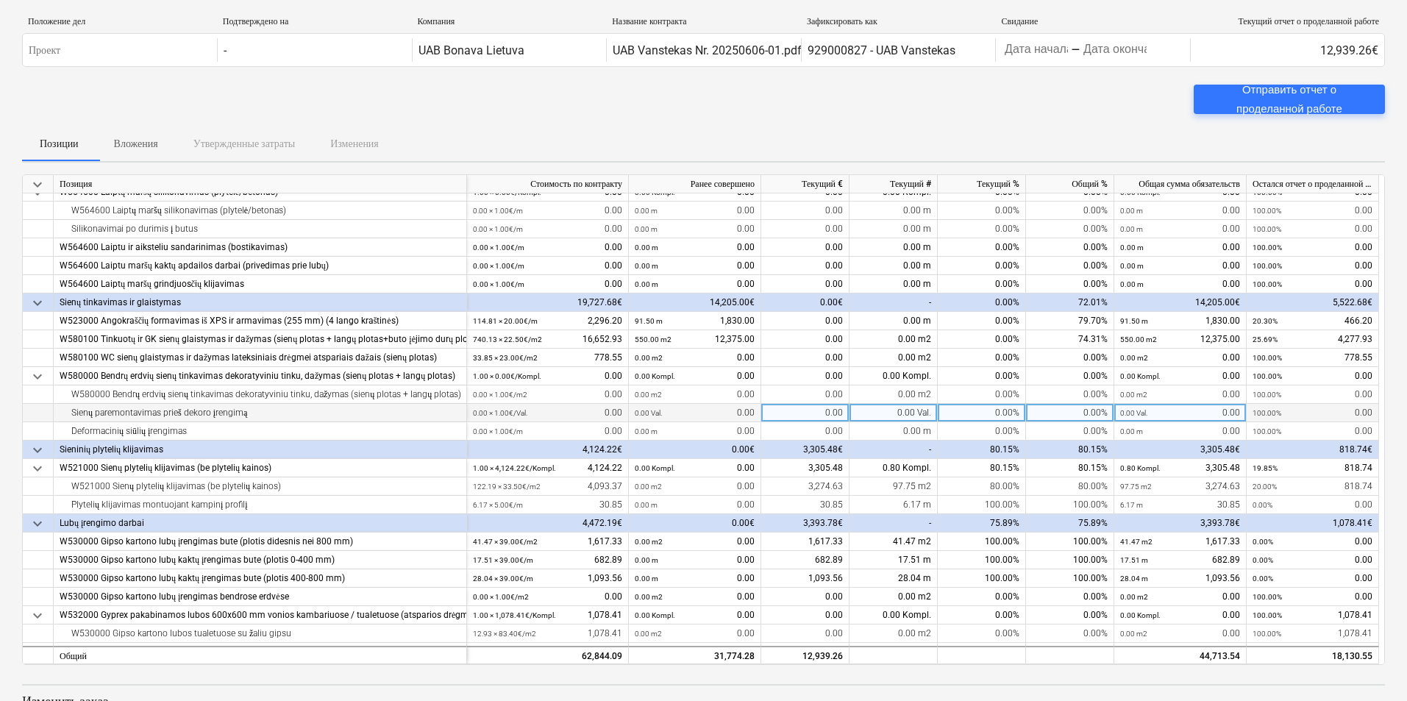
scroll to position [735, 0]
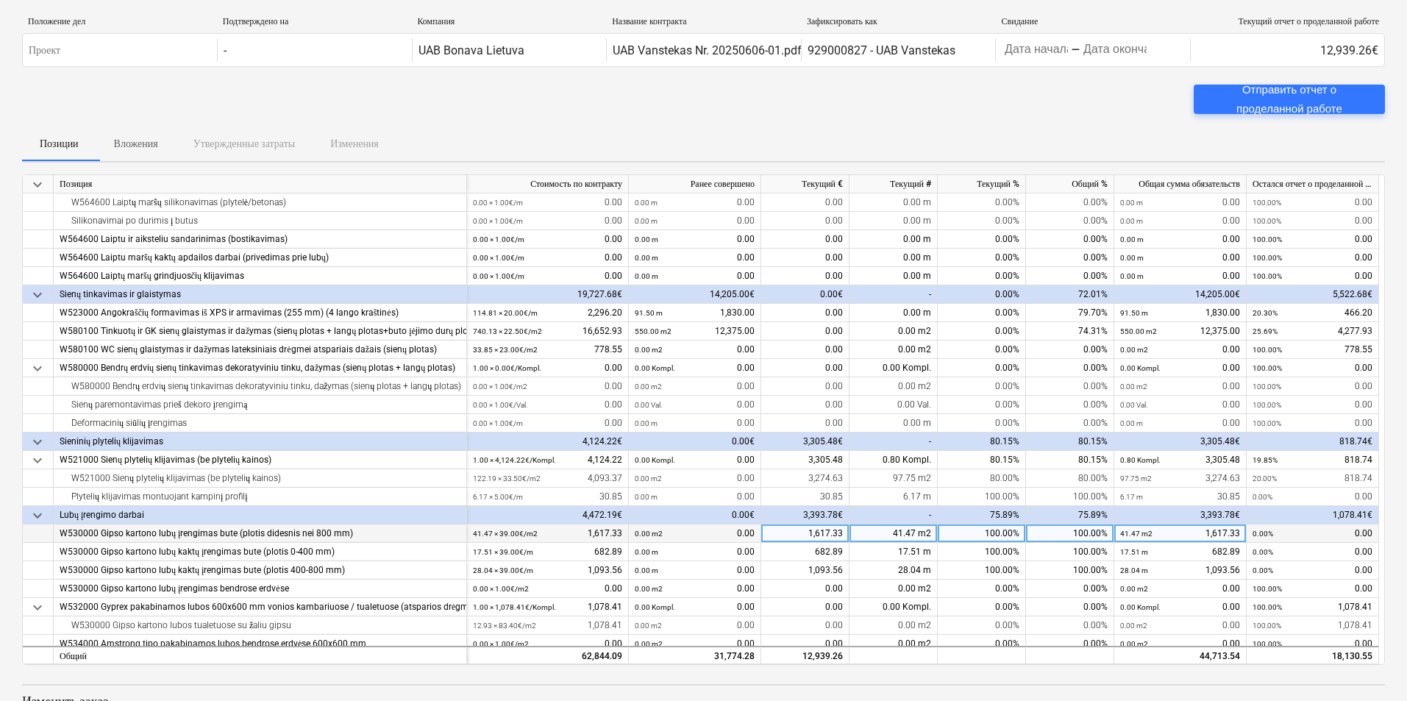
click at [880, 537] on div "41.47 m2" at bounding box center [894, 533] width 88 height 18
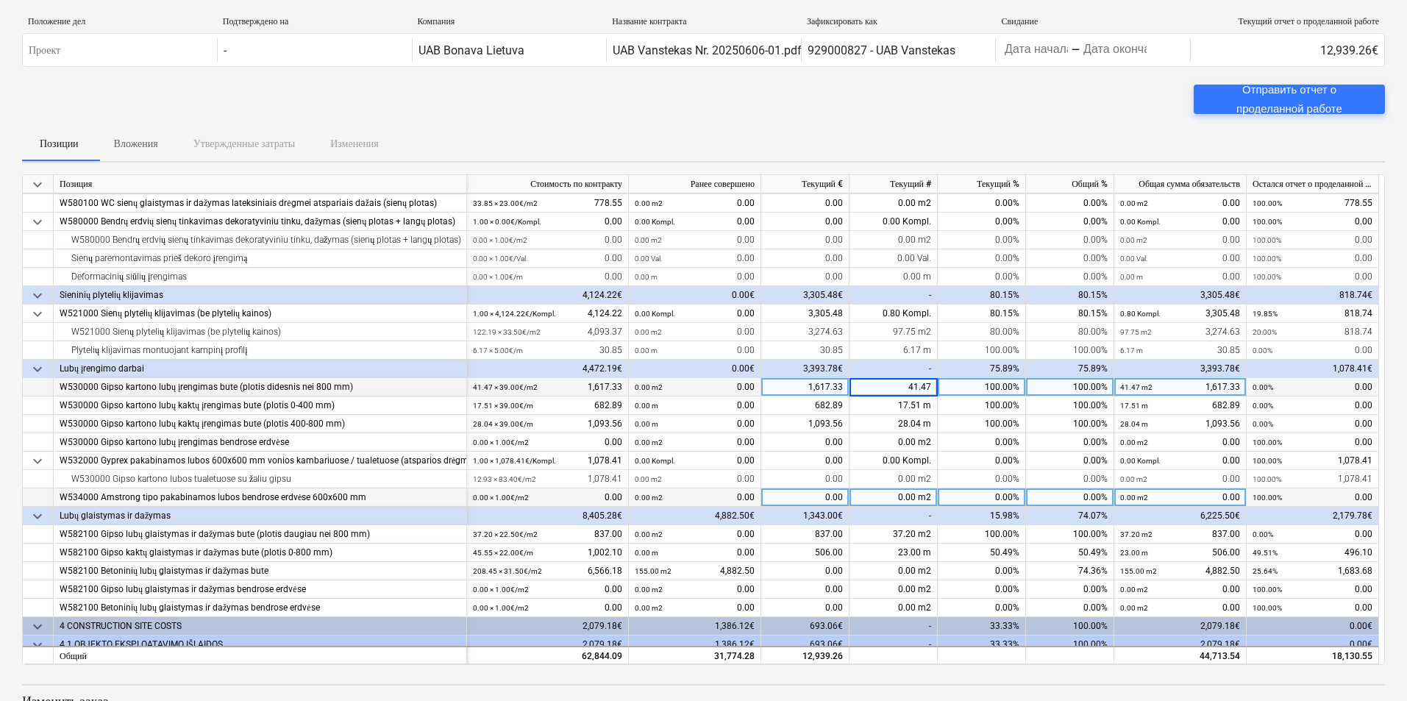
scroll to position [883, 0]
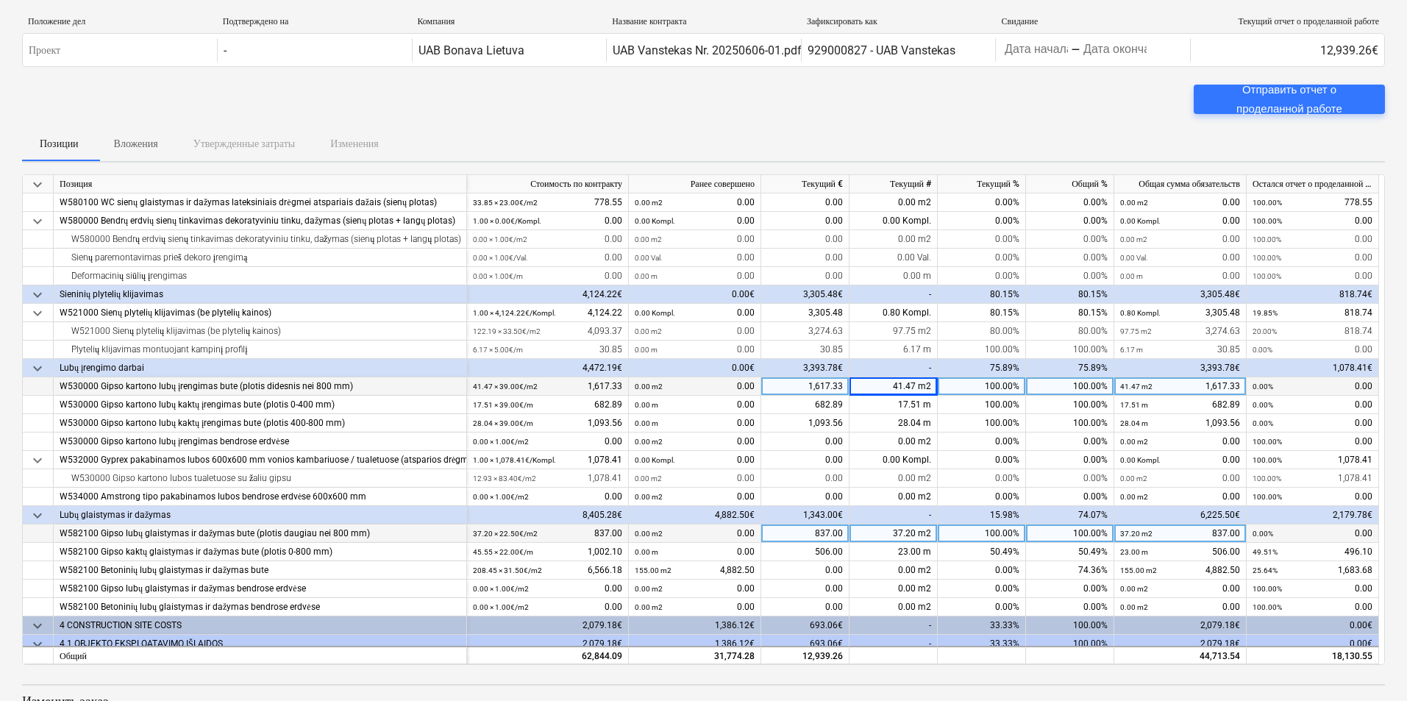
click at [877, 529] on div "37.20 m2" at bounding box center [894, 533] width 88 height 18
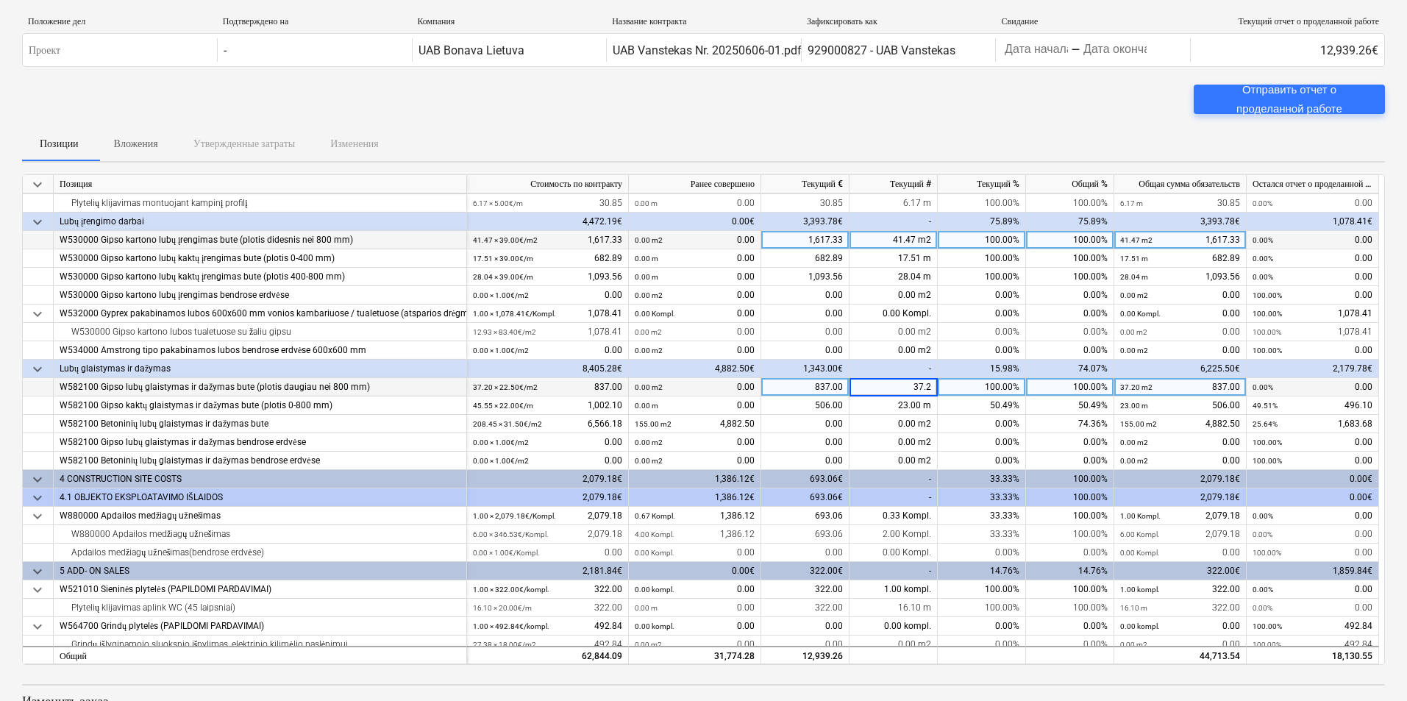
scroll to position [1030, 0]
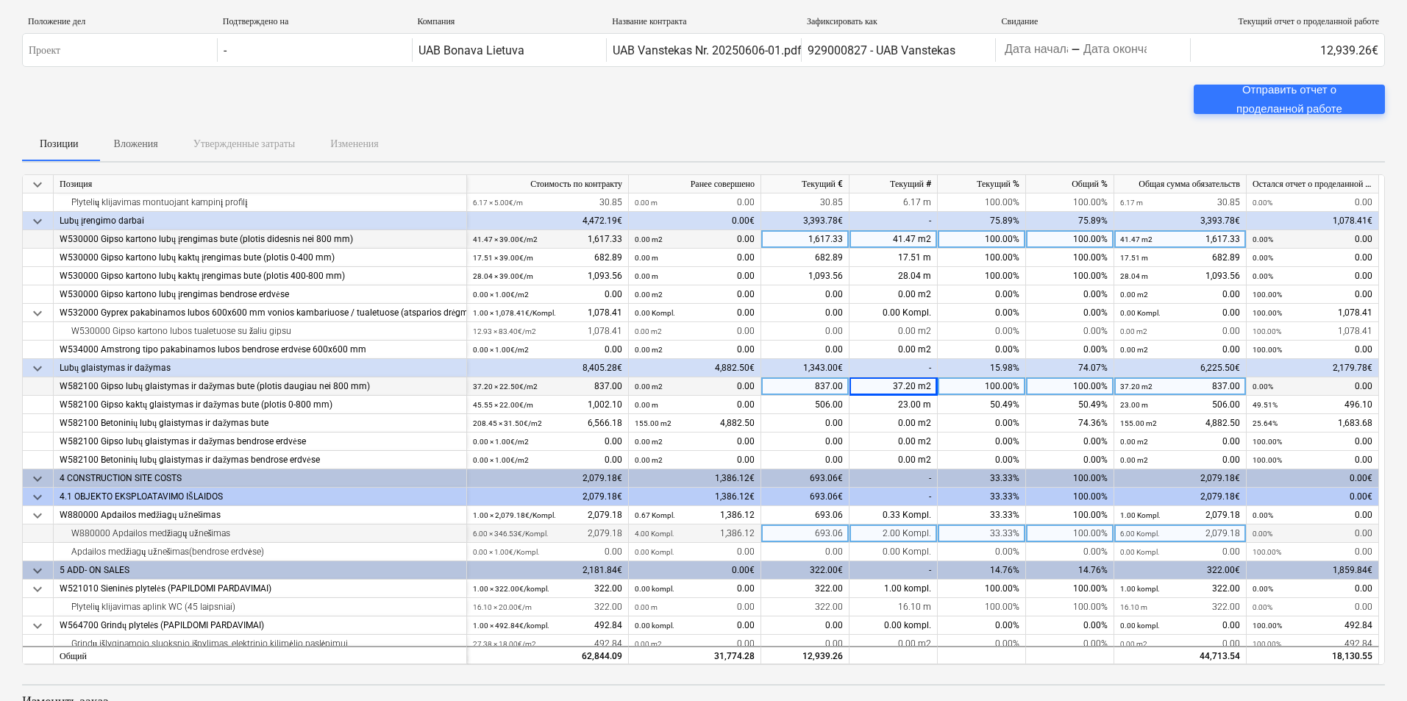
click at [880, 531] on div "2.00 Kompl." at bounding box center [894, 533] width 88 height 18
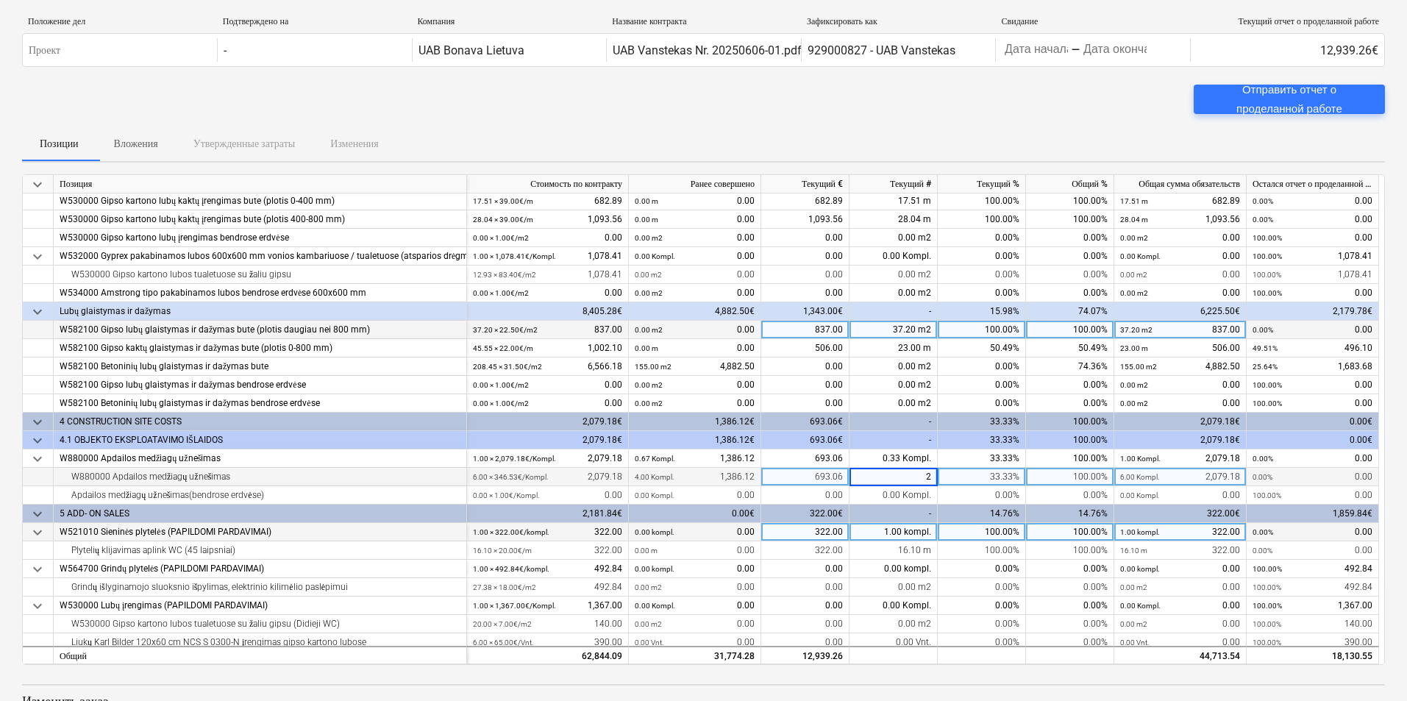
scroll to position [1103, 0]
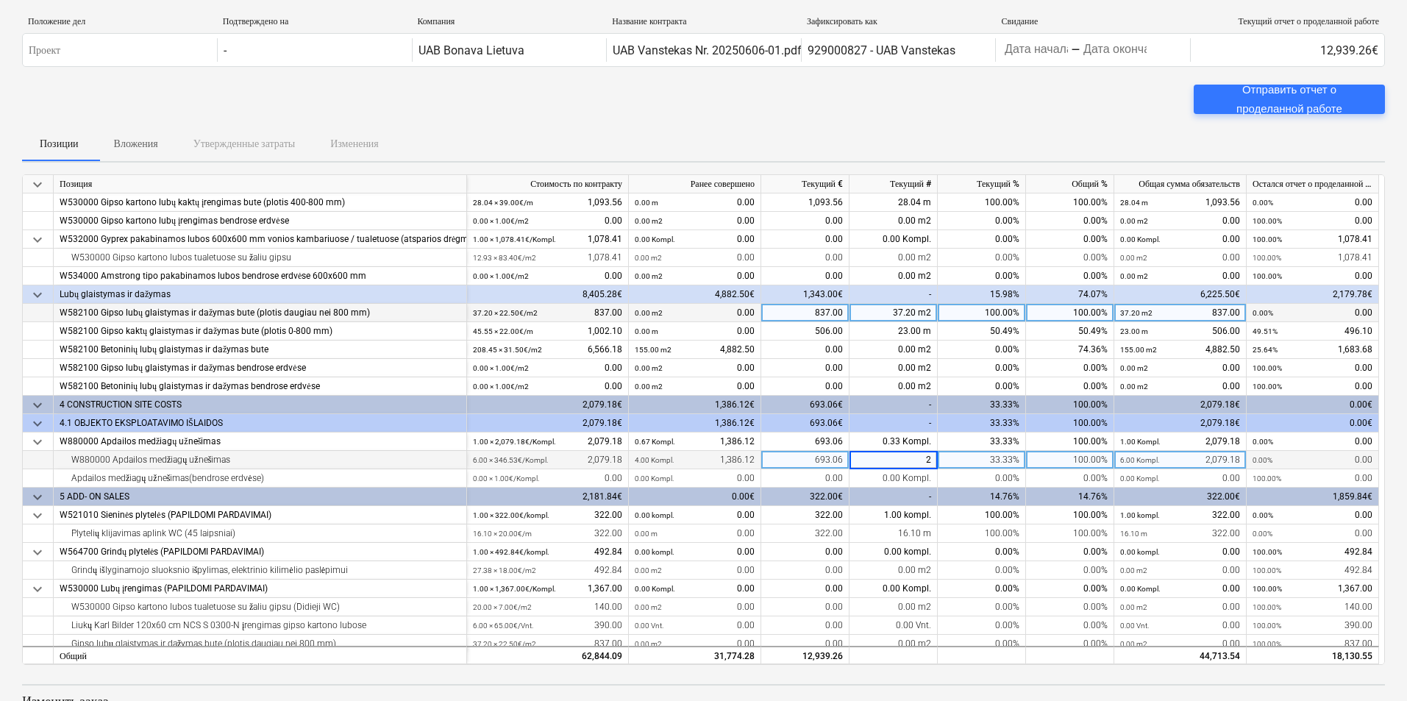
click at [961, 460] on div "33.33%" at bounding box center [982, 460] width 88 height 18
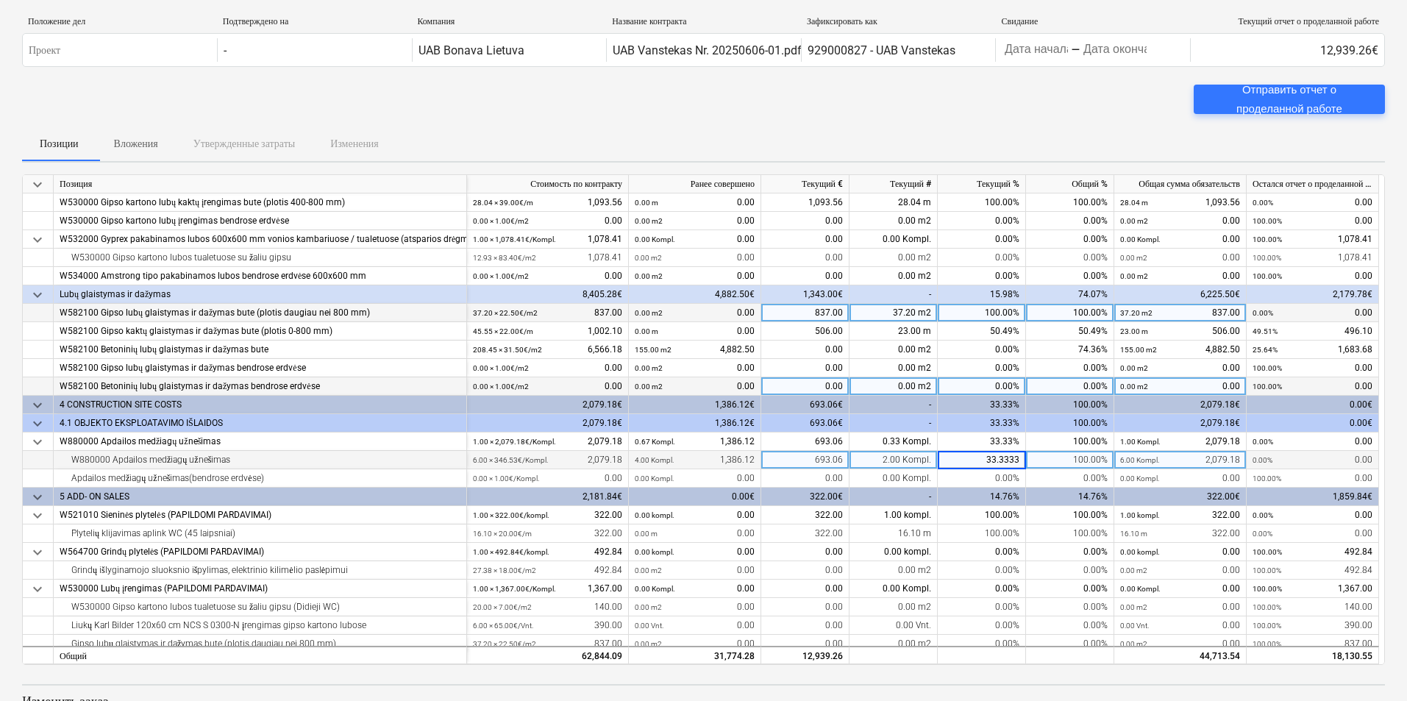
click at [957, 385] on div "0.00%" at bounding box center [982, 386] width 88 height 18
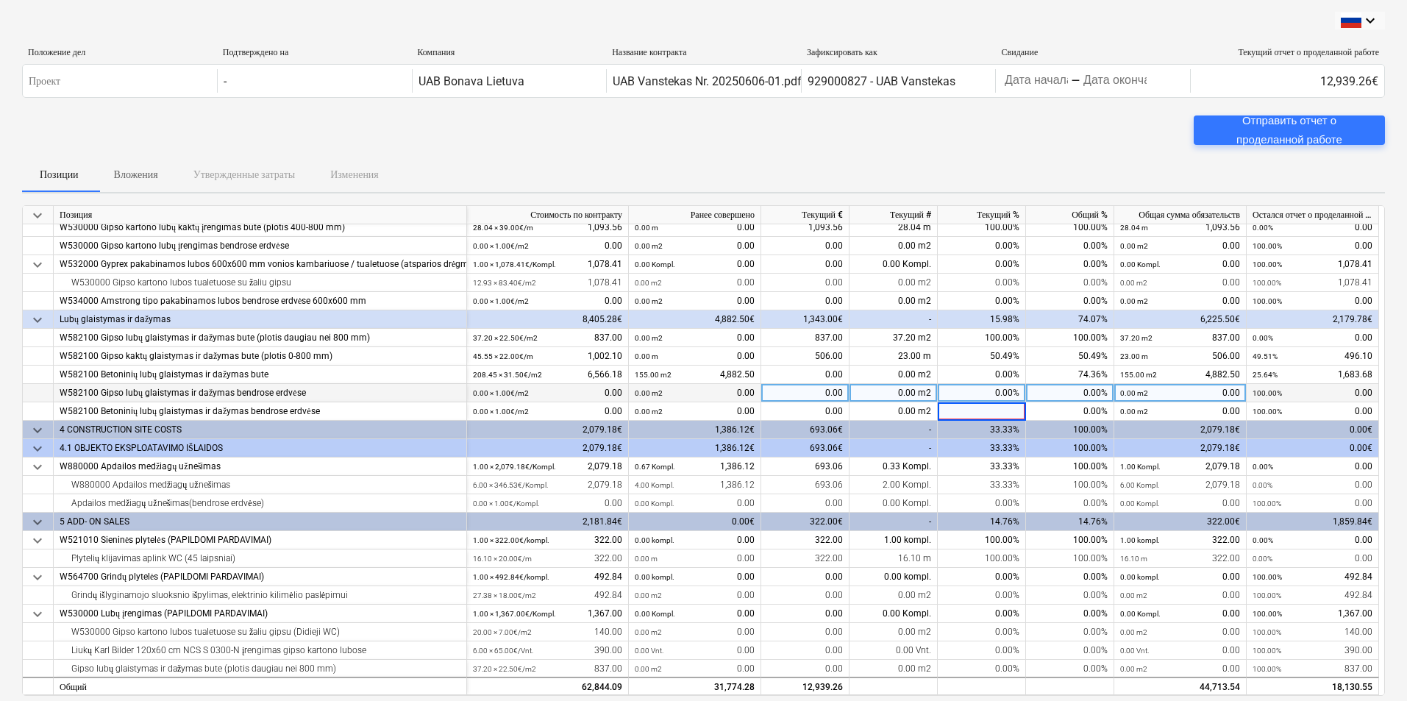
scroll to position [1111, 0]
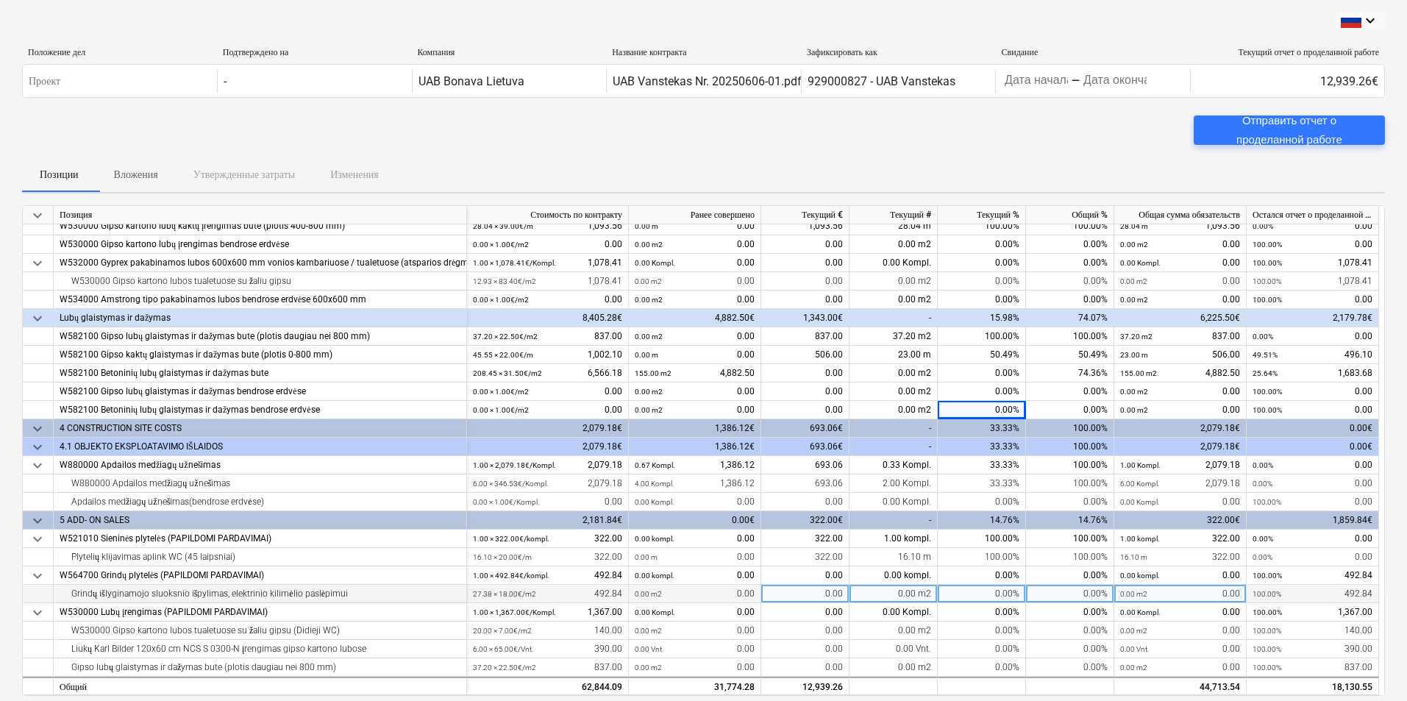
click at [888, 590] on div "0.00 m2" at bounding box center [894, 594] width 88 height 18
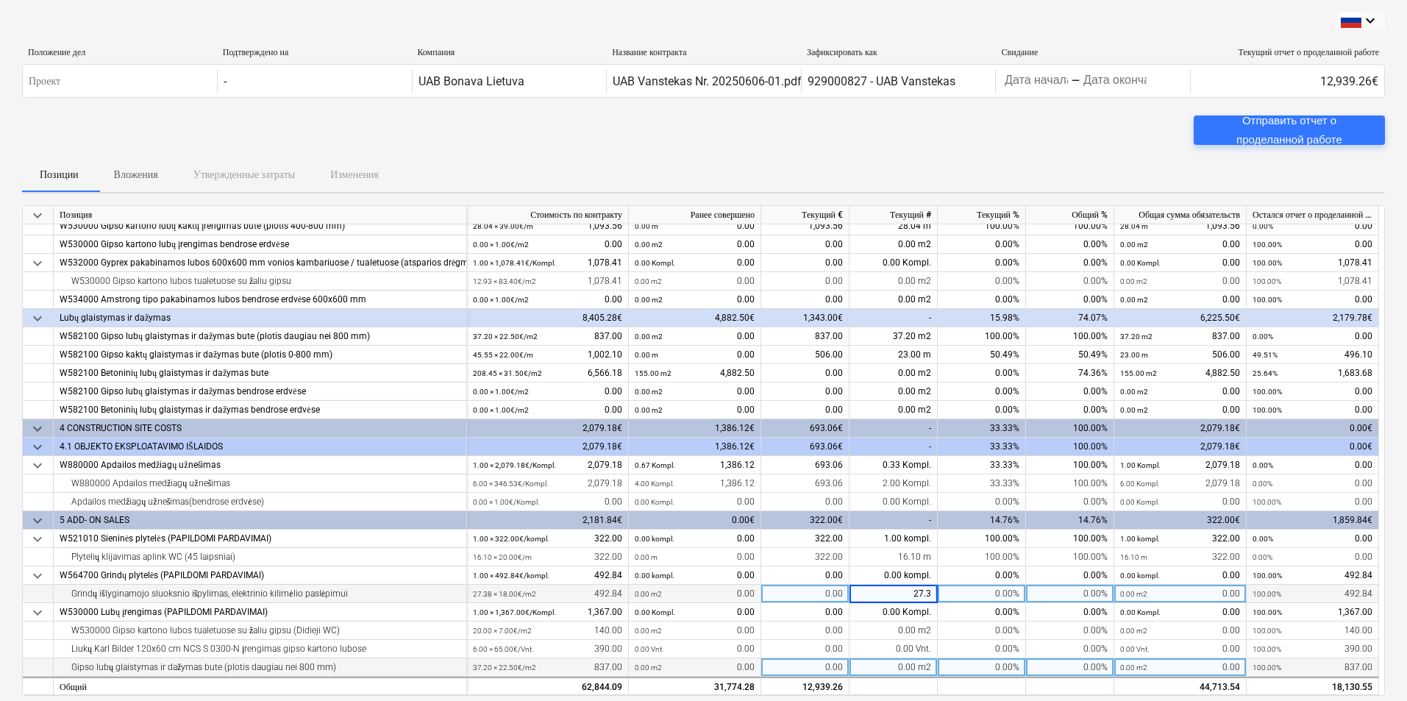
type input "27.38"
click at [969, 588] on div "0.00%" at bounding box center [982, 594] width 88 height 18
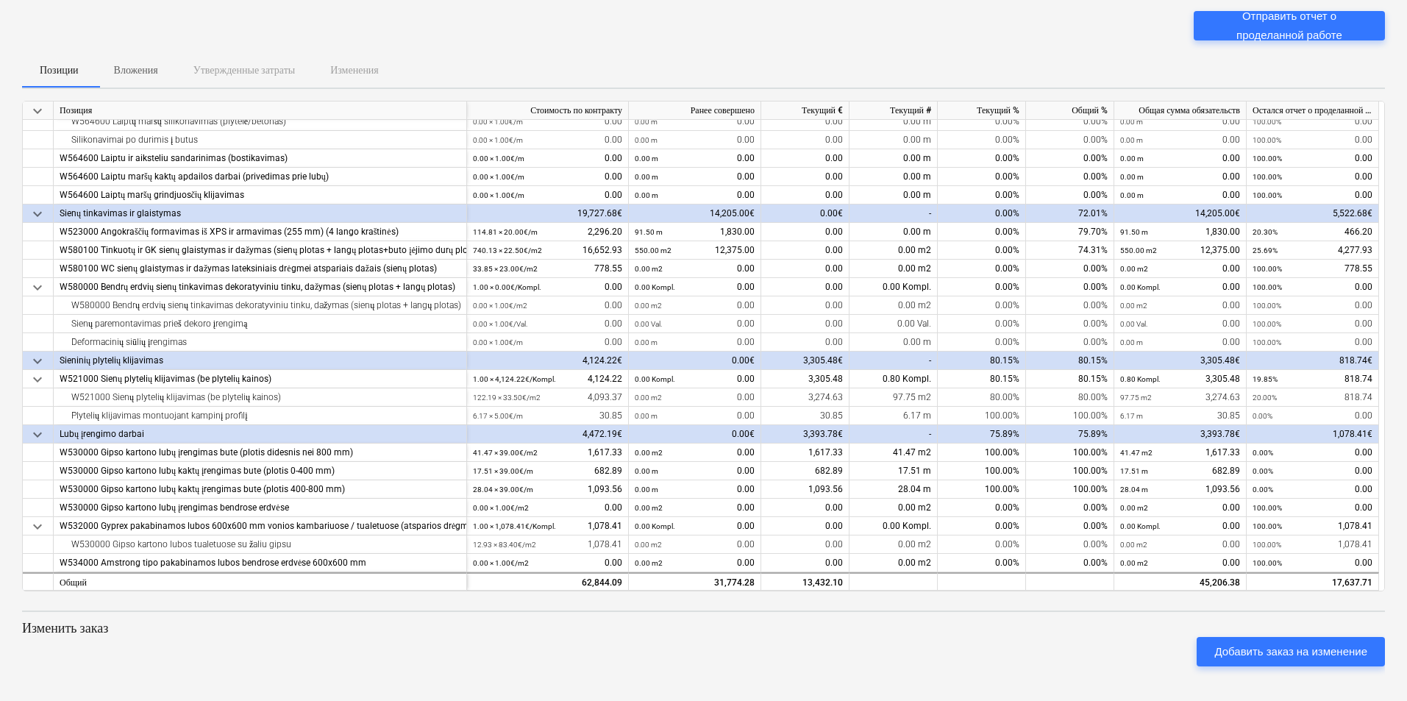
scroll to position [669, 0]
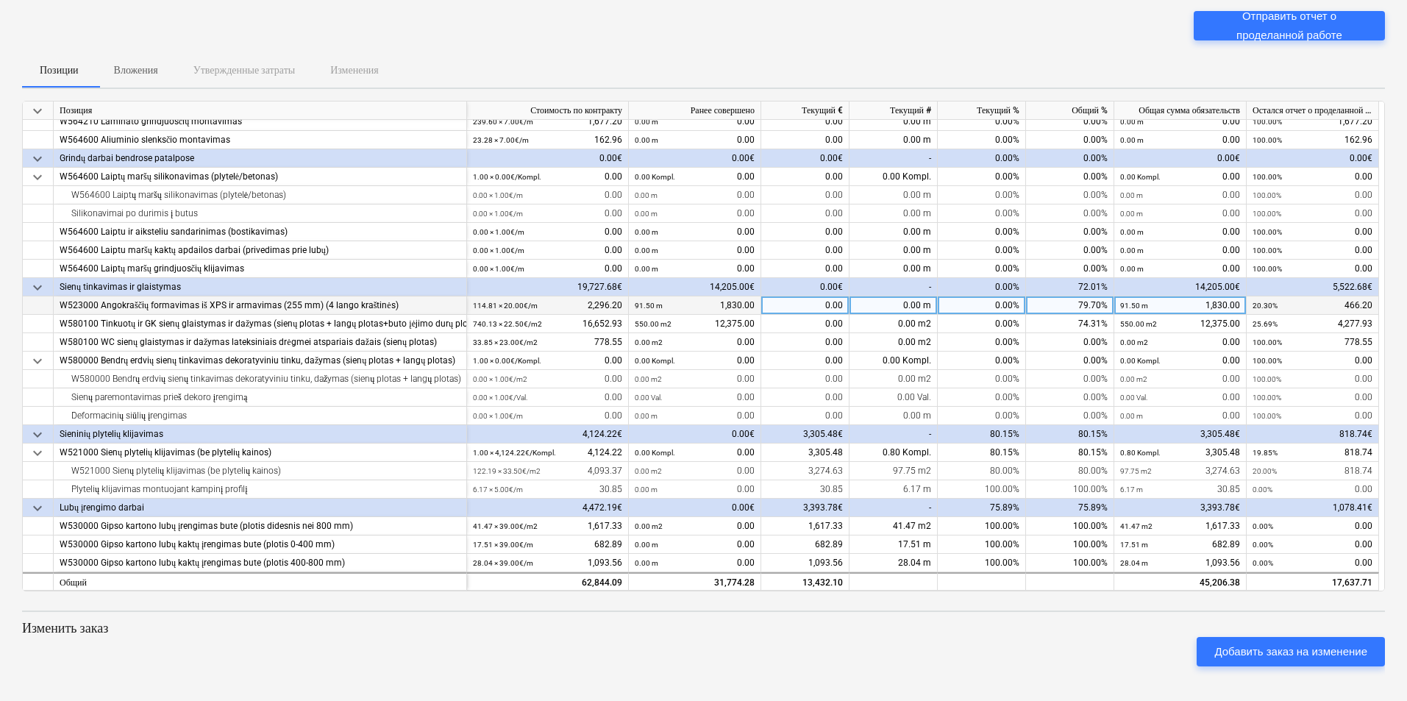
click at [895, 304] on div "0.00 m" at bounding box center [894, 305] width 88 height 18
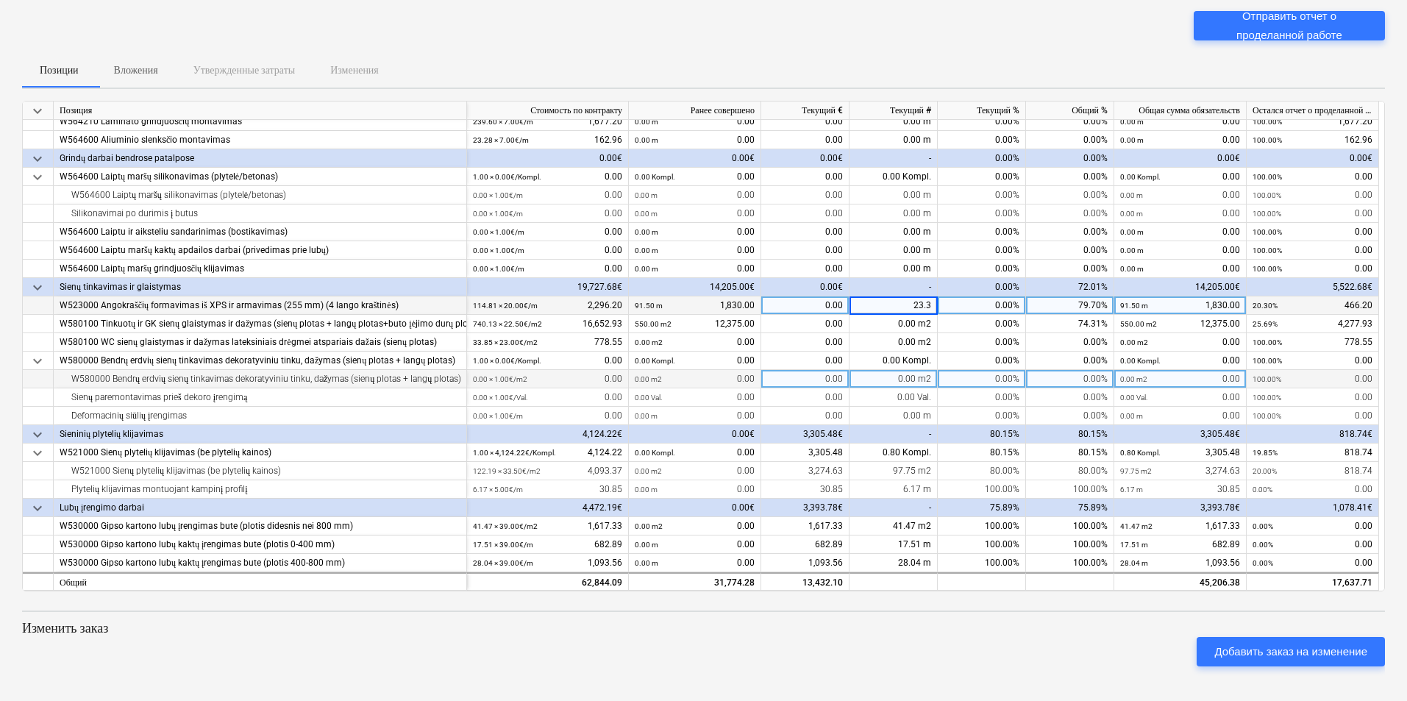
type input "23.31"
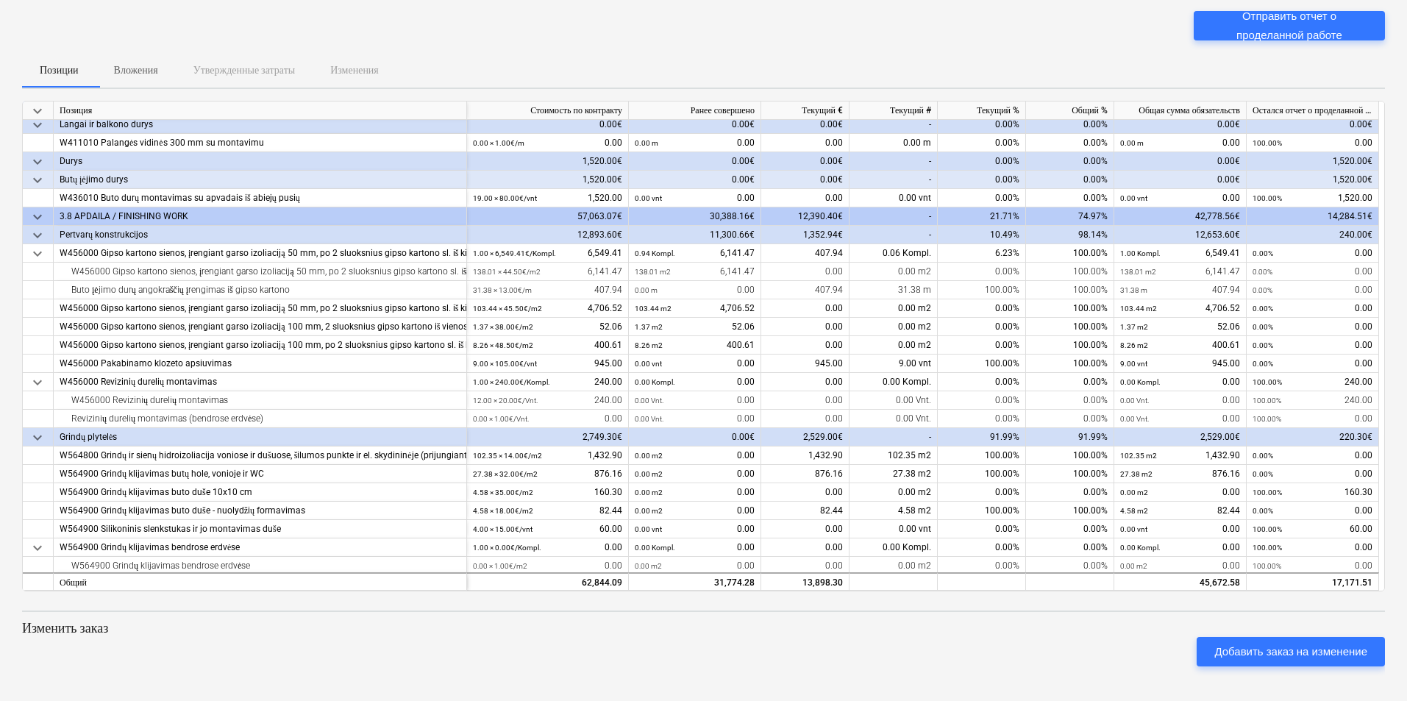
scroll to position [0, 0]
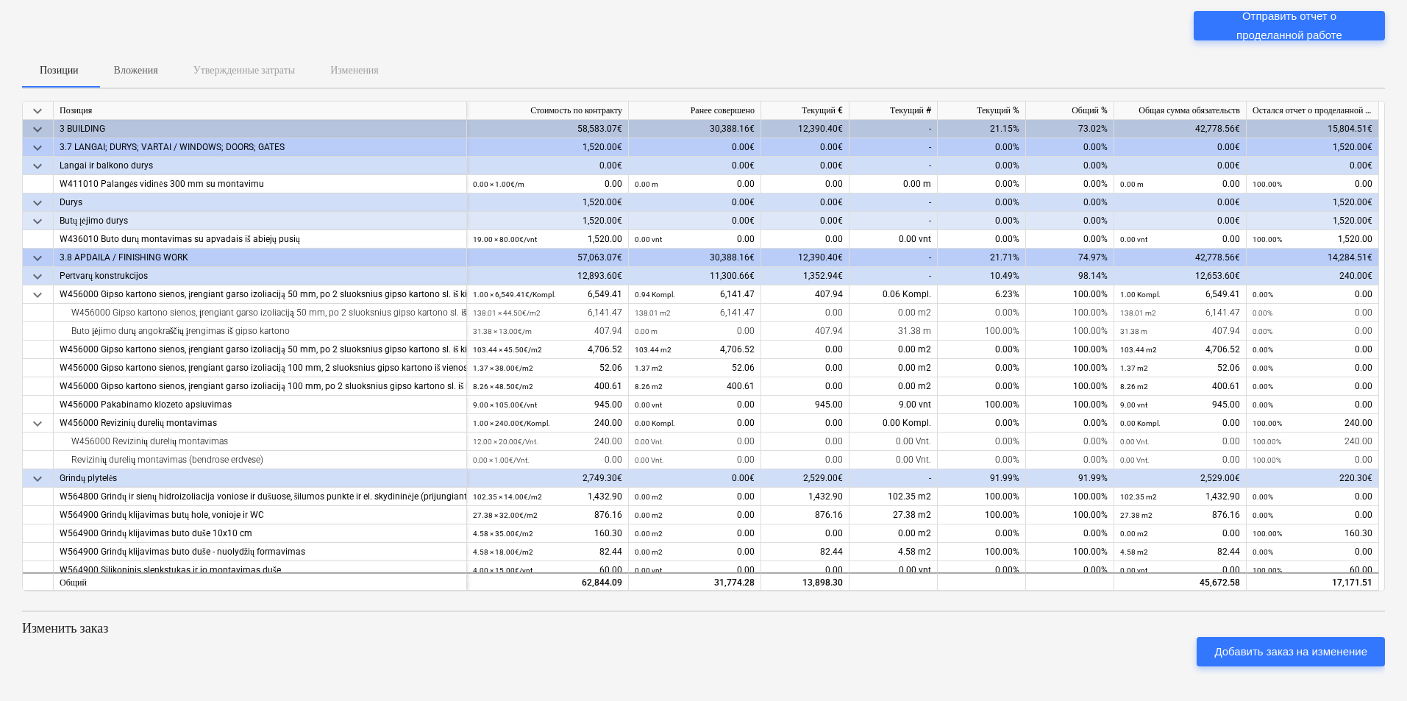
click at [900, 144] on div "-" at bounding box center [894, 147] width 88 height 18
click at [902, 124] on div "-" at bounding box center [894, 129] width 88 height 18
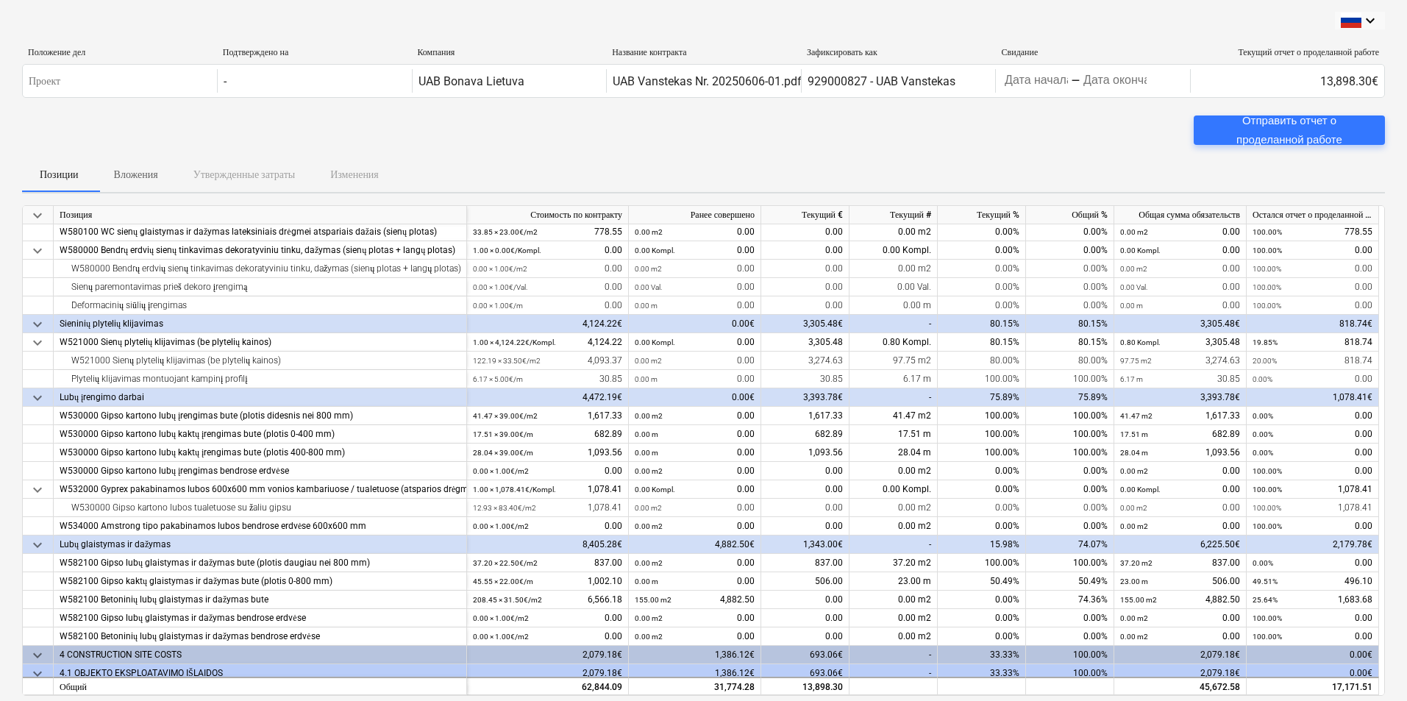
scroll to position [1111, 0]
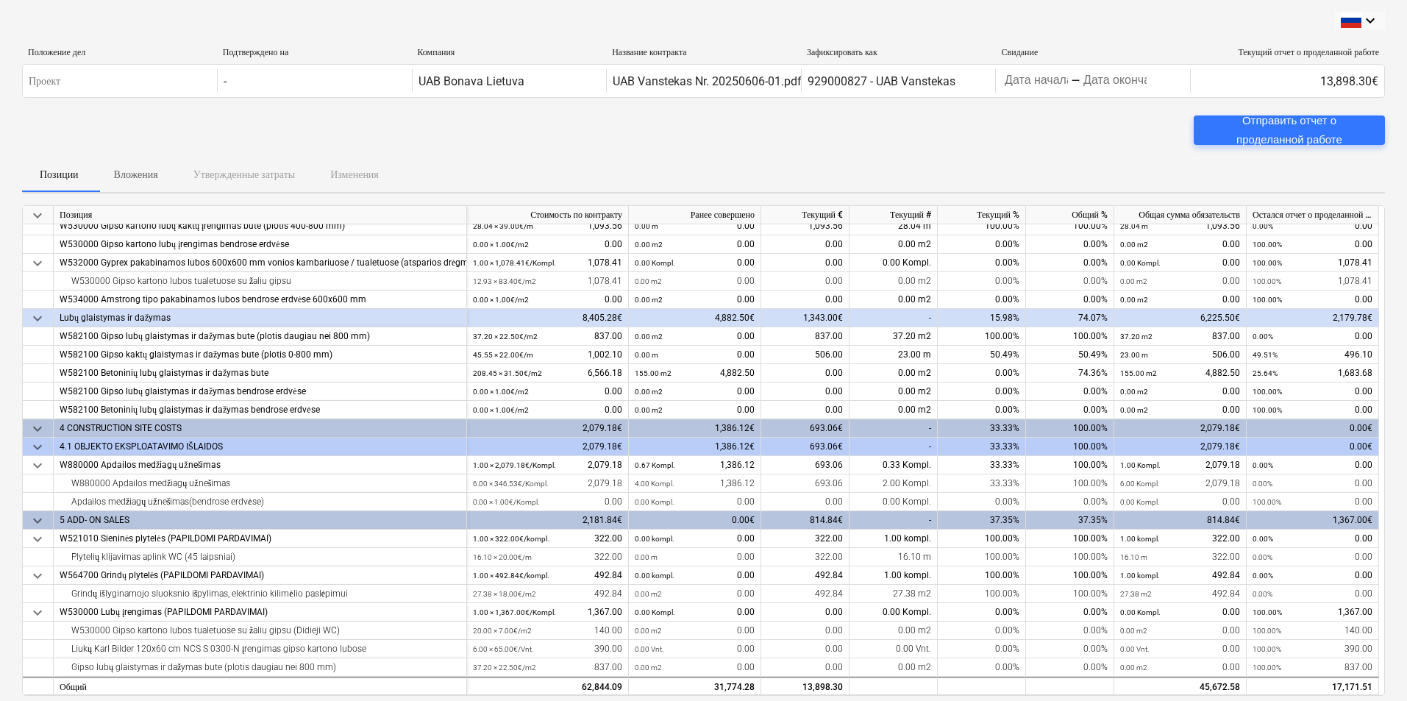
click at [882, 421] on div "-" at bounding box center [894, 428] width 88 height 18
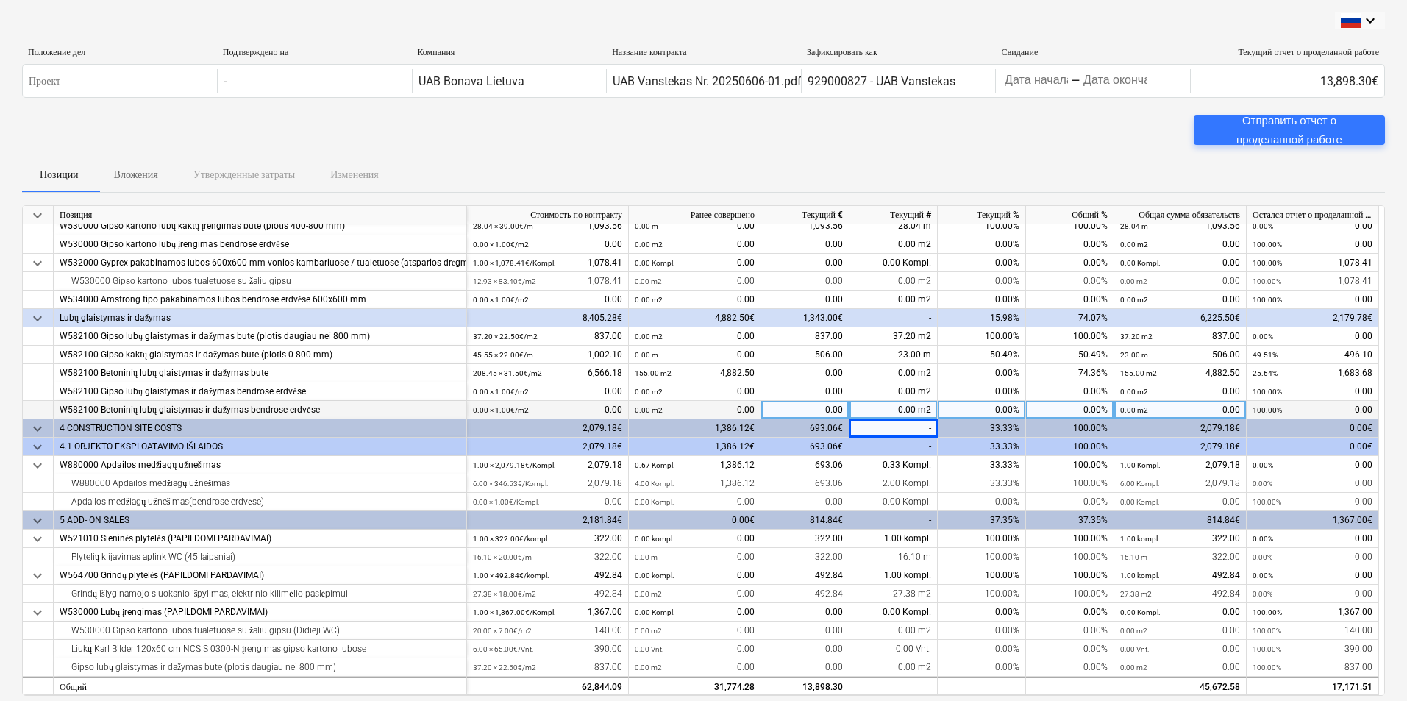
click at [872, 407] on div "0.00 m2" at bounding box center [894, 410] width 88 height 18
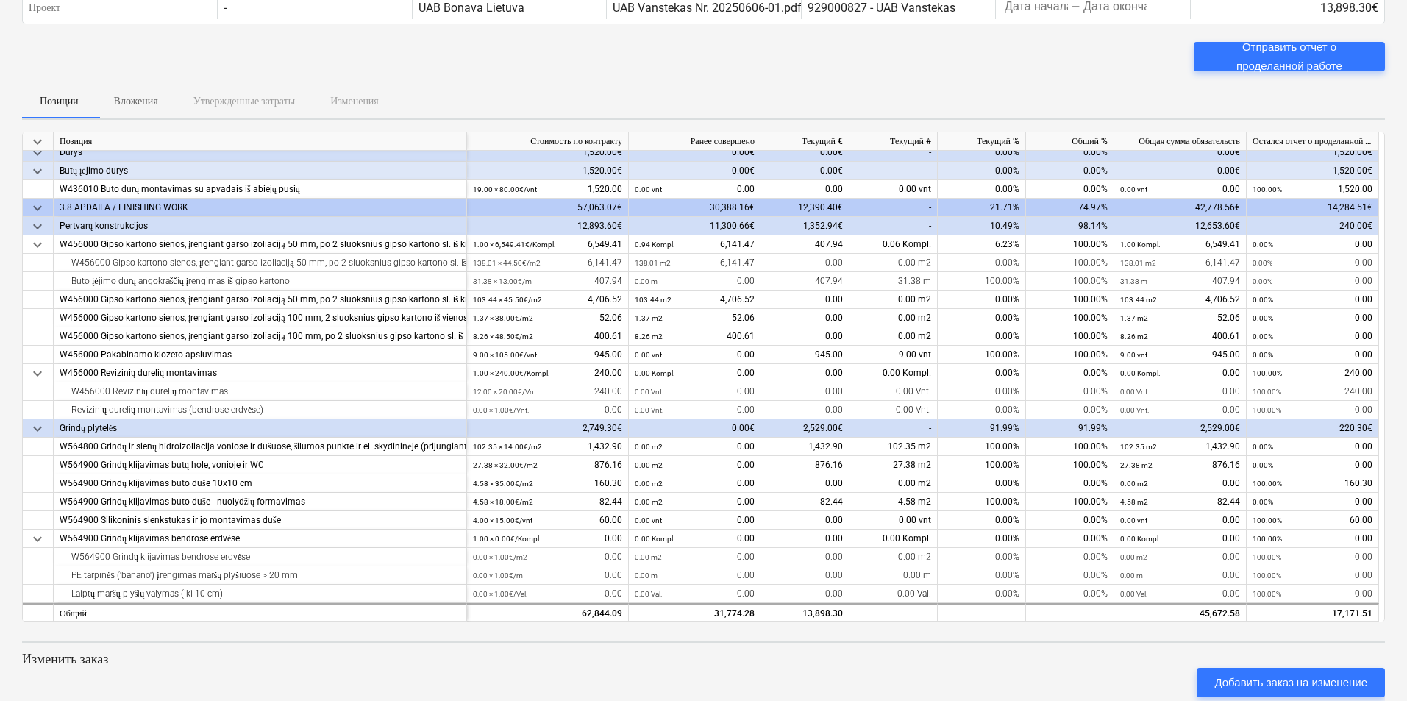
scroll to position [0, 0]
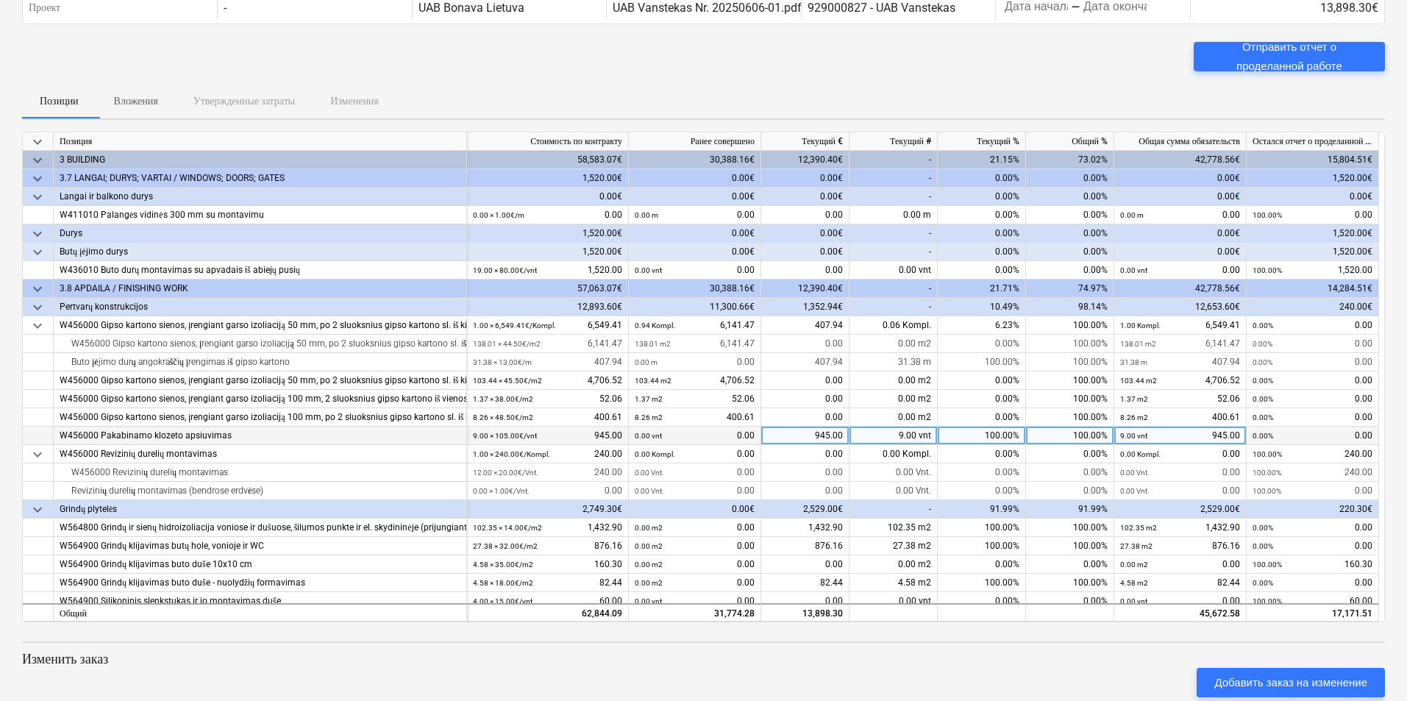
click at [878, 438] on div "9.00 vnt" at bounding box center [894, 436] width 88 height 18
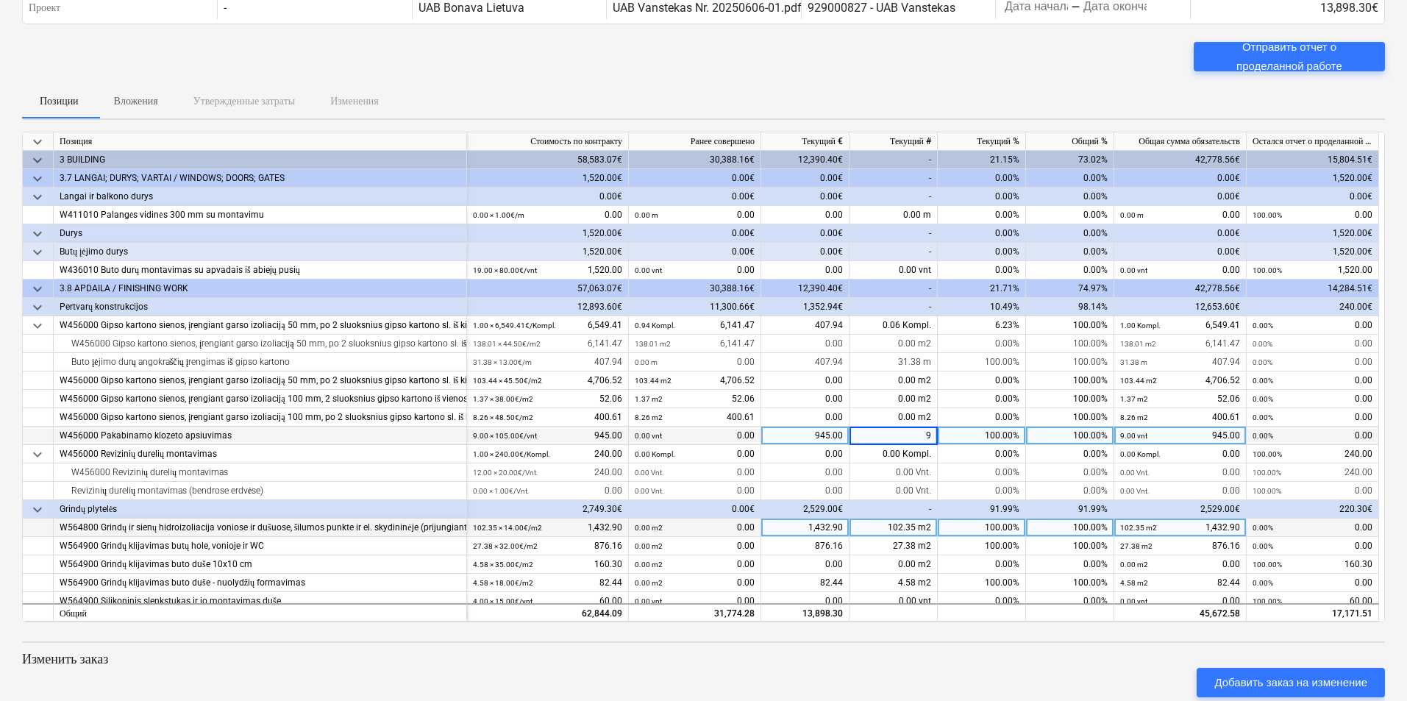
click at [878, 523] on div "102.35 m2" at bounding box center [894, 528] width 88 height 18
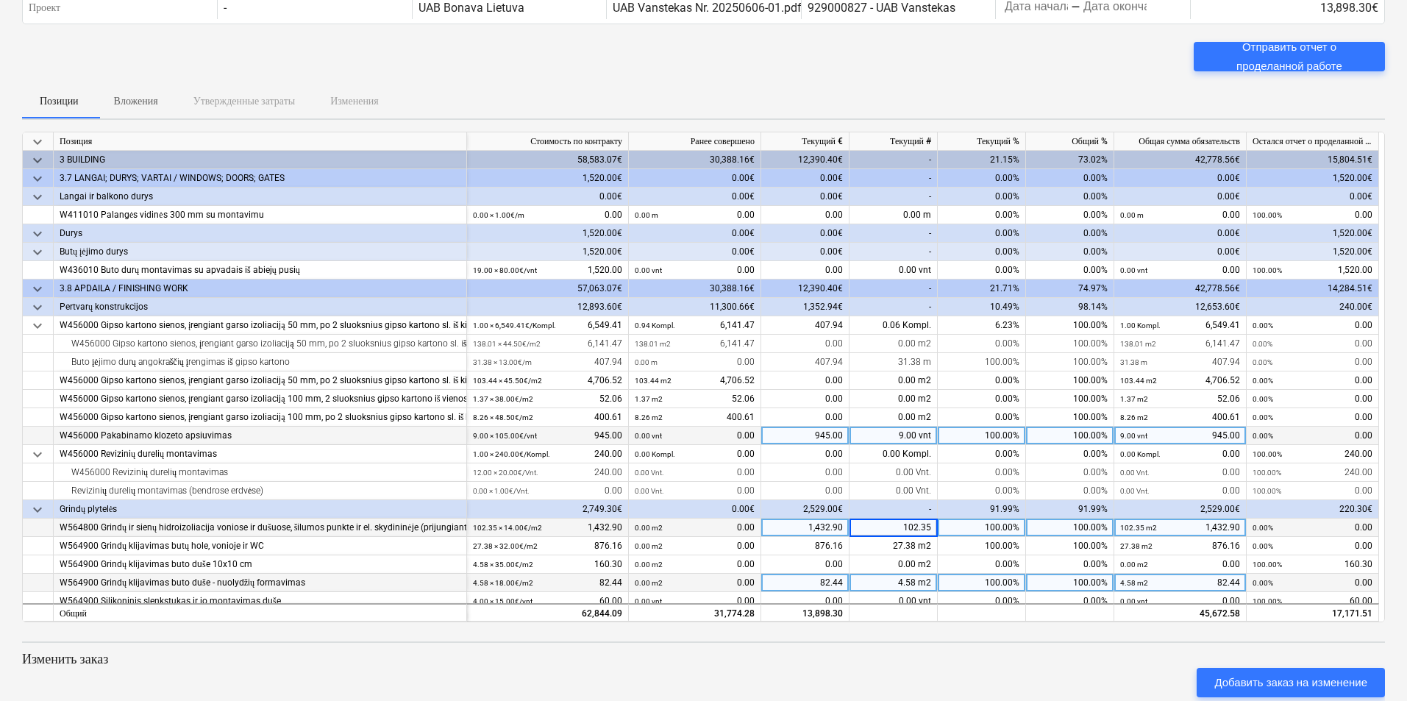
click at [886, 586] on div "4.58 m2" at bounding box center [894, 583] width 88 height 18
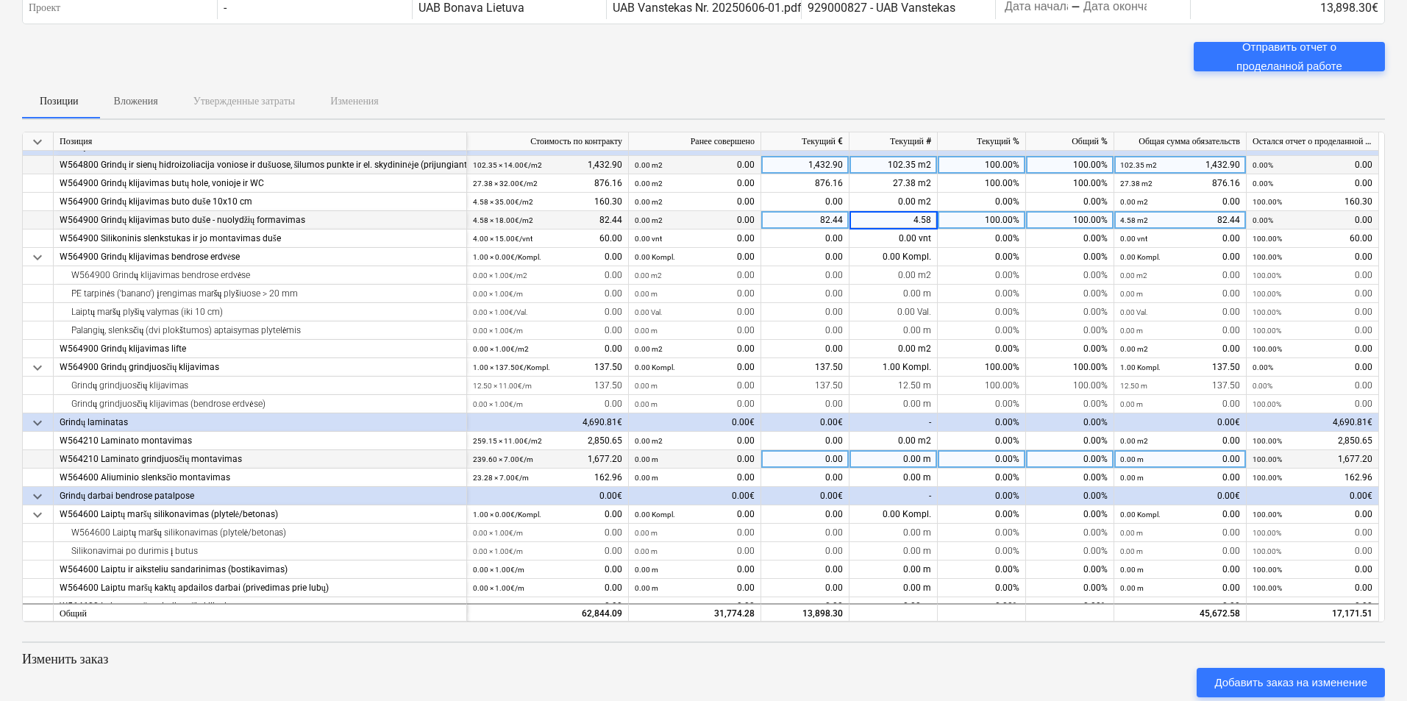
scroll to position [368, 0]
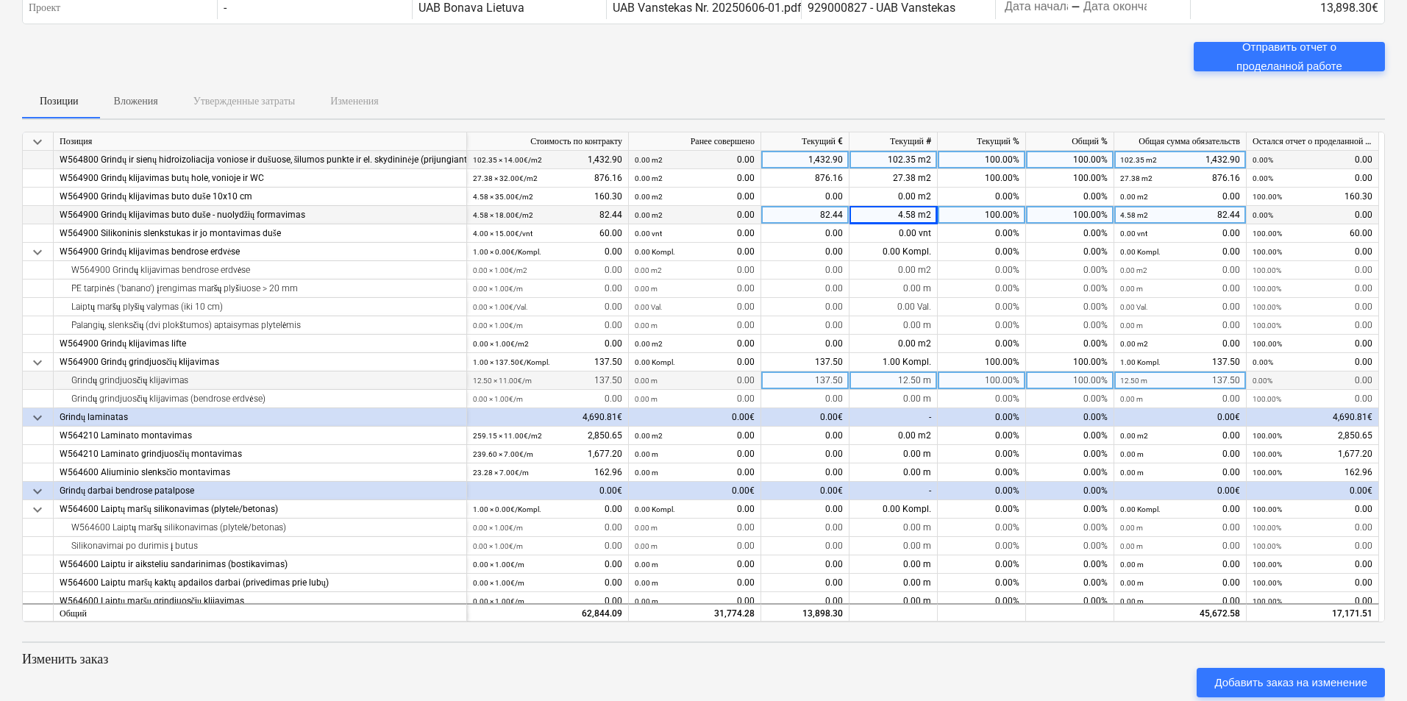
click at [889, 379] on div "12.50 m" at bounding box center [894, 380] width 88 height 18
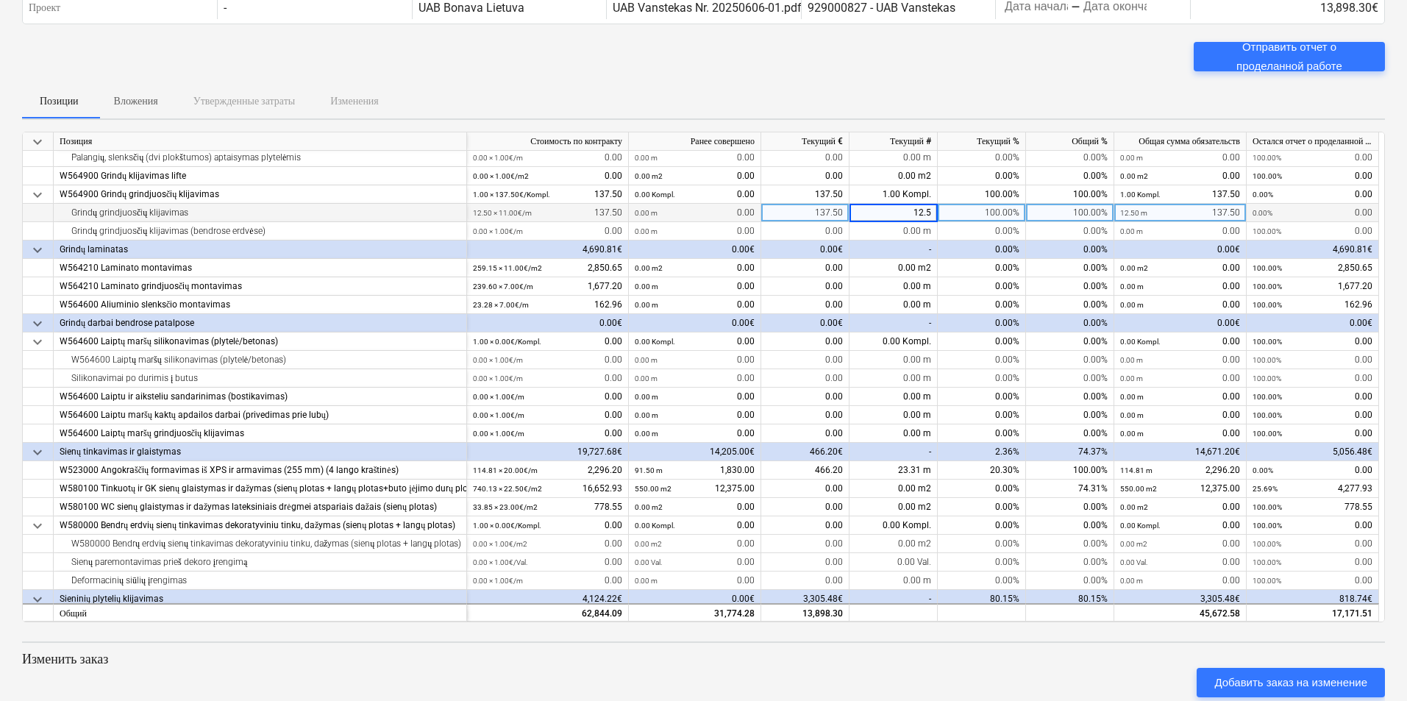
scroll to position [588, 0]
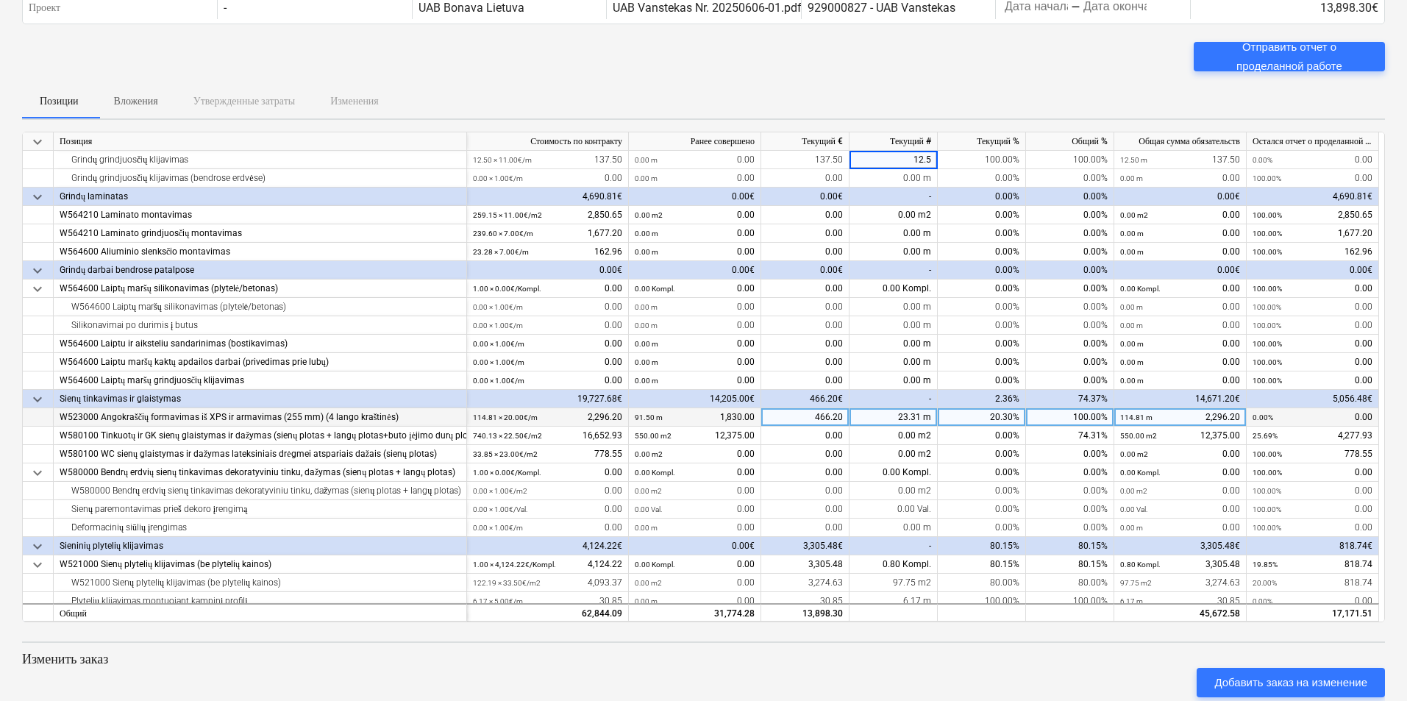
click at [884, 416] on div "23.31 m" at bounding box center [894, 417] width 88 height 18
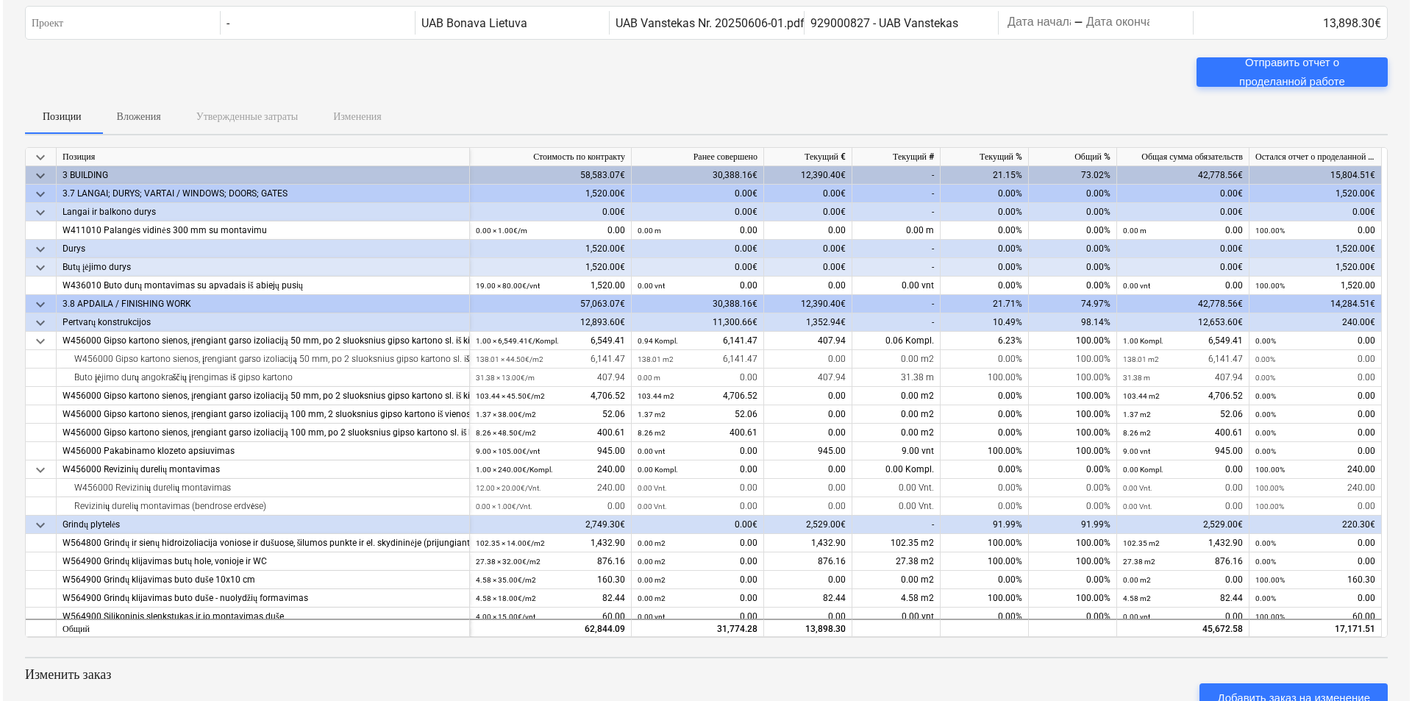
scroll to position [0, 0]
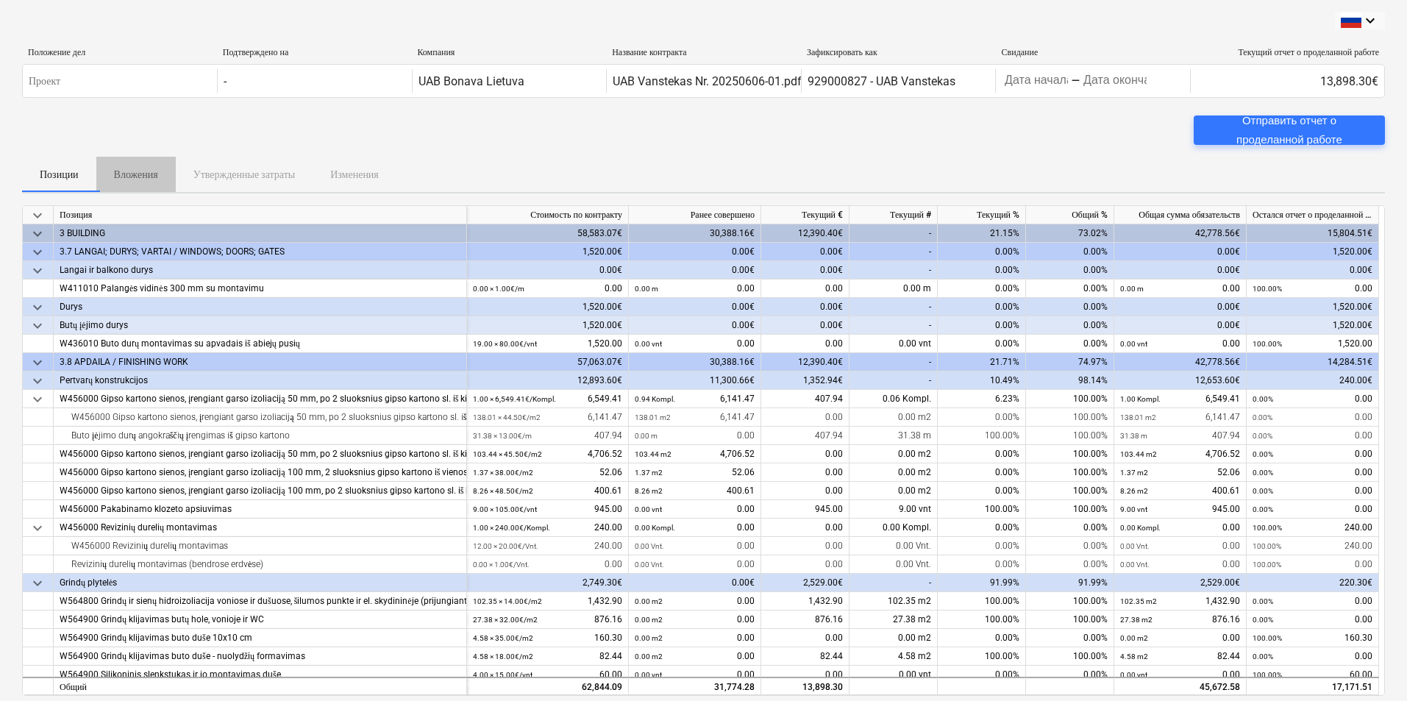
click at [148, 174] on p "Вложения" at bounding box center [136, 174] width 44 height 15
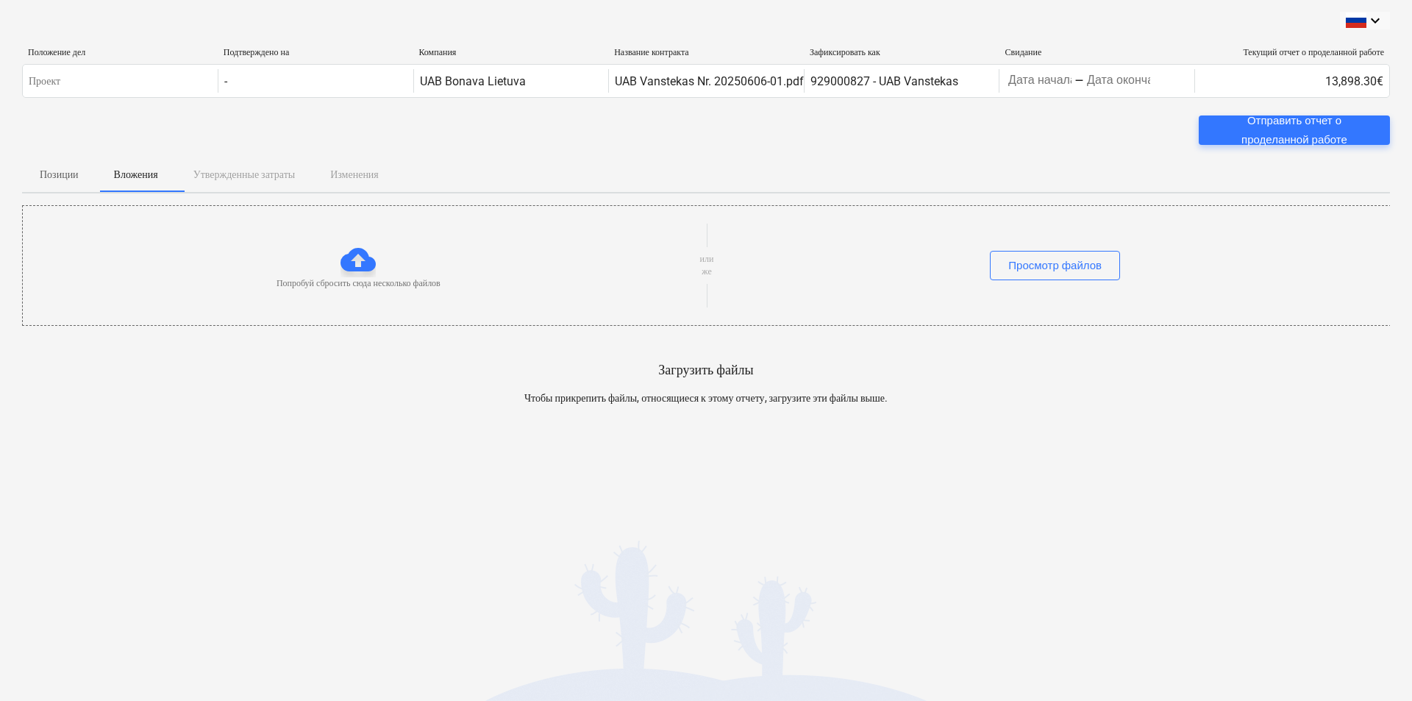
click at [361, 260] on div at bounding box center [358, 259] width 35 height 35
click at [385, 279] on p "Попробуй сбросить сюда несколько файлов" at bounding box center [359, 283] width 164 height 13
click at [484, 251] on div "Попробуй сбросить сюда несколько файлов" at bounding box center [359, 266] width 672 height 48
click at [1070, 268] on div "Просмотр файлов" at bounding box center [1054, 265] width 93 height 19
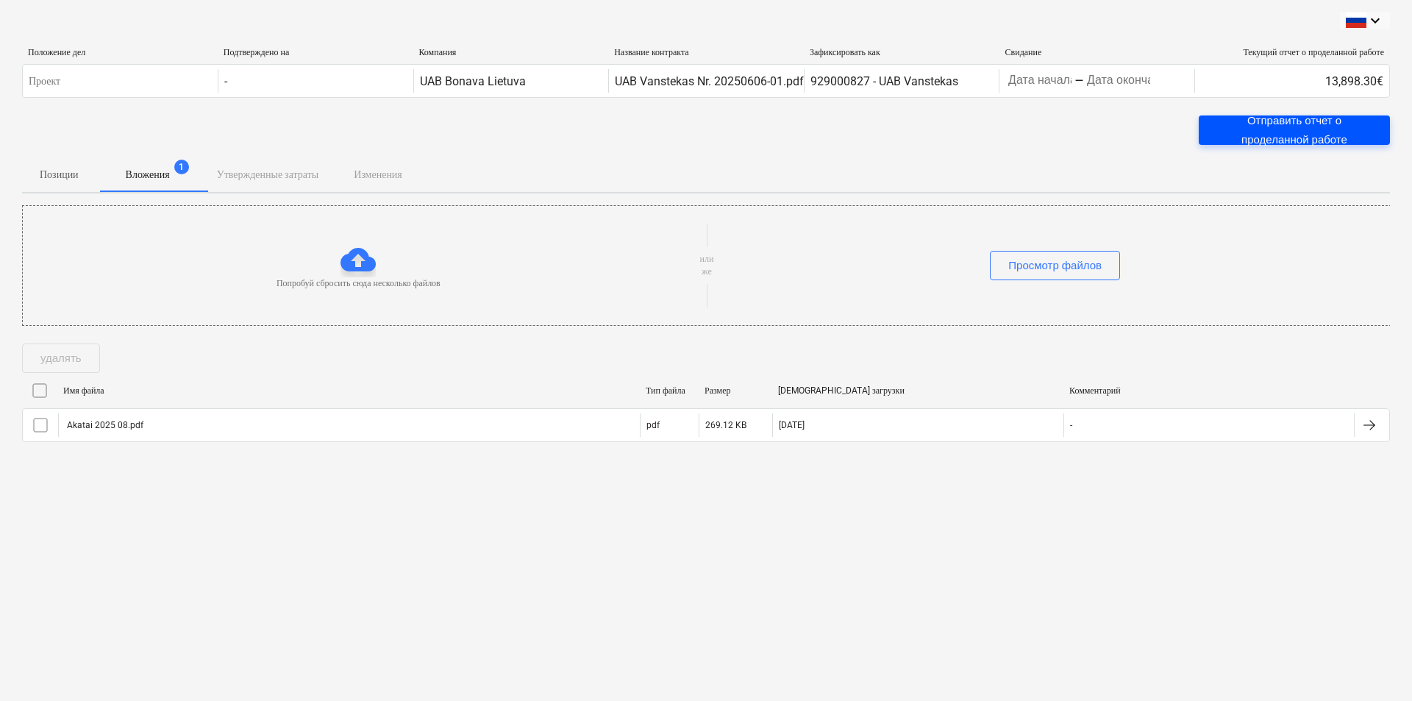
click at [1288, 131] on div "Отправить отчет о проделанной работе" at bounding box center [1295, 130] width 156 height 39
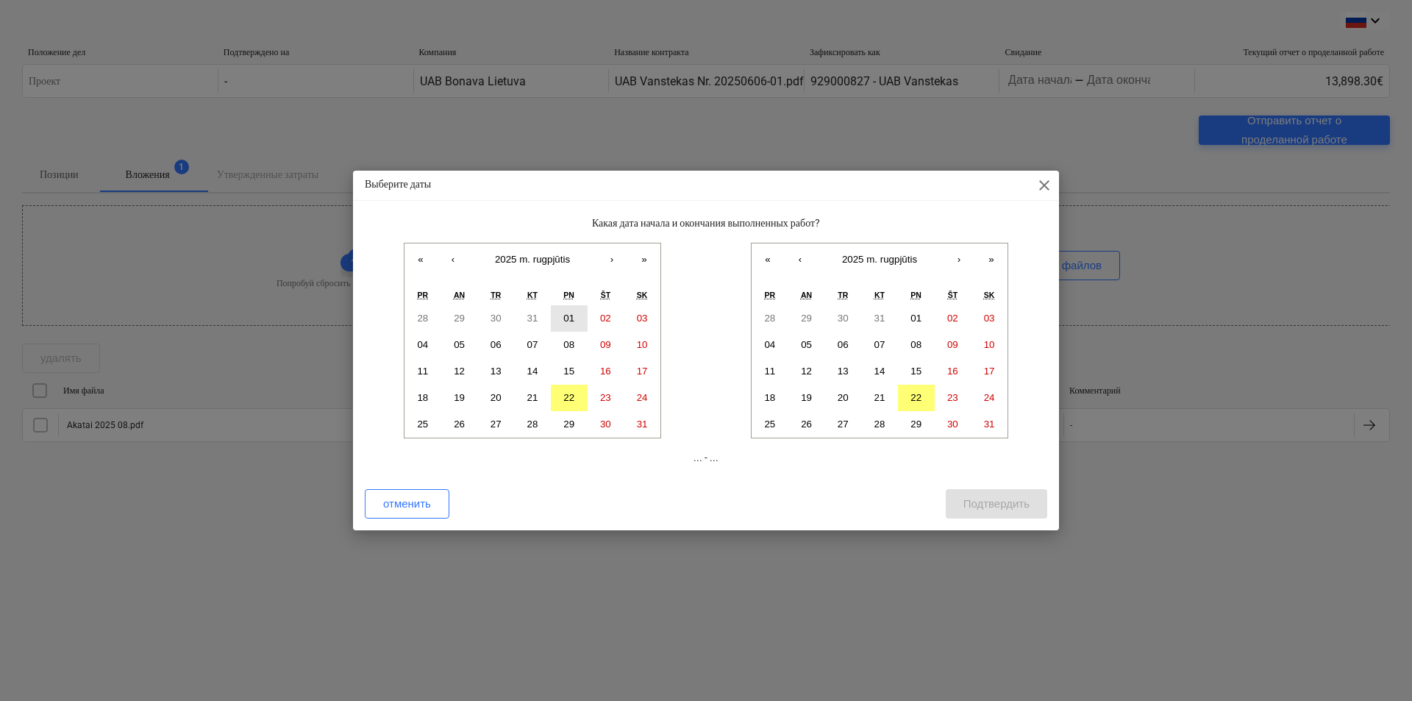
click at [570, 316] on abbr "01" at bounding box center [568, 318] width 11 height 11
click at [917, 396] on abbr "22" at bounding box center [916, 397] width 11 height 11
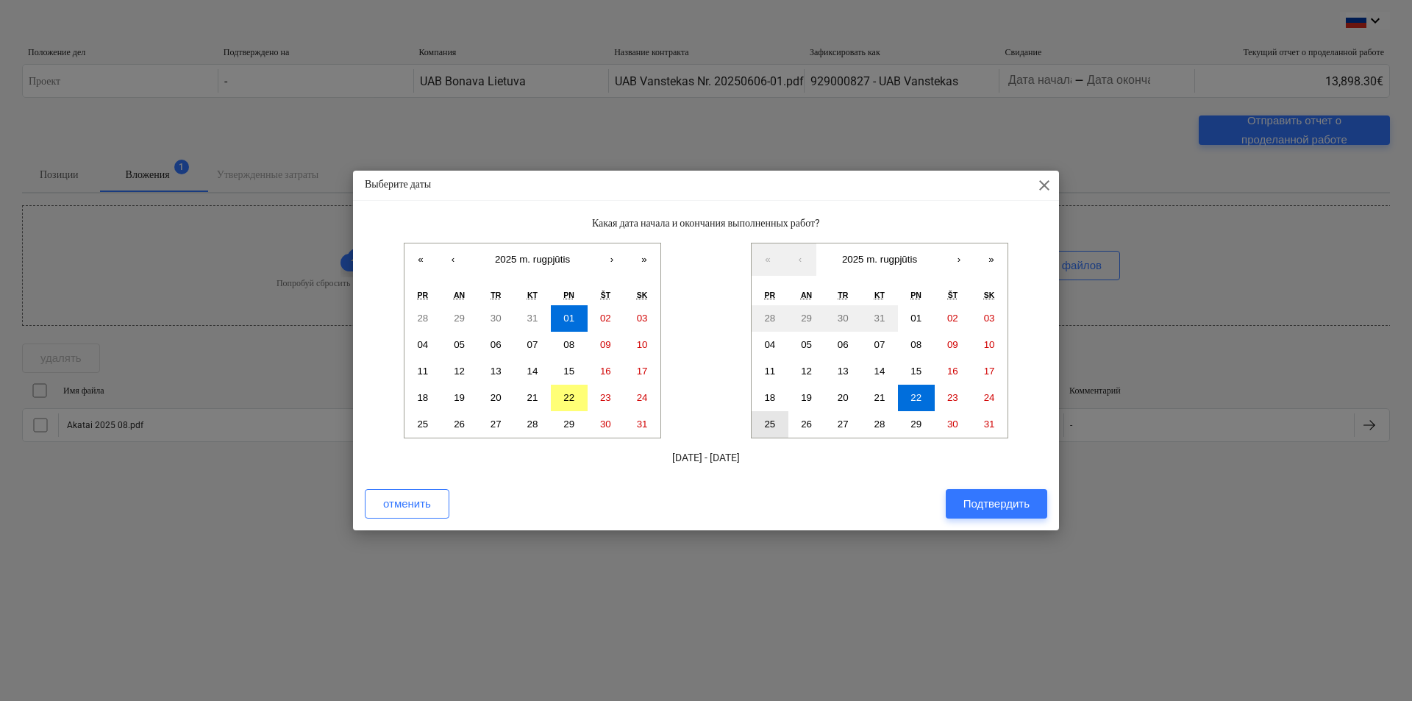
click at [773, 420] on abbr "25" at bounding box center [769, 423] width 11 height 11
click at [1015, 499] on div "Подтвердить" at bounding box center [997, 503] width 66 height 19
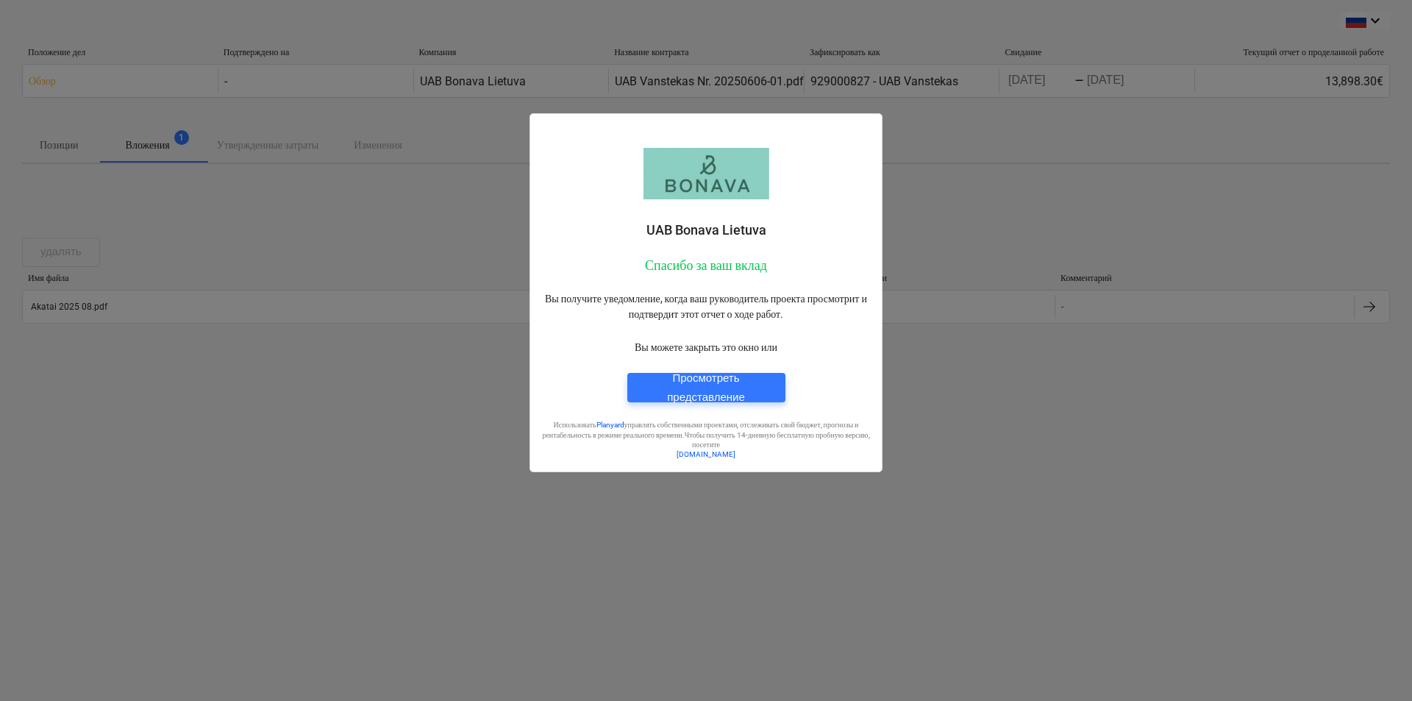
click at [1016, 190] on div at bounding box center [706, 350] width 1412 height 701
